Goal: Task Accomplishment & Management: Manage account settings

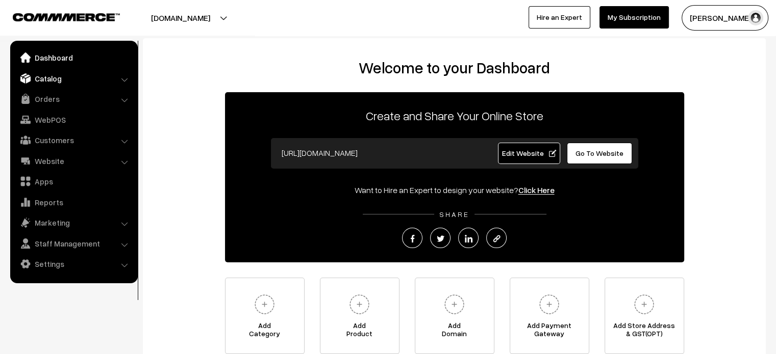
click at [46, 79] on link "Catalog" at bounding box center [73, 78] width 121 height 18
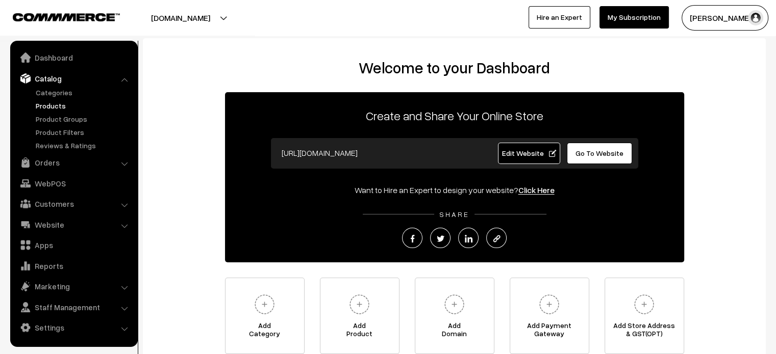
click at [59, 105] on link "Products" at bounding box center [83, 105] width 101 height 11
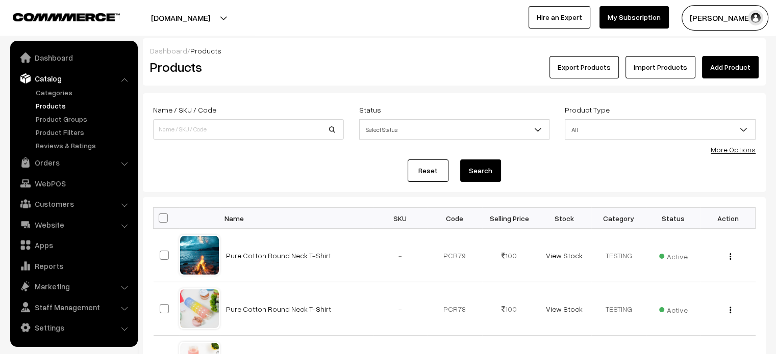
click at [751, 74] on link "Add Product" at bounding box center [730, 67] width 57 height 22
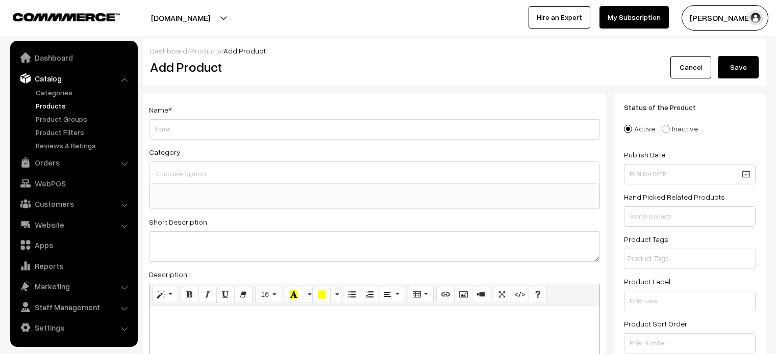
select select
click at [67, 93] on link "Categories" at bounding box center [83, 92] width 101 height 11
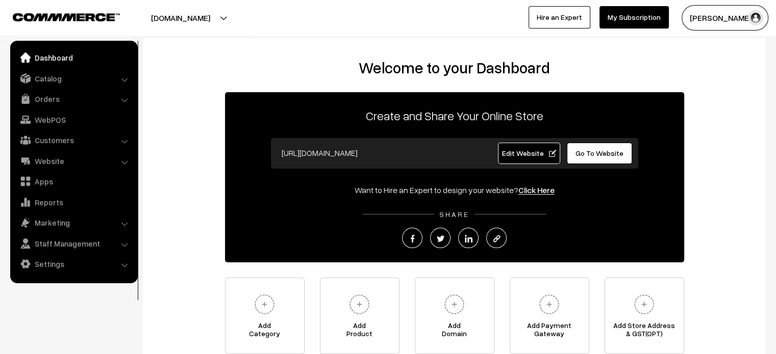
click at [192, 62] on h2 "Welcome to your Dashboard" at bounding box center [454, 68] width 602 height 18
click at [91, 80] on link "Catalog" at bounding box center [73, 78] width 121 height 18
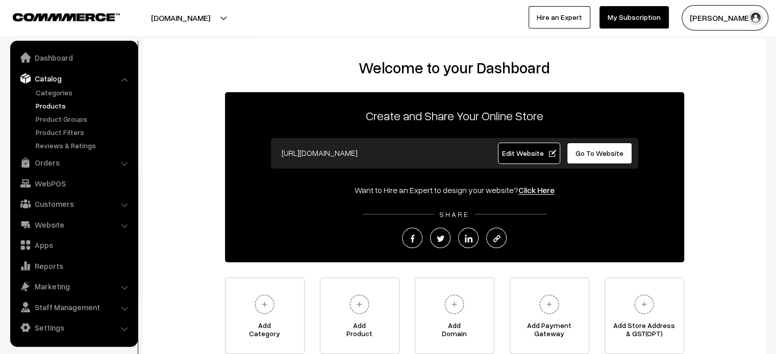
click at [72, 110] on link "Products" at bounding box center [83, 105] width 101 height 11
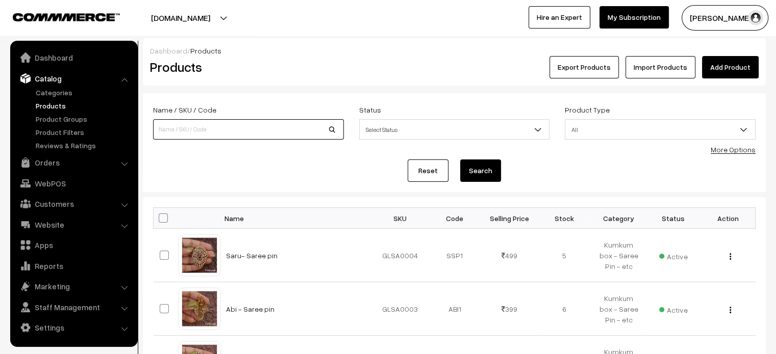
click at [245, 122] on input at bounding box center [248, 129] width 191 height 20
type input "PREMIUM Raindrop (AMI)"
click at [486, 173] on button "Search" at bounding box center [480, 171] width 41 height 22
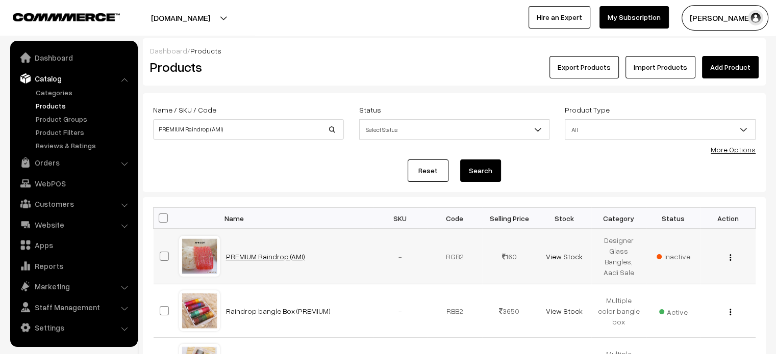
click at [245, 255] on link "PREMIUM Raindrop (AMI)" at bounding box center [265, 256] width 79 height 9
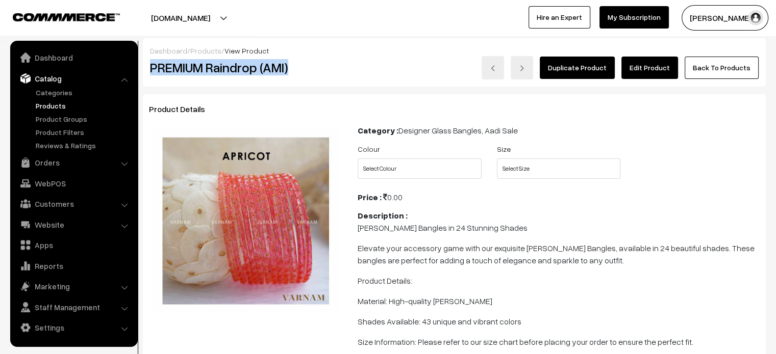
drag, startPoint x: 153, startPoint y: 70, endPoint x: 345, endPoint y: 80, distance: 192.5
click at [345, 80] on div "Dashboard / Products / View Product PREMIUM Raindrop (AMI) Duplicate Product Ed…" at bounding box center [454, 62] width 623 height 48
copy h2 "PREMIUM Raindrop (AMI)"
click at [656, 59] on link "Edit Product" at bounding box center [649, 68] width 57 height 22
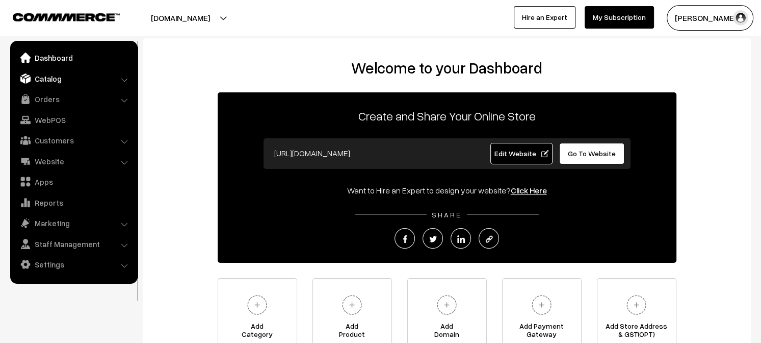
click at [43, 77] on link "Catalog" at bounding box center [73, 78] width 121 height 18
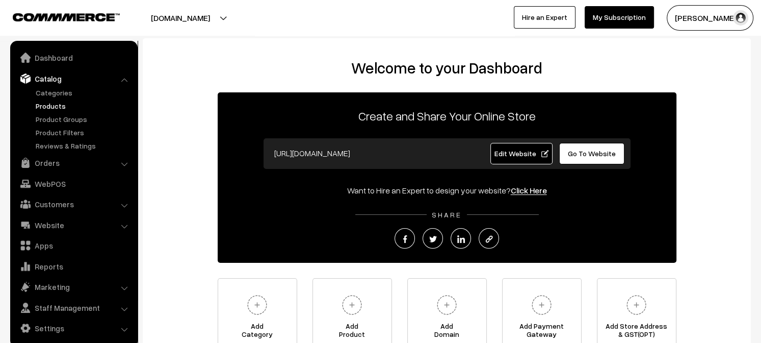
click at [63, 105] on link "Products" at bounding box center [83, 105] width 101 height 11
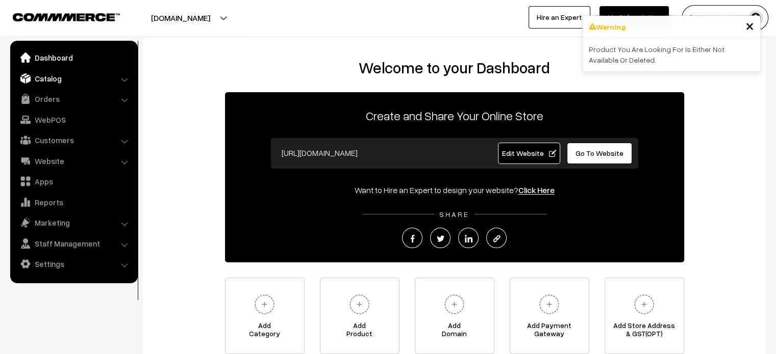
click at [50, 82] on link "Catalog" at bounding box center [73, 78] width 121 height 18
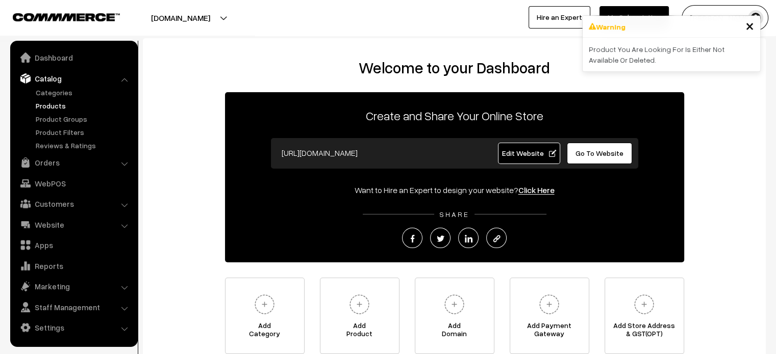
click at [55, 106] on link "Products" at bounding box center [83, 105] width 101 height 11
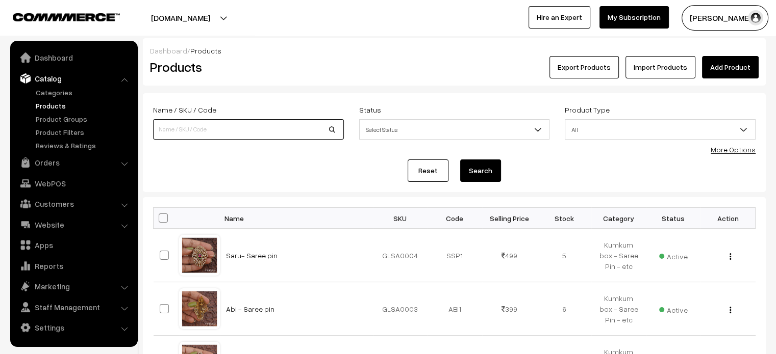
click at [265, 123] on input at bounding box center [248, 129] width 191 height 20
type input "p"
type input "PREMIUM Raindrop (AMI)"
click at [479, 170] on button "Search" at bounding box center [480, 171] width 41 height 22
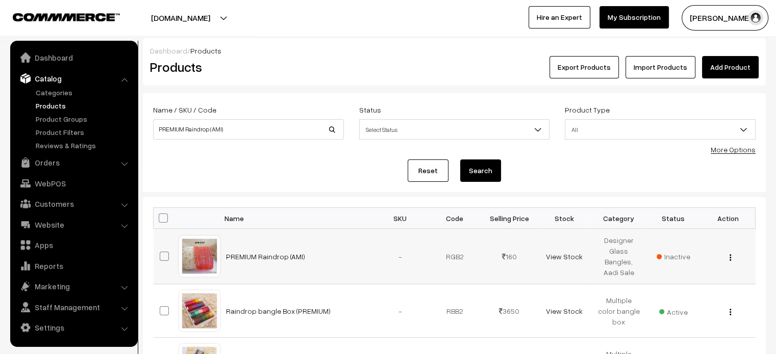
click at [261, 244] on td "PREMIUM Raindrop (AMI)" at bounding box center [296, 257] width 153 height 56
click at [261, 250] on td "PREMIUM Raindrop (AMI)" at bounding box center [296, 257] width 153 height 56
click at [261, 253] on link "PREMIUM Raindrop (AMI)" at bounding box center [265, 256] width 79 height 9
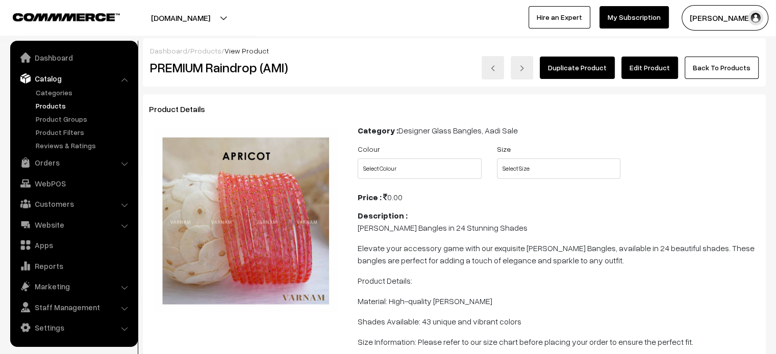
click at [650, 67] on link "Edit Product" at bounding box center [649, 68] width 57 height 22
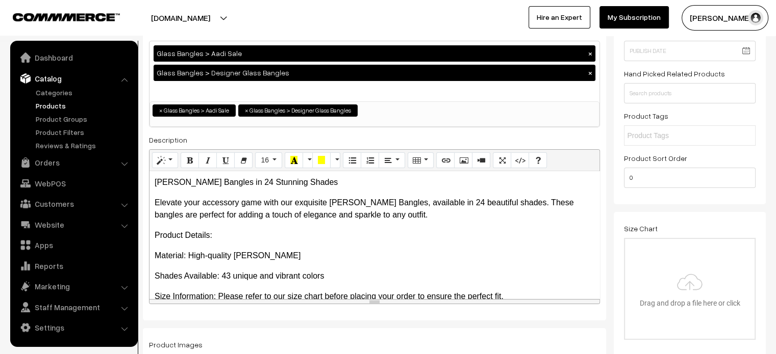
scroll to position [122, 0]
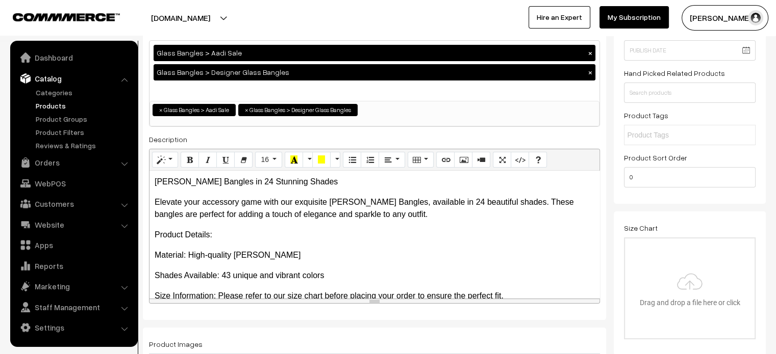
click at [363, 216] on p "Elevate your accessory game with our exquisite Crystal Glass Bangles, available…" at bounding box center [375, 208] width 440 height 24
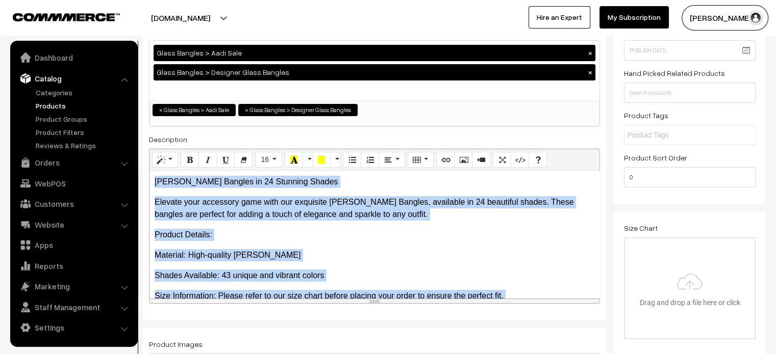
copy div "Crystal Glass Bangles in 24 Stunning Shades Elevate your accessory game with ou…"
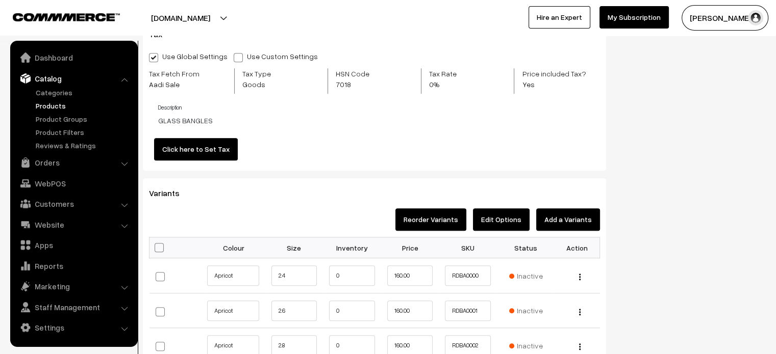
scroll to position [877, 0]
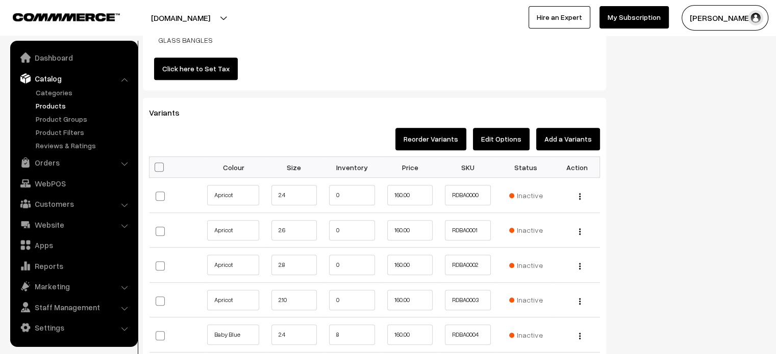
click at [514, 134] on button "Edit Options" at bounding box center [501, 139] width 57 height 22
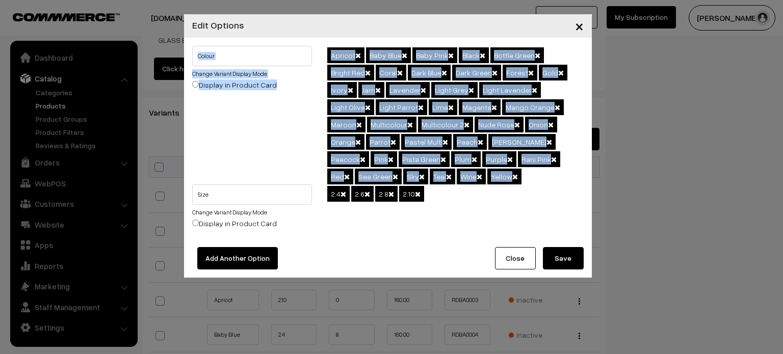
drag, startPoint x: 319, startPoint y: 46, endPoint x: 390, endPoint y: 178, distance: 149.7
click at [390, 178] on div "Colour Change Variant Display Mode Display in Product Card Apricot Baby Blue Ba…" at bounding box center [388, 115] width 407 height 139
copy div "Change Variant Display Mode Display in Product Card Apricot Baby Blue Baby Pink…"
click at [513, 255] on button "Close" at bounding box center [515, 258] width 41 height 22
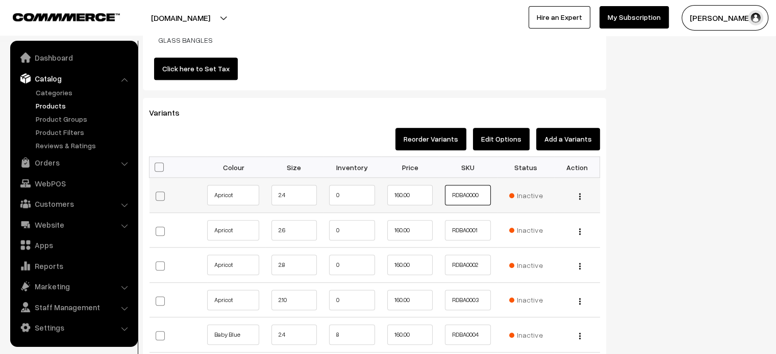
click at [465, 196] on input "RDBA0000" at bounding box center [468, 195] width 46 height 20
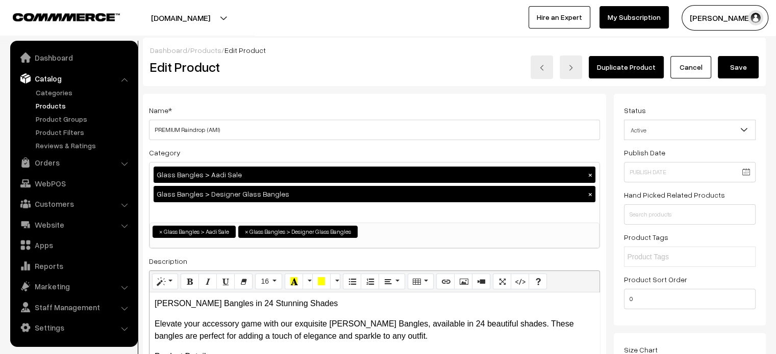
scroll to position [0, 0]
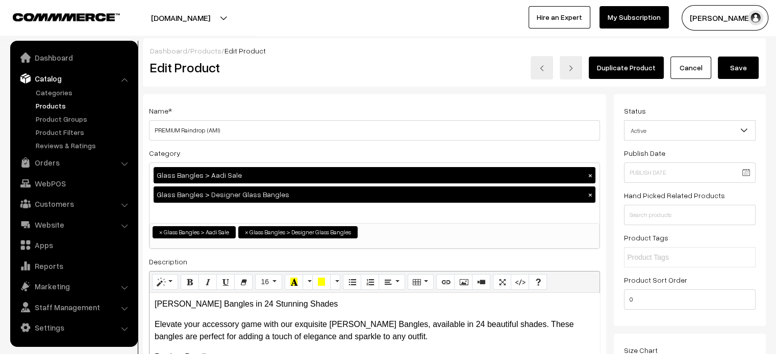
click at [433, 108] on div "Name * PREMIUM Raindrop (AMI)" at bounding box center [374, 123] width 451 height 36
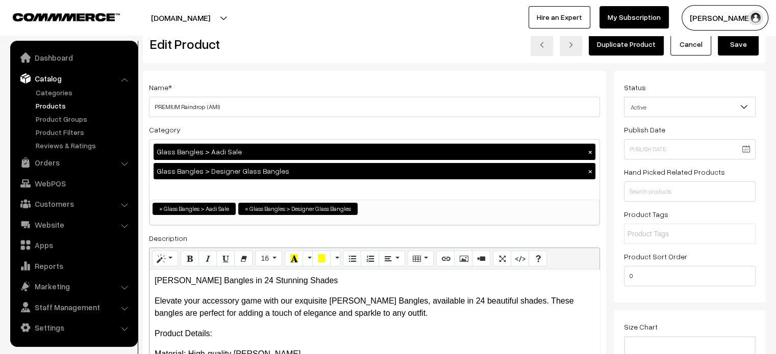
scroll to position [24, 0]
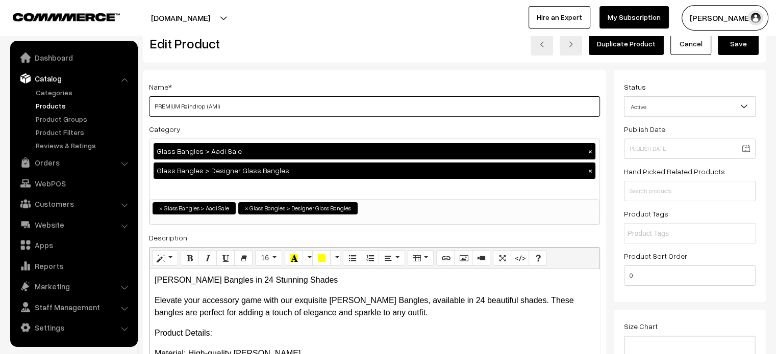
click at [218, 99] on input "PREMIUM Raindrop (AMI)" at bounding box center [374, 106] width 451 height 20
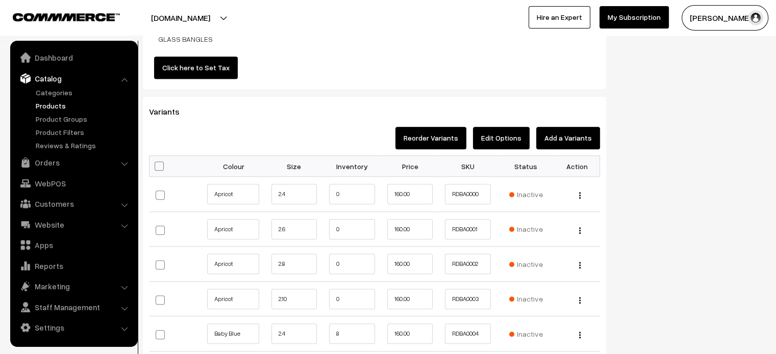
scroll to position [879, 0]
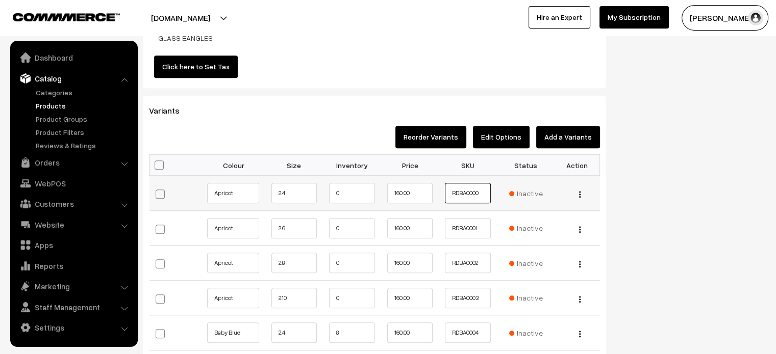
click at [469, 194] on input "RDBA0000" at bounding box center [468, 193] width 46 height 20
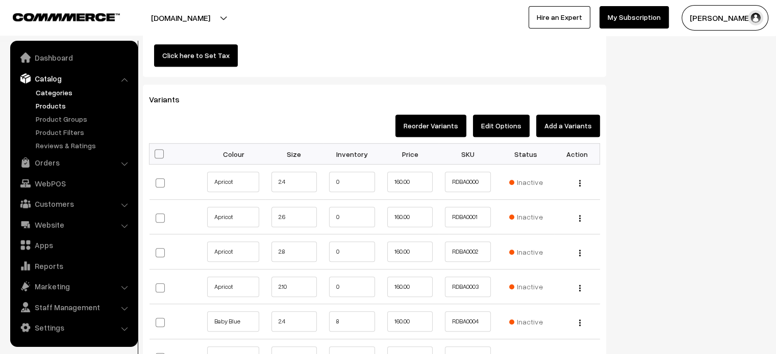
click at [63, 96] on link "Categories" at bounding box center [83, 92] width 101 height 11
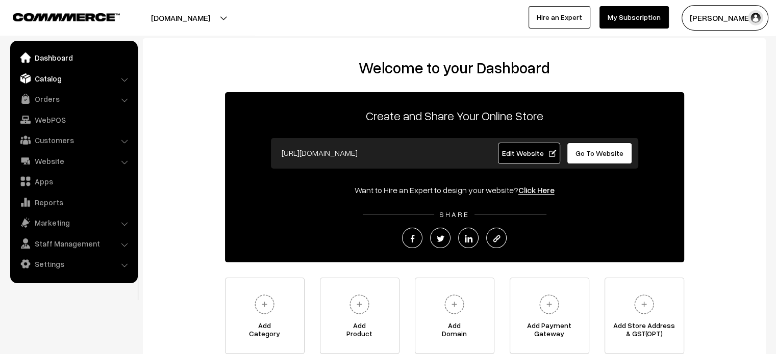
click at [71, 85] on link "Catalog" at bounding box center [73, 78] width 121 height 18
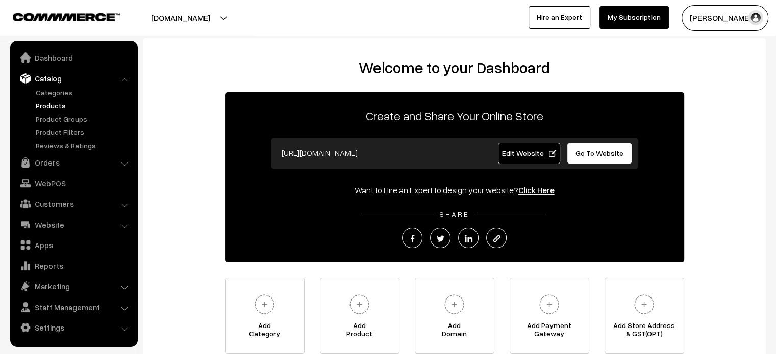
click at [61, 110] on link "Products" at bounding box center [83, 105] width 101 height 11
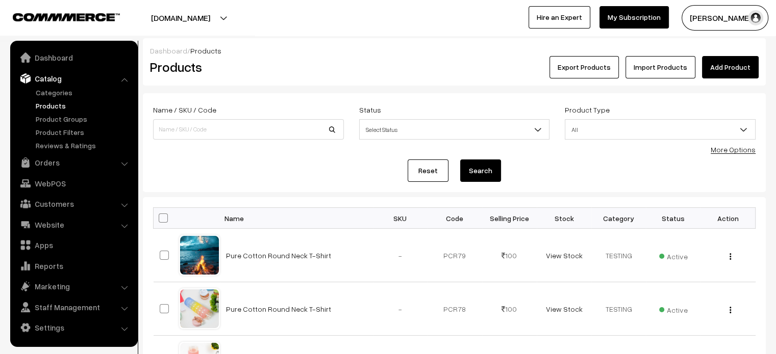
click at [737, 63] on link "Add Product" at bounding box center [730, 67] width 57 height 22
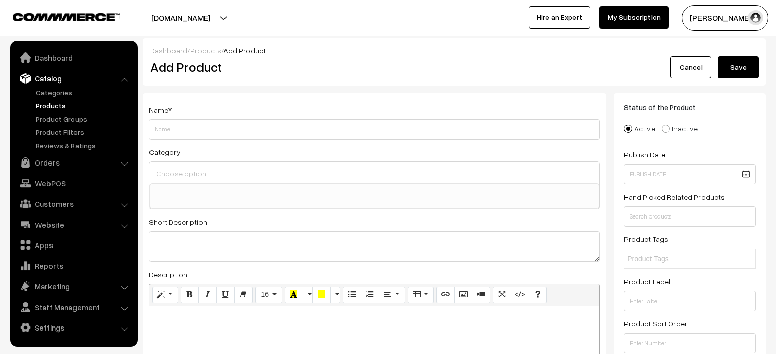
select select
click at [292, 131] on input "PREMIUM Raindrop (AMI)" at bounding box center [374, 129] width 451 height 20
type input "PREMIUM Raindrop (AMI)"
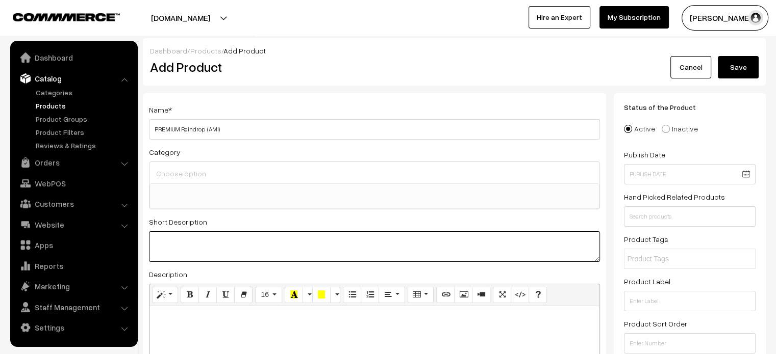
click at [291, 251] on textarea at bounding box center [374, 247] width 451 height 31
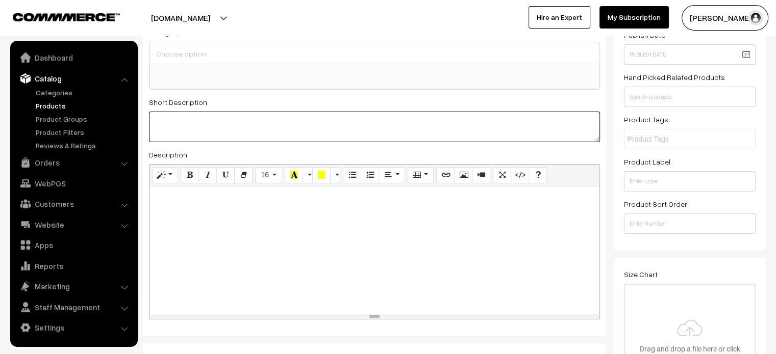
scroll to position [120, 0]
click at [291, 251] on div at bounding box center [374, 250] width 450 height 128
paste div
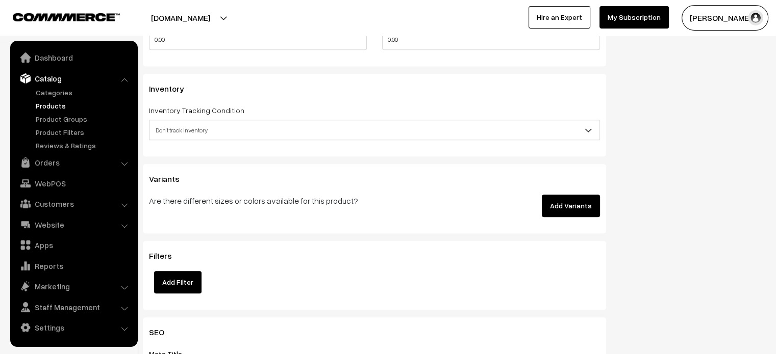
scroll to position [954, 0]
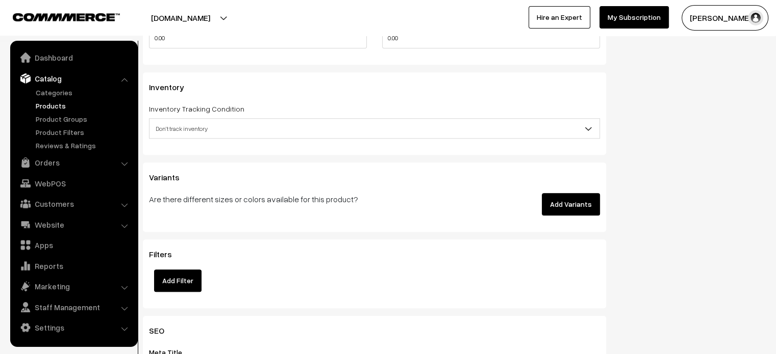
click at [579, 201] on button "Add Variants" at bounding box center [571, 204] width 58 height 22
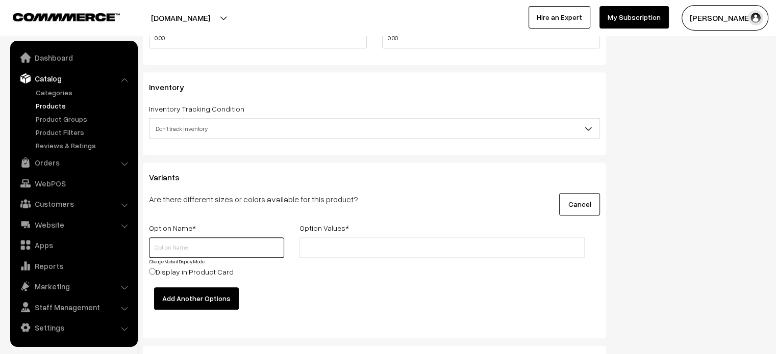
click at [237, 246] on input "text" at bounding box center [216, 248] width 135 height 20
type input "color"
click at [352, 244] on input "text" at bounding box center [346, 248] width 89 height 11
paste input "Change Variant Display Mode Display in Product Card Apricot Baby Blue Baby Pink…"
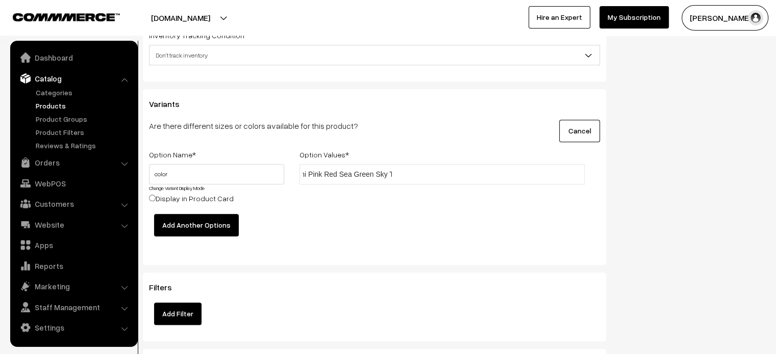
scroll to position [1048, 0]
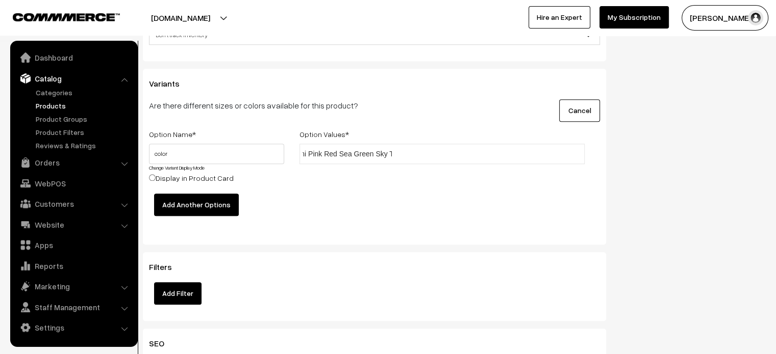
type input "Change Variant Display Mode Display in Product Card Apricot Baby Blue Baby Pink…"
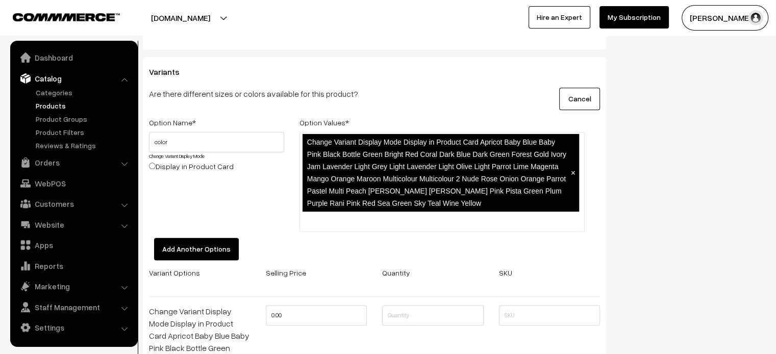
scroll to position [1059, 0]
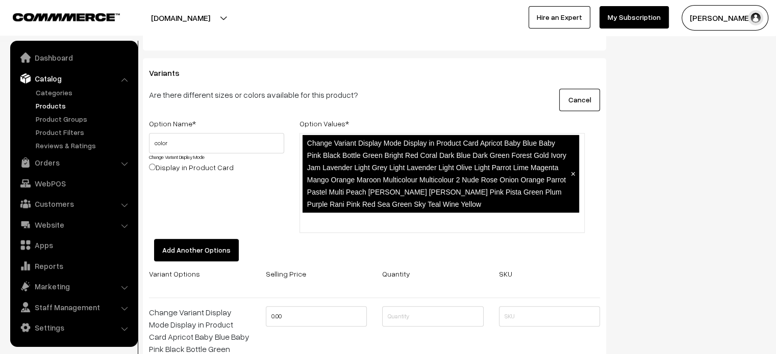
click at [338, 157] on span "Change Variant Display Mode Display in Product Card Apricot Baby Blue Baby Pink…" at bounding box center [436, 173] width 259 height 69
click at [572, 175] on span "×" at bounding box center [572, 174] width 5 height 9
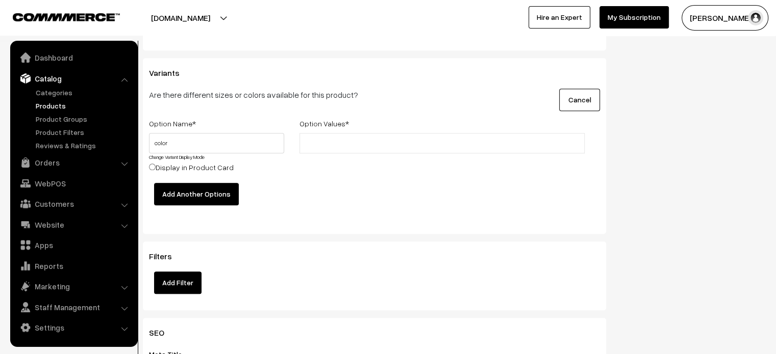
click at [338, 145] on input "text" at bounding box center [346, 143] width 89 height 11
paste input "Apricot, Baby Blue, Baby Pink, Black, Bottle Green, Bright Red, Coral, Dark Blu…"
type input "Apricot, Baby Blue, Baby Pink, Black, Bottle Green, Bright Red, Coral, Dark Blu…"
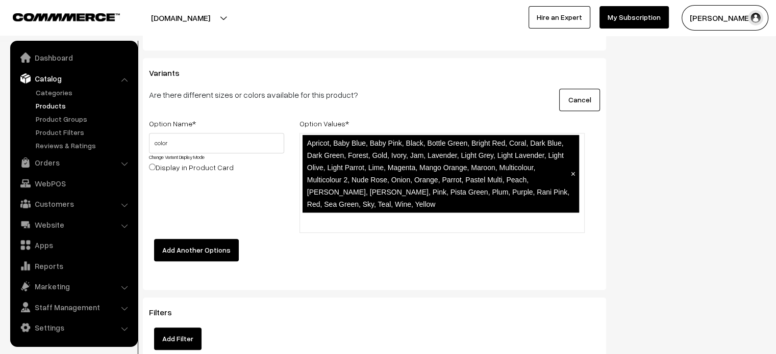
scroll to position [0, 0]
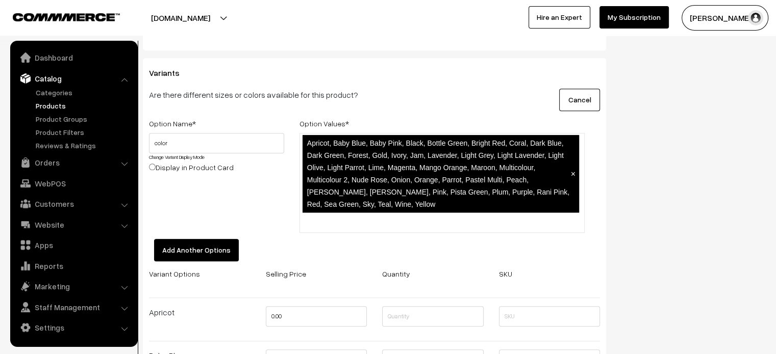
click at [573, 173] on span "×" at bounding box center [572, 174] width 5 height 9
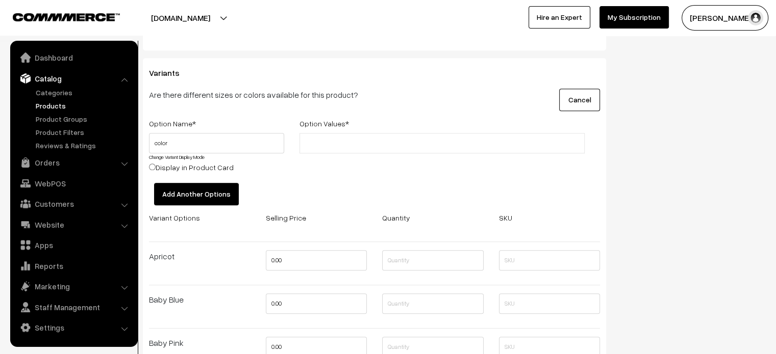
click at [346, 145] on input "text" at bounding box center [346, 143] width 89 height 11
paste input "Apricot, Baby Blue, Baby Pink, Black, Bottle Green, Bright Red, Coral, Dark Blu…"
type input "Apricot, Baby Blue, Baby Pink, Black, Bottle Green, Bright Red, Coral, Dark Blu…"
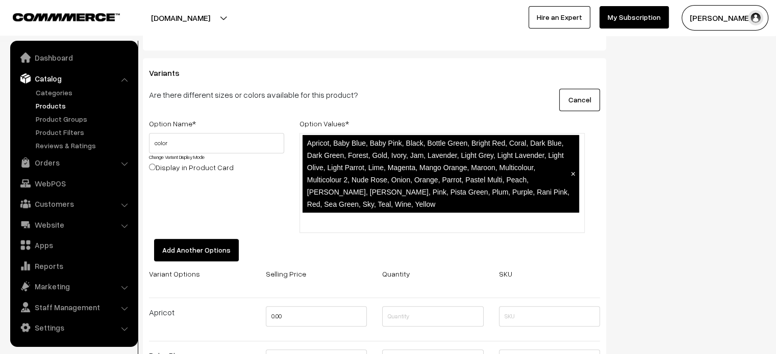
scroll to position [0, 0]
click at [541, 203] on li "Apricot, Baby Blue, Baby Pink, Black, Bottle Green, Bright Red, Coral, Dark Blu…" at bounding box center [440, 174] width 276 height 78
click at [574, 174] on span "×" at bounding box center [572, 174] width 5 height 9
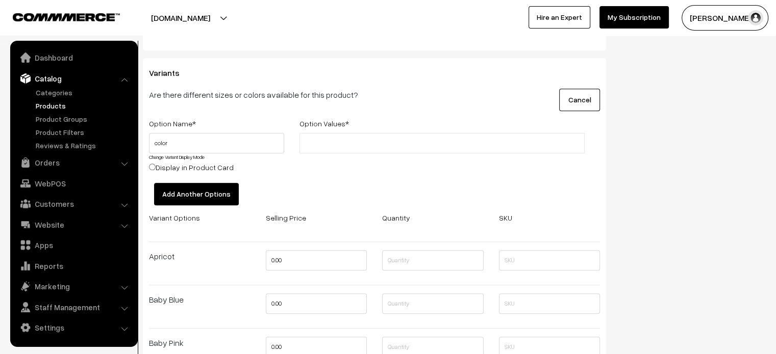
paste input "Apricot,BabyBlue,BabyPink,Black,BottleGreen,BrightRed,Coral,DarkBlue,DarkGreen,…"
type input "Apricot,BabyBlue,BabyPink,Black,BottleGreen,BrightRed,Coral,DarkBlue,DarkGreen,…"
click at [366, 147] on input "Apricot,BabyBlue,BabyPink,Black,BottleGreen,BrightRed,Coral,DarkBlue,DarkGreen,…" at bounding box center [346, 143] width 89 height 11
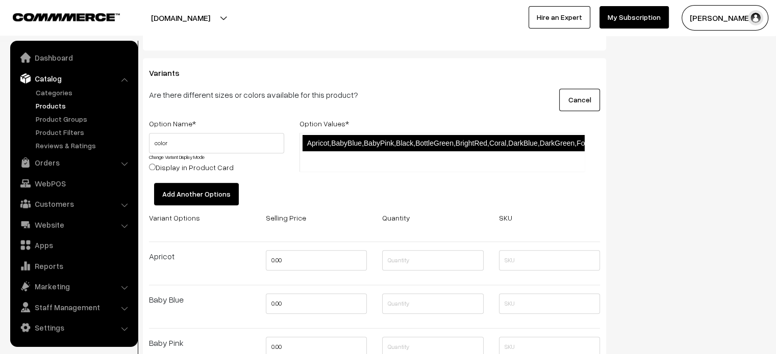
click at [425, 182] on div "Apricot,BabyBlue,BabyPink,Black,BottleGreen,BrightRed,Coral,DarkBlue,DarkGreen,…" at bounding box center [442, 158] width 300 height 50
click at [519, 95] on div "Cancel" at bounding box center [530, 100] width 156 height 22
click at [573, 144] on span "×" at bounding box center [573, 143] width 5 height 9
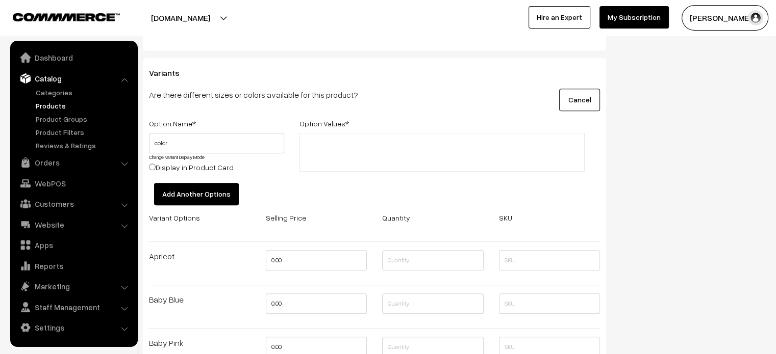
scroll to position [0, 0]
click at [339, 145] on input "text" at bounding box center [346, 143] width 89 height 11
click at [319, 146] on input "text" at bounding box center [346, 143] width 89 height 11
paste input "Apricot,BabyBlue,BabyPink,"
click at [328, 143] on input "Apricot,BabyBlue,BabyPink," at bounding box center [346, 143] width 89 height 11
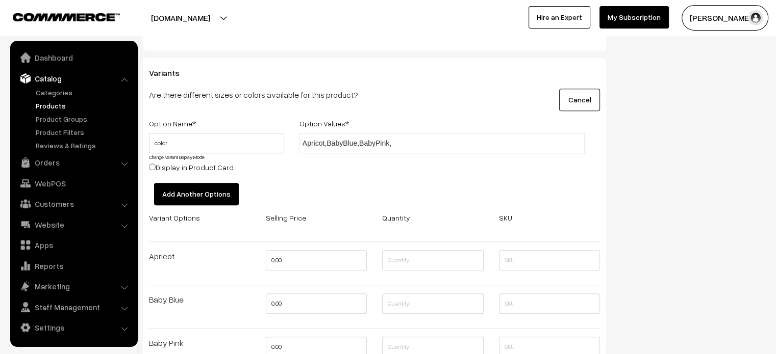
click at [328, 142] on input "Apricot,BabyBlue,BabyPink," at bounding box center [346, 143] width 89 height 11
type input "Apricot,BabyBlue,BabyPink,"
click at [414, 142] on ul "Apricot,BabyBlue,BabyPink, ×" at bounding box center [441, 143] width 285 height 20
click at [414, 142] on input "text" at bounding box center [452, 143] width 89 height 11
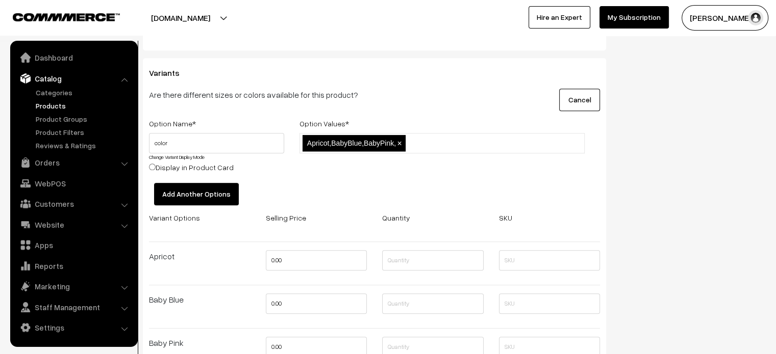
click at [414, 142] on input "text" at bounding box center [452, 143] width 89 height 11
click at [399, 143] on span "×" at bounding box center [399, 143] width 5 height 9
click at [354, 143] on input "text" at bounding box center [346, 143] width 89 height 11
paste input "Apricot"
type input "Apricot"
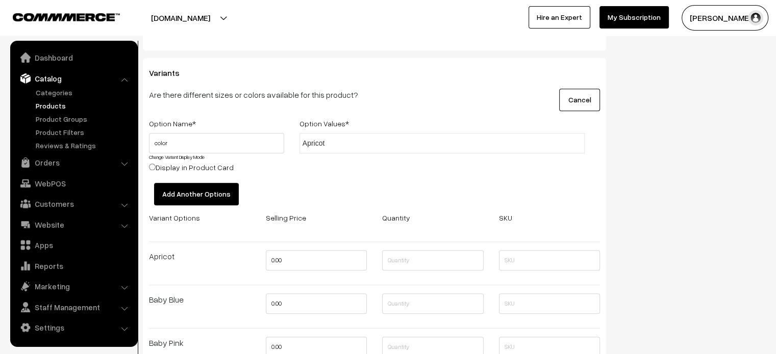
click at [359, 144] on input "Apricot" at bounding box center [346, 143] width 89 height 11
paste input "BabyBlue"
type input "BabyBlue"
paste input "Black"
type input "Black"
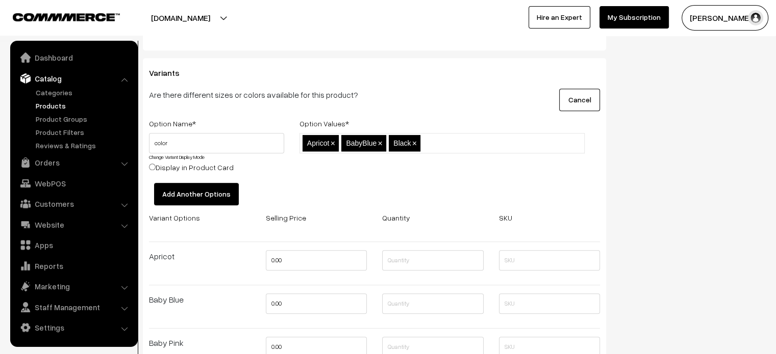
paste input "BottleGreen"
type input "BottleGreen"
click at [491, 175] on div "Apricot × BabyBlue × Black × BottleGreen ×" at bounding box center [442, 158] width 300 height 50
click at [517, 139] on input "text" at bounding box center [522, 143] width 89 height 11
paste input "BrightRed"
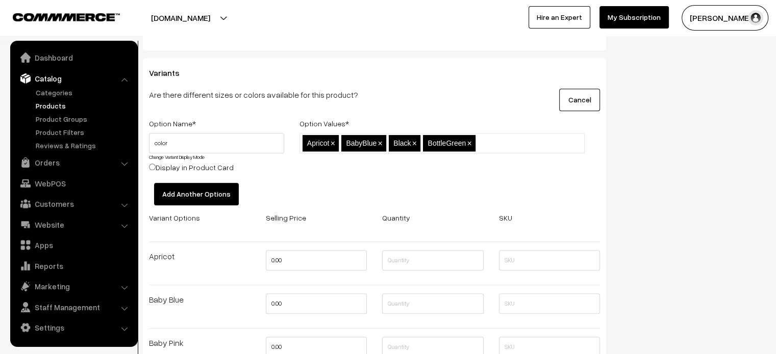
type input "BrightRed"
paste input "Coral,DarkBlue"
type input "Coral,DarkBlue"
drag, startPoint x: 344, startPoint y: 159, endPoint x: 357, endPoint y: 161, distance: 13.4
click at [357, 161] on li "Coral,DarkBlue ×" at bounding box center [333, 162] width 63 height 16
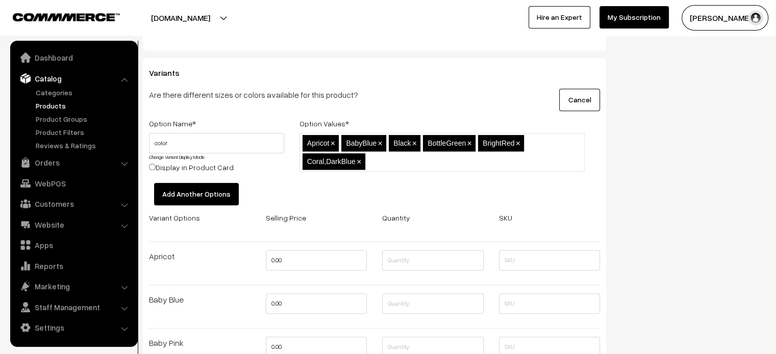
click at [357, 161] on span "×" at bounding box center [359, 162] width 5 height 9
paste input "Coral,DarkBlue"
click at [354, 163] on input "Coral,DarkBlue" at bounding box center [346, 162] width 89 height 11
click at [321, 161] on input "Coral,DarkBlue" at bounding box center [346, 162] width 89 height 11
drag, startPoint x: 323, startPoint y: 161, endPoint x: 384, endPoint y: 164, distance: 60.3
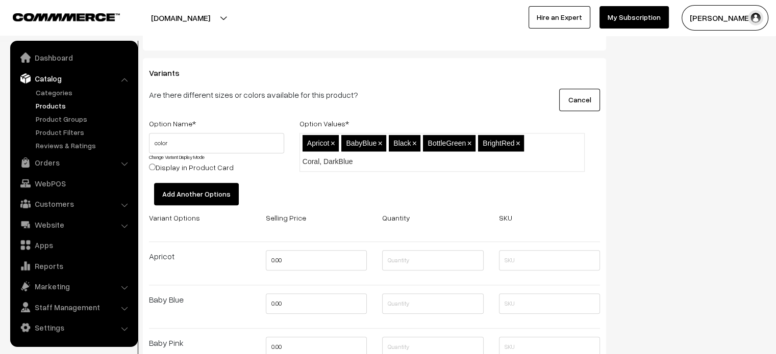
click at [384, 164] on input "Coral, DarkBlue" at bounding box center [346, 162] width 89 height 11
type input "Coral"
paste input "DarkBlue"
type input "DarkBlue"
paste input "Forest"
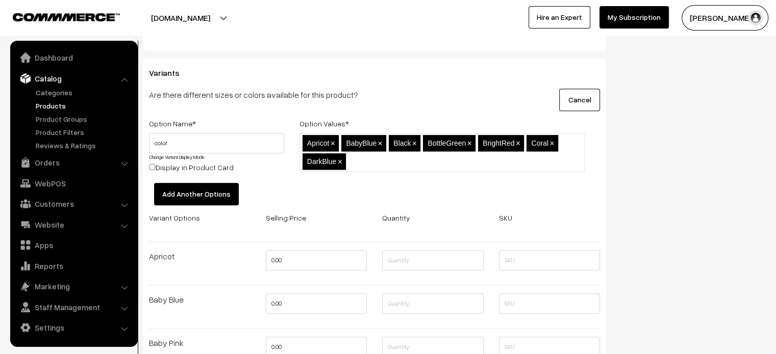
type input "Forest"
type input "Gold"
paste input "Ivory"
type input "Ivory"
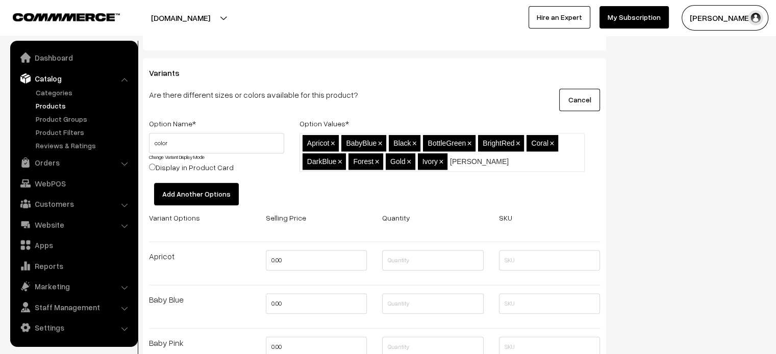
type input "Jam"
paste input "Lavender"
type input "Lavender"
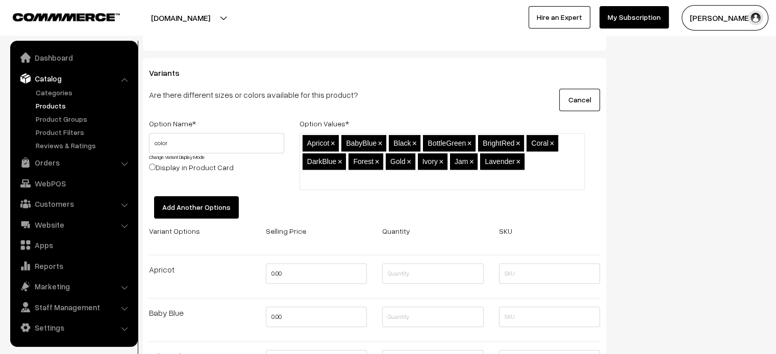
paste input "LightGrey"
type input "LightGrey"
paste input "LightLavender"
type input "LightLavender"
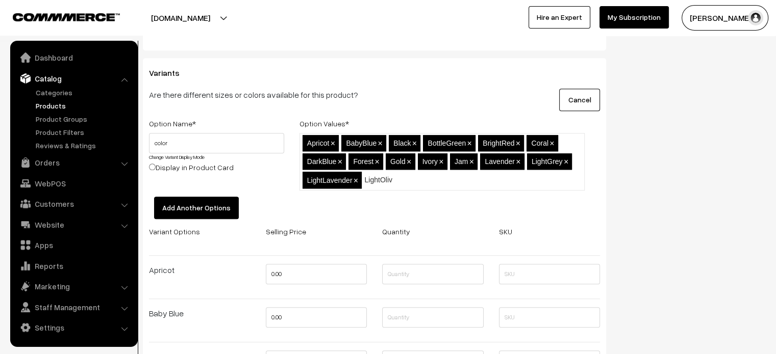
type input "LightOlive"
paste input "LightParrot"
type input "LightParrot"
type input "Lime"
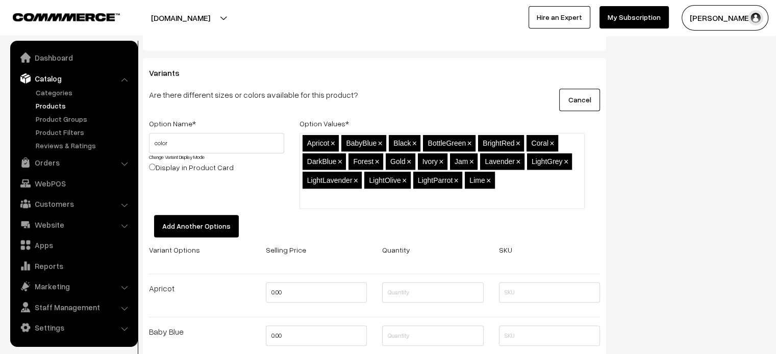
paste input "Magenta"
type input "Magenta"
paste input "Magenta"
type input "M"
paste input "MangoOrange"
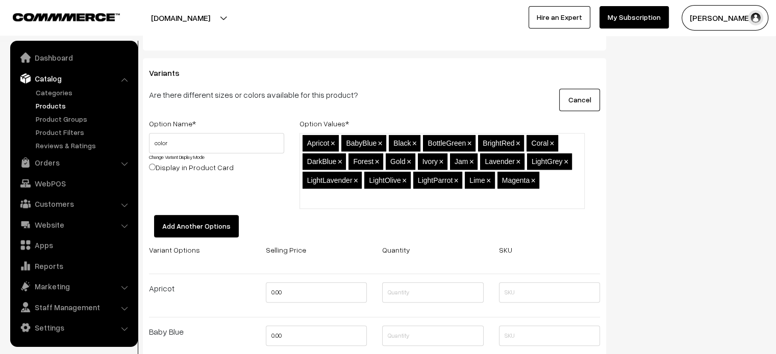
type input "MangoOrange"
type input "Maroon"
paste input "Multicolour"
type input "Multicolour"
paste input "Multicolour"
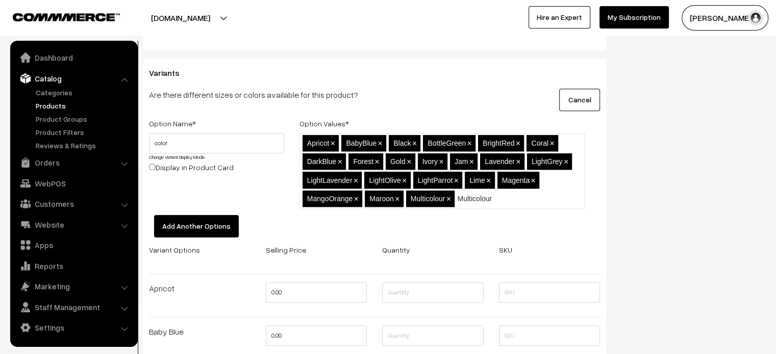
type input "Multicolour2"
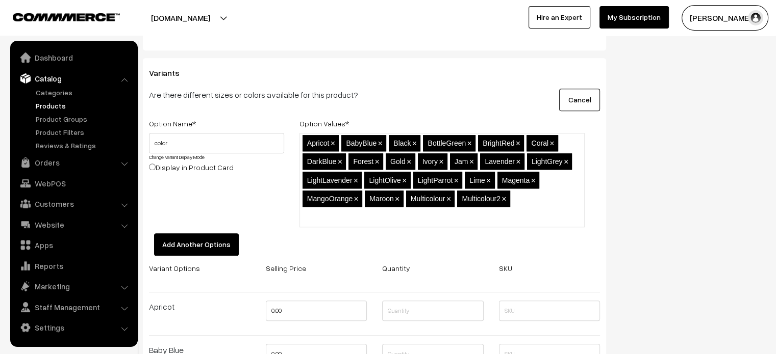
paste input "NudeRose"
type input "NudeRose"
paste input "Onion"
type input "Onion"
type input "Orange"
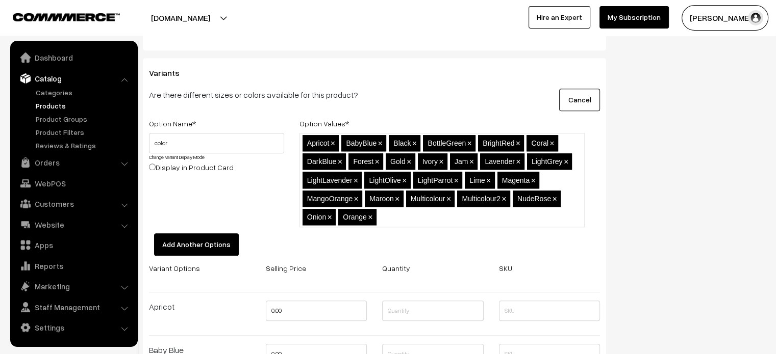
paste input "Parrot"
type input "Parrot"
paste input "PastelMulti"
type input "PastelMulti"
paste input "Peach"
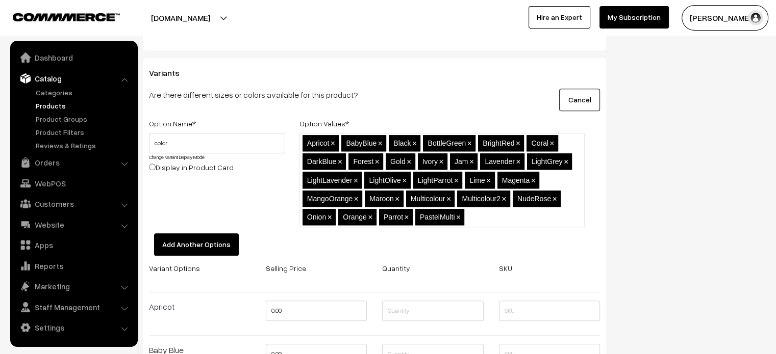
type input "Peach"
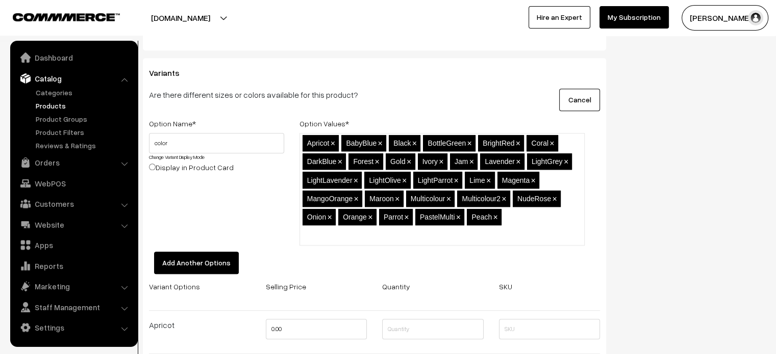
paste input "PearlWhite"
type input "PearlWhite"
paste input "Peacock"
type input "Peacock"
type input "Pink"
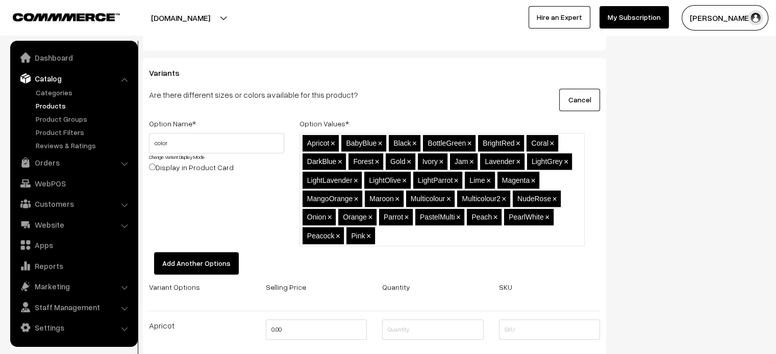
paste input "PistaGreen"
type input "PistaGreen"
type input "Plum"
paste input "Purple"
type input "Purple"
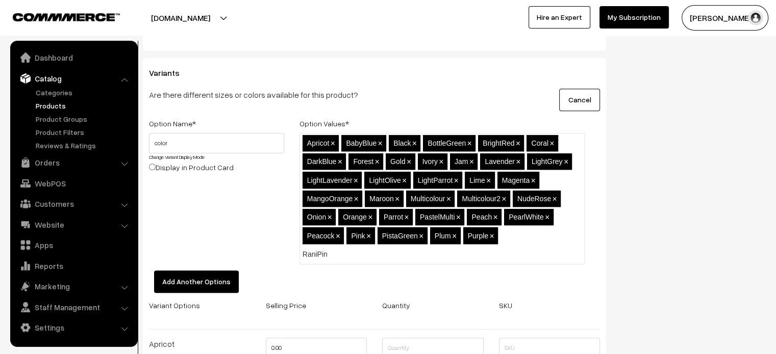
type input "RaniPink"
type input "Red"
type input "Sky"
paste input "SeaGreen"
type input "SeaGreen"
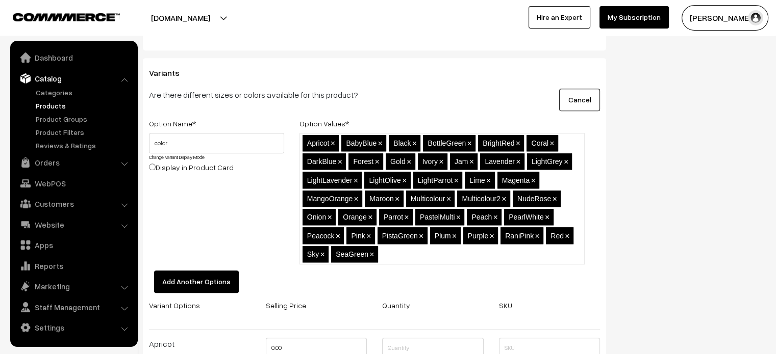
click at [402, 261] on li at bounding box center [425, 254] width 91 height 16
click at [404, 259] on input "text" at bounding box center [424, 254] width 89 height 11
paste input "Teal"
type input "Teal"
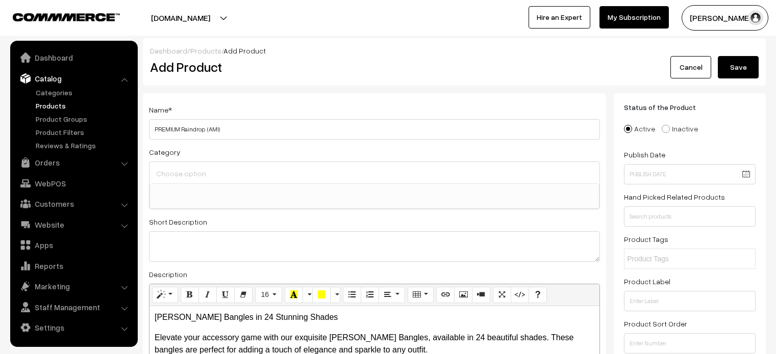
select select
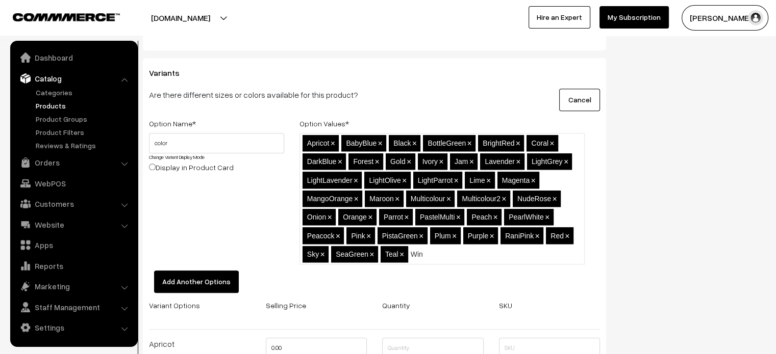
type input "Wine"
type input "Yello"
click at [465, 254] on span "×" at bounding box center [467, 254] width 5 height 9
type input "Yellow"
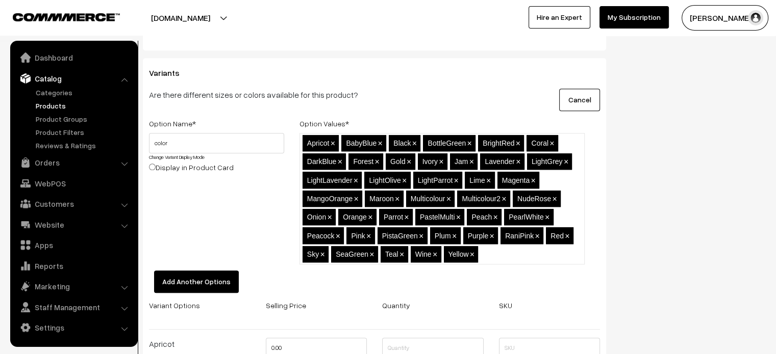
click at [185, 280] on button "Add Another Options" at bounding box center [196, 282] width 85 height 22
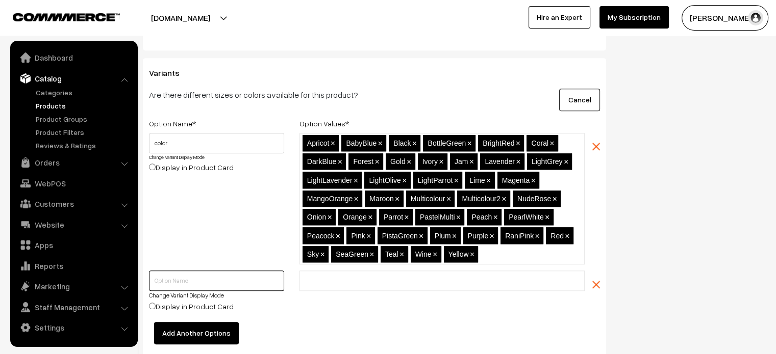
click at [185, 280] on input "text" at bounding box center [216, 281] width 135 height 20
type input "Size"
click at [159, 144] on input "color" at bounding box center [216, 143] width 135 height 20
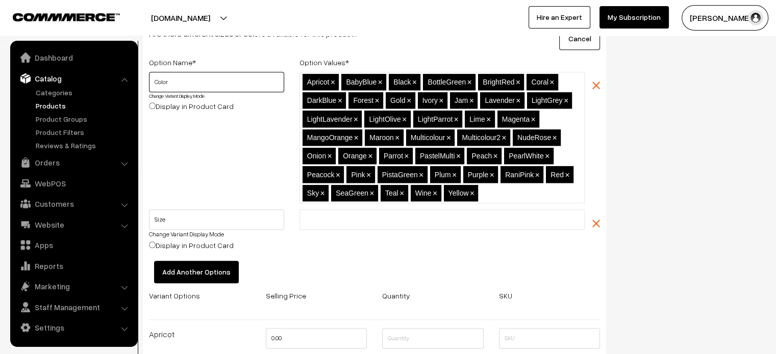
type input "Color"
click at [343, 216] on input "text" at bounding box center [346, 220] width 89 height 11
type input "2.4"
type input "2.6"
type input "2.8"
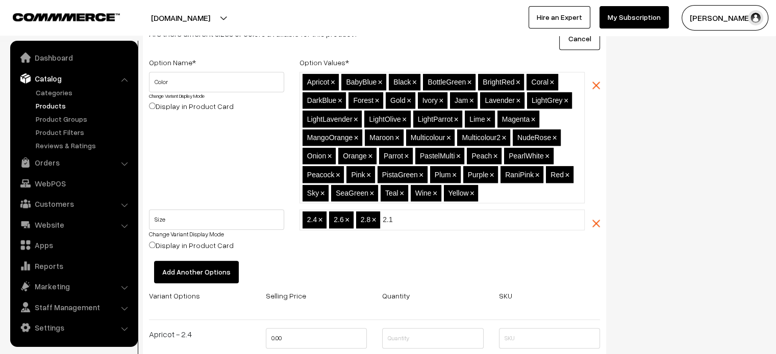
type input "2.10"
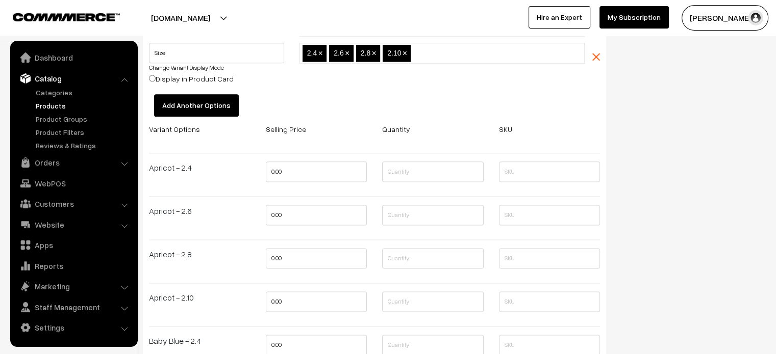
scroll to position [1290, 0]
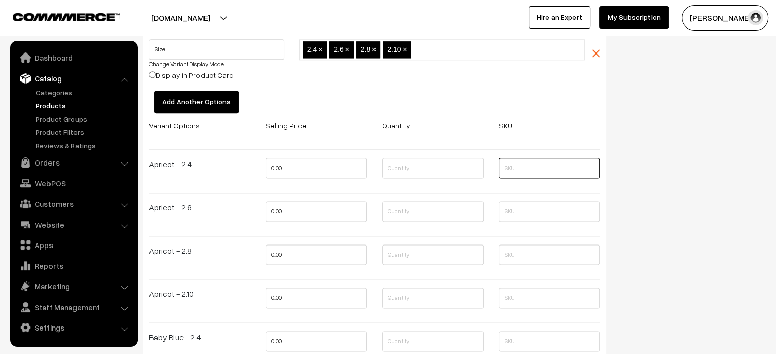
paste input "RDBA0000"
click at [535, 166] on input "text" at bounding box center [549, 168] width 101 height 20
type input "RDBA0000"
paste input "RDBA0000"
click at [530, 217] on input "RDBA0000" at bounding box center [549, 211] width 101 height 20
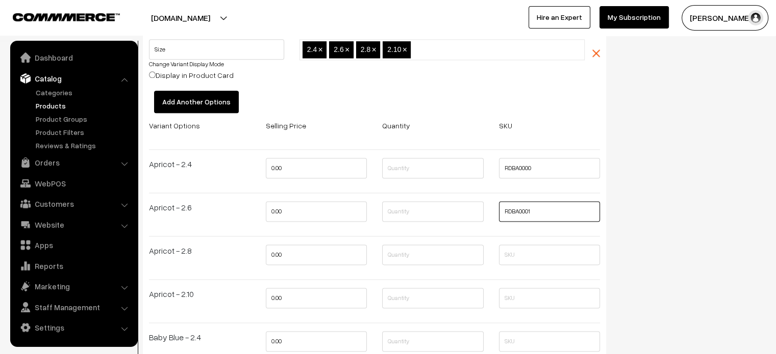
type input "RDBA0001"
paste input "RDBA0000"
click at [527, 259] on input "text" at bounding box center [549, 255] width 101 height 20
type input "RDBA0002"
type input "0"
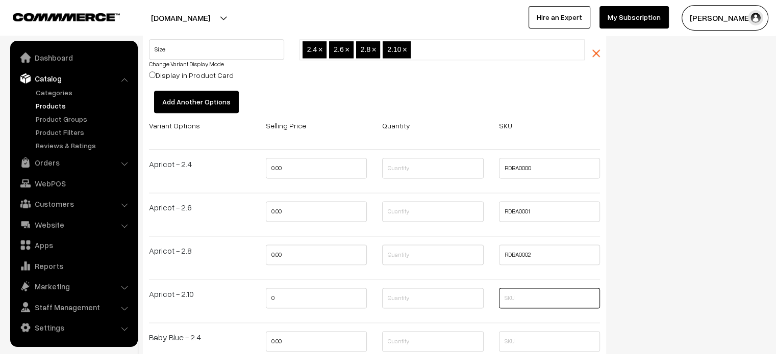
paste input "RDBA0000"
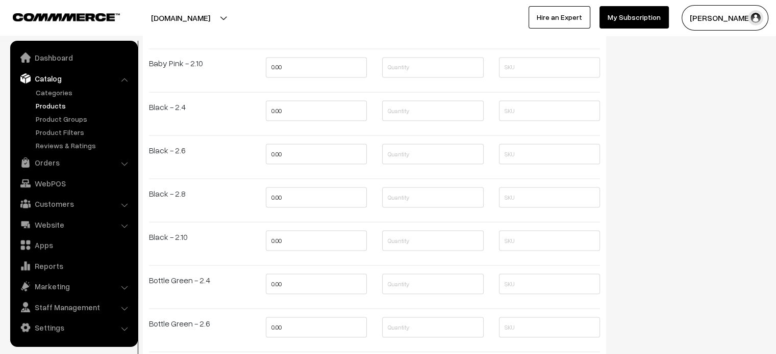
scroll to position [1869, 0]
type input "RDBA0003"
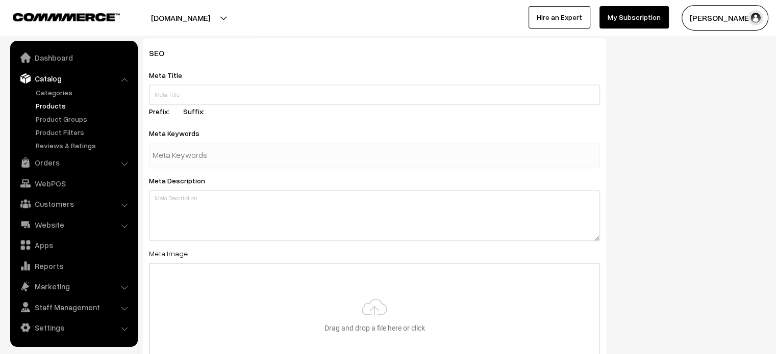
scroll to position [32013, 0]
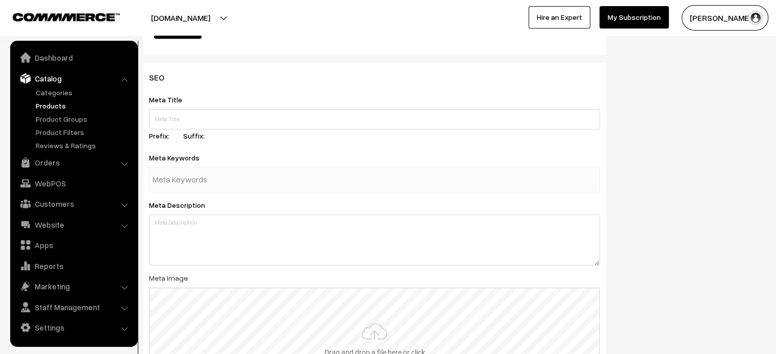
click at [363, 289] on input "file" at bounding box center [374, 339] width 449 height 100
type input "C:\fakepath\17470651043318JAM.jpg"
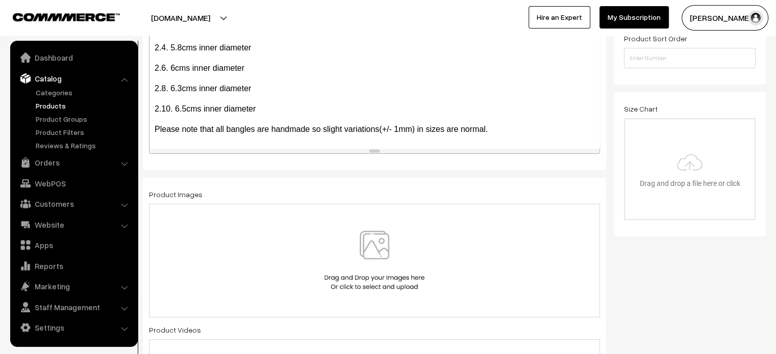
scroll to position [301, 0]
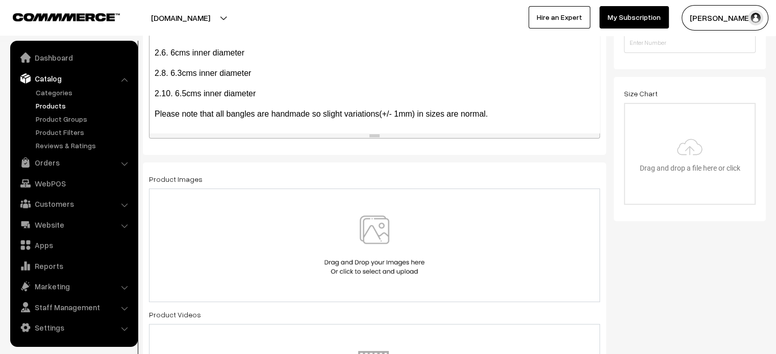
click at [393, 230] on img at bounding box center [374, 246] width 105 height 60
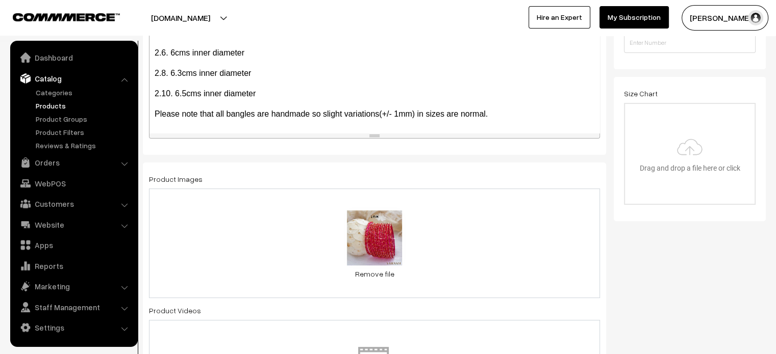
scroll to position [0, 0]
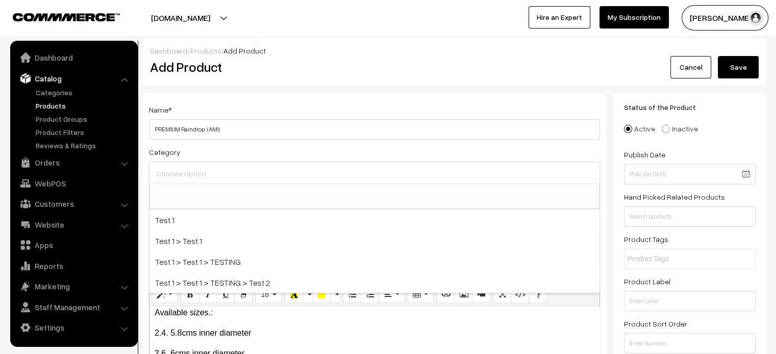
click at [324, 175] on input at bounding box center [375, 173] width 442 height 15
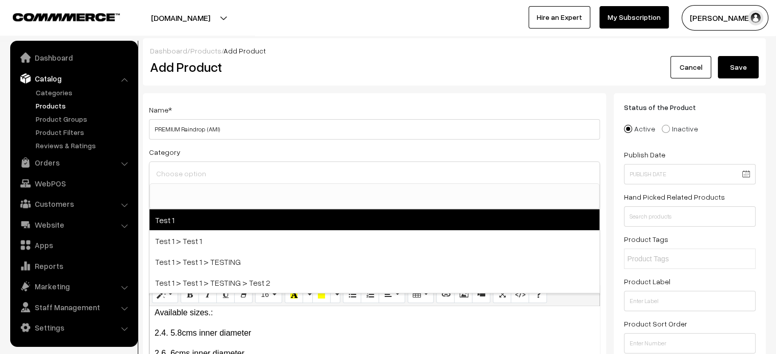
click at [204, 226] on span "Test 1" at bounding box center [374, 220] width 450 height 21
select select "2"
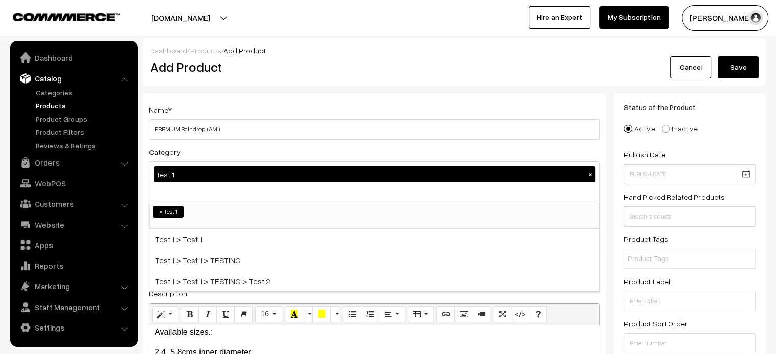
click at [339, 83] on div "Dashboard / Products / Add Product Add Product Cancel Save" at bounding box center [454, 61] width 623 height 47
click at [733, 69] on button "Save" at bounding box center [738, 67] width 41 height 22
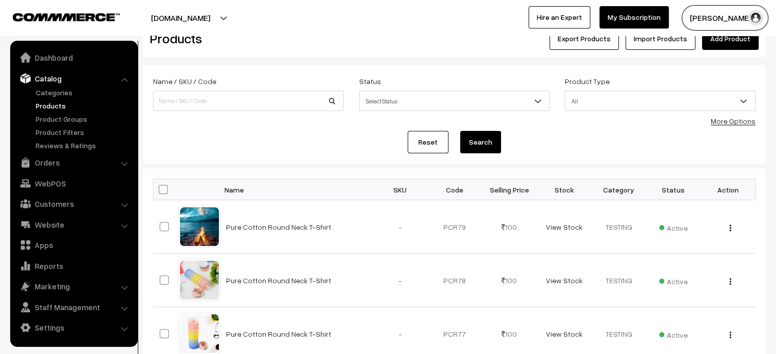
scroll to position [27, 0]
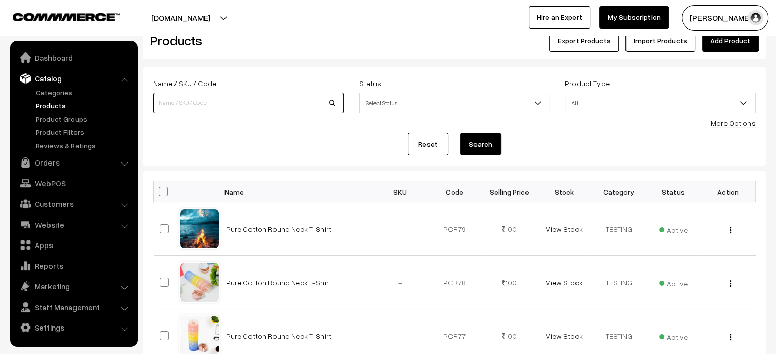
click at [267, 109] on input at bounding box center [248, 103] width 191 height 20
type input "PREMIUM Raindrop (AMI)"
click at [469, 142] on button "Search" at bounding box center [480, 144] width 41 height 22
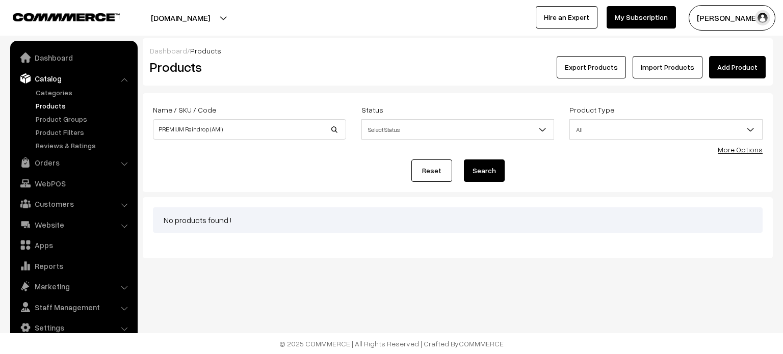
click at [45, 104] on link "Products" at bounding box center [83, 105] width 101 height 11
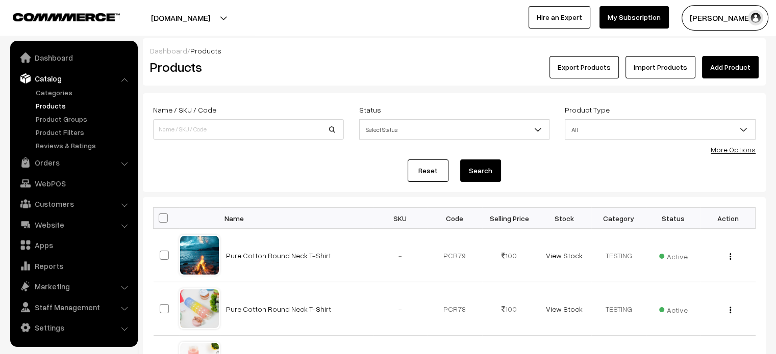
click at [755, 52] on div "Dashboard / Products" at bounding box center [454, 50] width 608 height 11
click at [737, 62] on link "Add Product" at bounding box center [730, 67] width 57 height 22
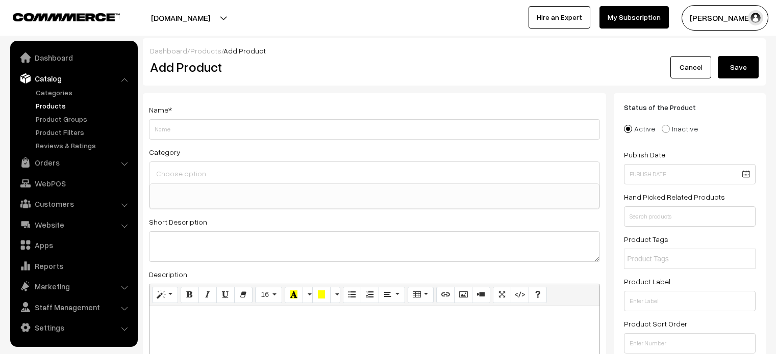
select select
click at [222, 135] on input "Weight" at bounding box center [374, 129] width 451 height 20
type input "RDBA0000"
type input "P"
click at [228, 181] on div at bounding box center [374, 172] width 450 height 21
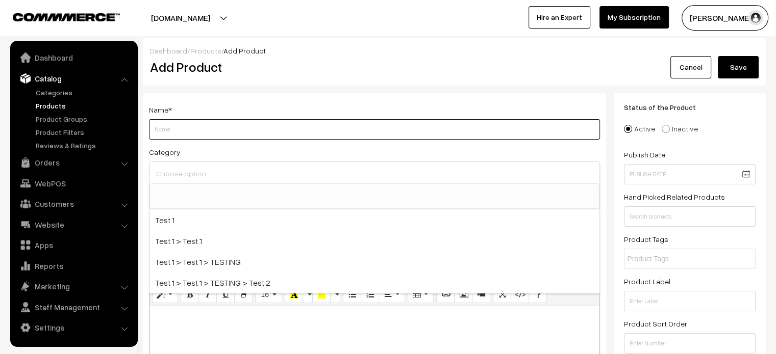
paste input "PREMIUM Raindrop (AMI)"
click at [247, 136] on input "Weight" at bounding box center [374, 129] width 451 height 20
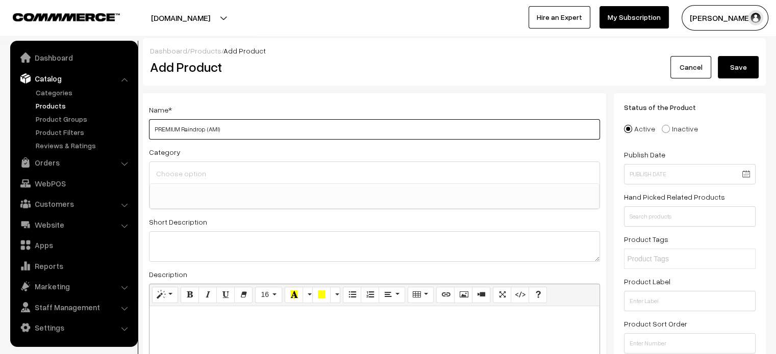
type input "PREMIUM Raindrop (AMI)"
click at [232, 159] on div "Category Test 1 Test 1 > Test 1 Test 1 > Test 1 > TESTING Test 1 > Test 1 > TES…" at bounding box center [374, 178] width 451 height 64
click at [230, 164] on div at bounding box center [374, 172] width 450 height 21
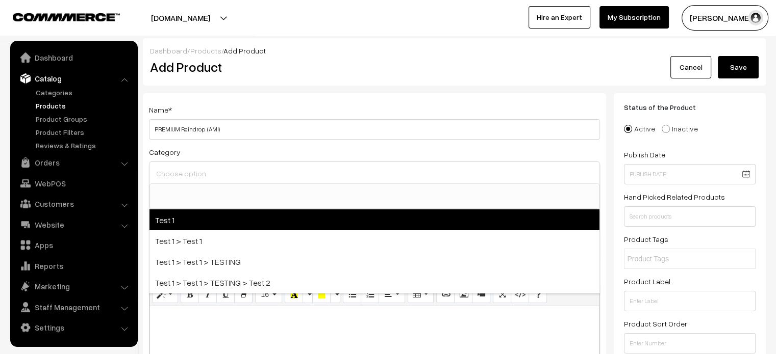
click at [189, 217] on span "Test 1" at bounding box center [374, 220] width 450 height 21
select select "2"
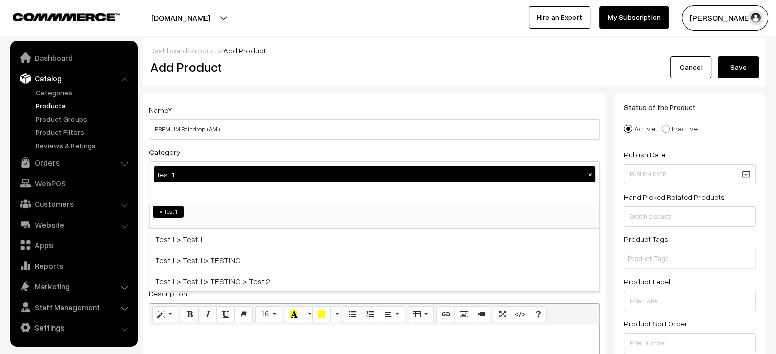
click at [355, 55] on div "Dashboard / Products / Add Product" at bounding box center [454, 50] width 608 height 11
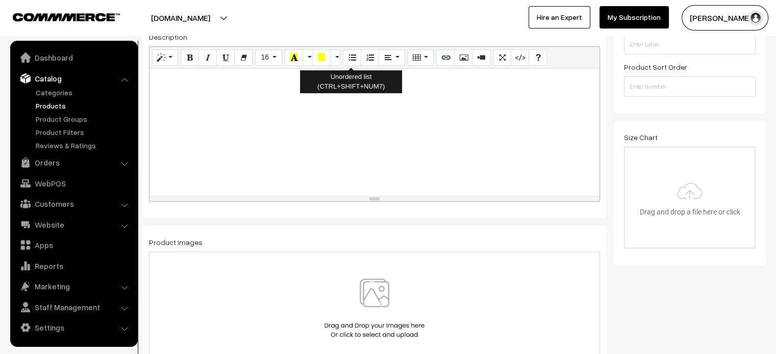
scroll to position [303, 0]
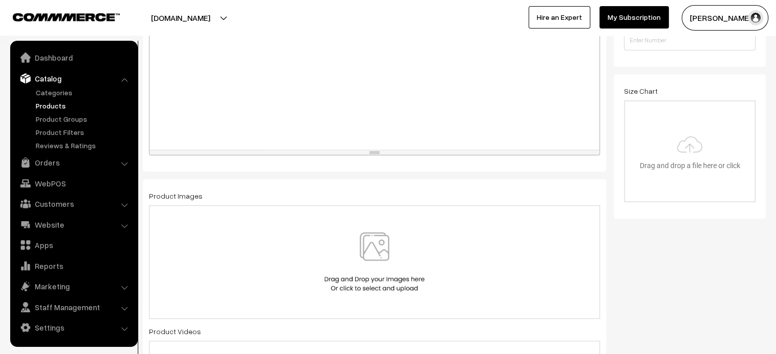
click at [351, 270] on img at bounding box center [374, 263] width 105 height 60
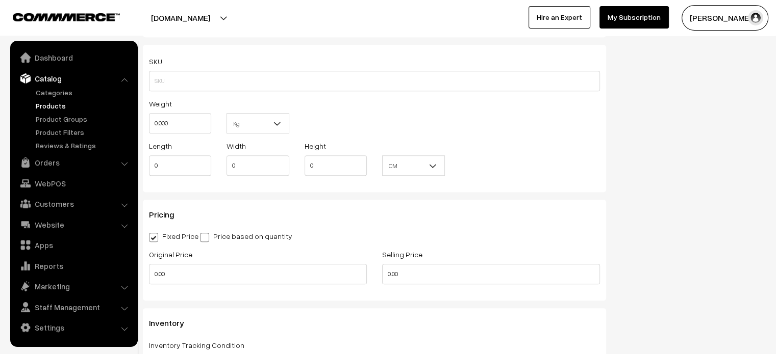
scroll to position [734, 0]
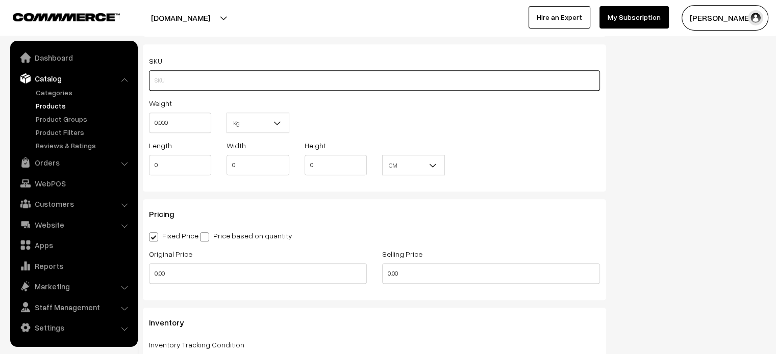
click at [232, 80] on input "text" at bounding box center [374, 80] width 451 height 20
paste input "PREMIUM Raindrop (AMI)"
click at [226, 75] on input "PREMIUM Raindrop (AMI)" at bounding box center [374, 80] width 451 height 20
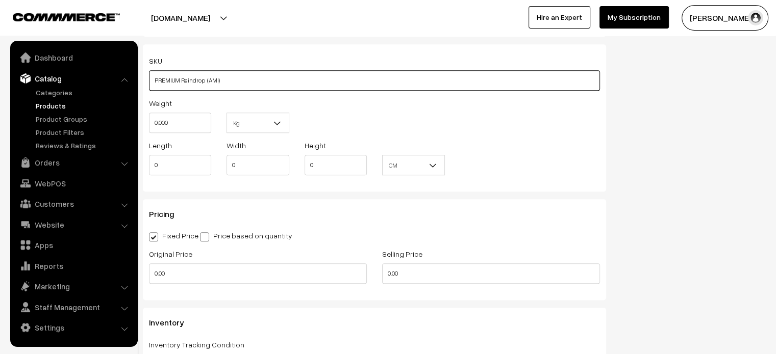
paste input "RDBA0000"
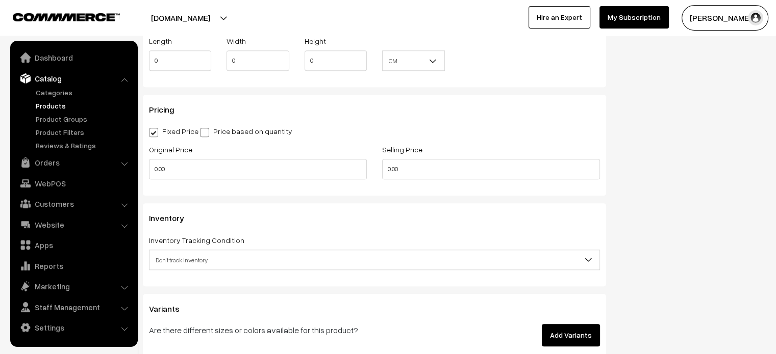
scroll to position [839, 0]
type input "RDBA0000"
click at [173, 173] on input "0.00" at bounding box center [258, 169] width 218 height 20
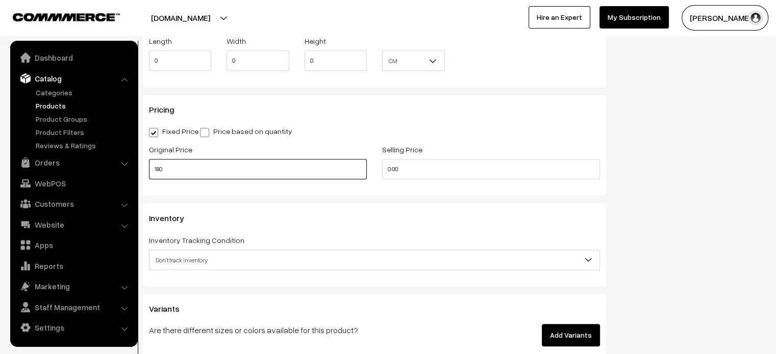
type input "180"
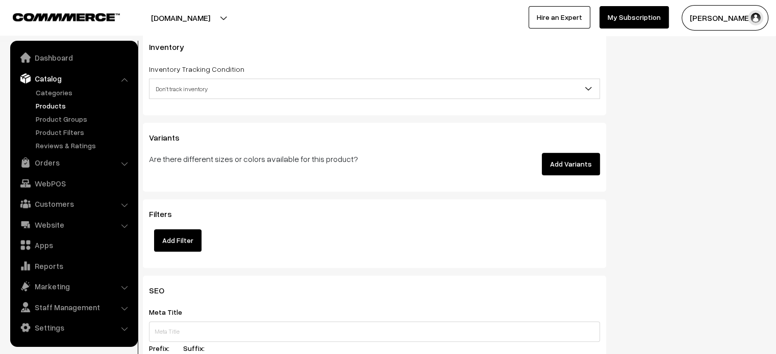
scroll to position [1015, 0]
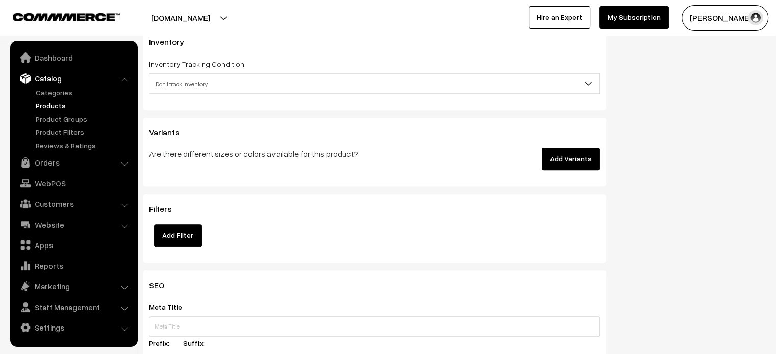
type input "160"
click at [575, 161] on button "Add Variants" at bounding box center [571, 159] width 58 height 22
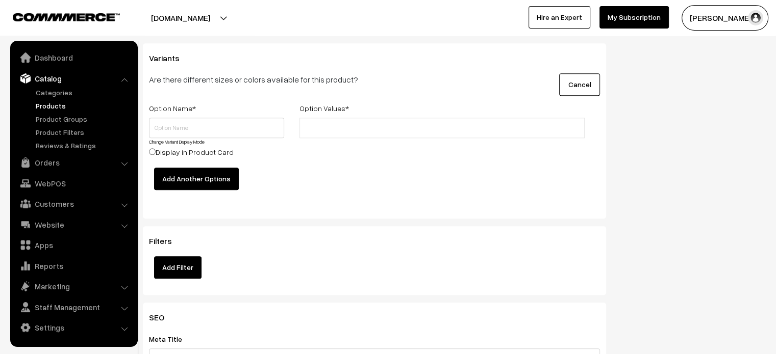
scroll to position [1099, 0]
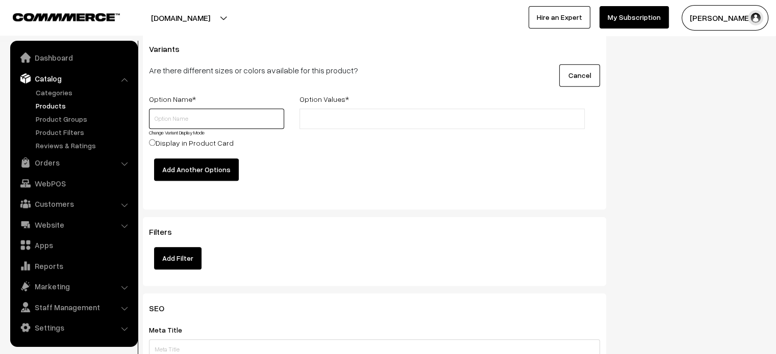
click at [222, 113] on input "text" at bounding box center [216, 119] width 135 height 20
type input "Color"
click at [346, 116] on input "text" at bounding box center [346, 119] width 89 height 11
type input "Red"
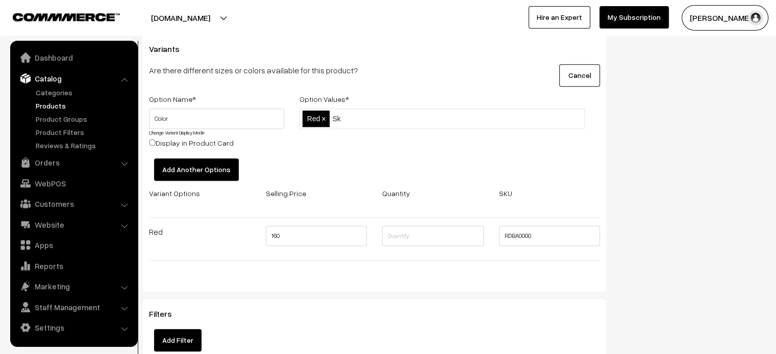
type input "Sky"
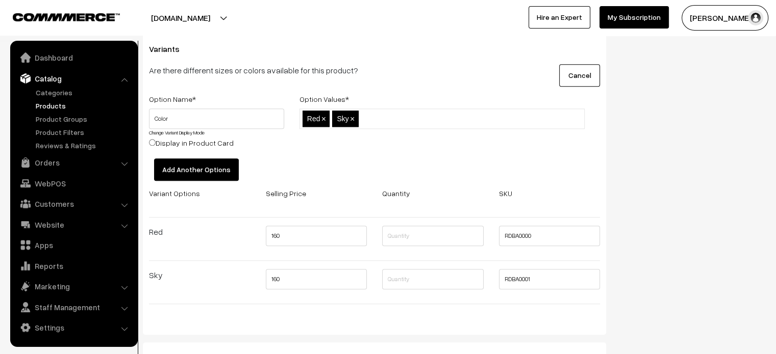
paste input "Apricot"
type input "Apricot"
paste input "BabyBlue"
type input "BabyBlue"
paste input "BabyPink"
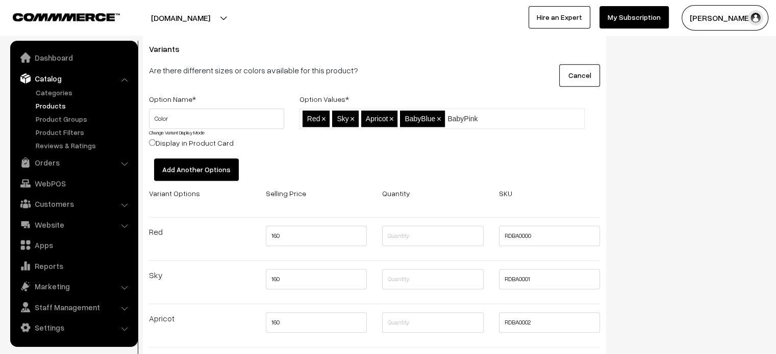
type input "BabyPink"
paste input "Black"
type input "Black"
paste input "BottleGreen"
type input "BottleGreen"
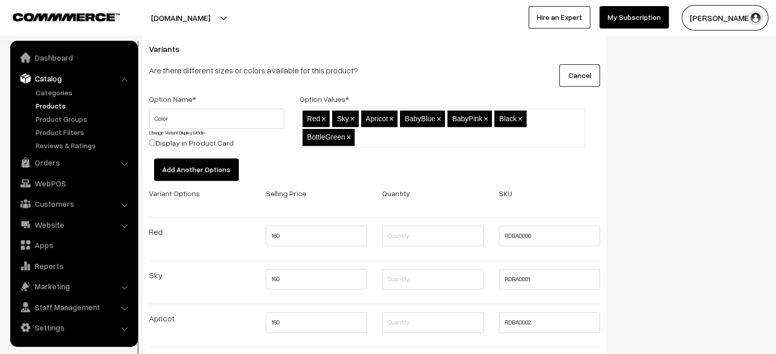
paste input "BrightRed"
type input "BrightRed"
paste input "Coral"
type input "Coral"
paste input "DarkBlue"
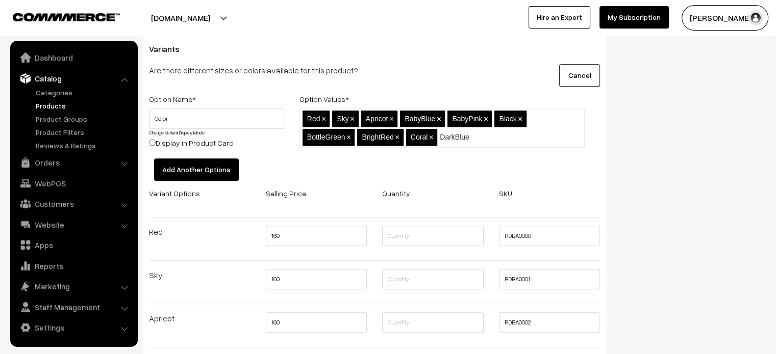
type input "DarkBlue"
paste input "DarkGreen"
type input "DarkGreen"
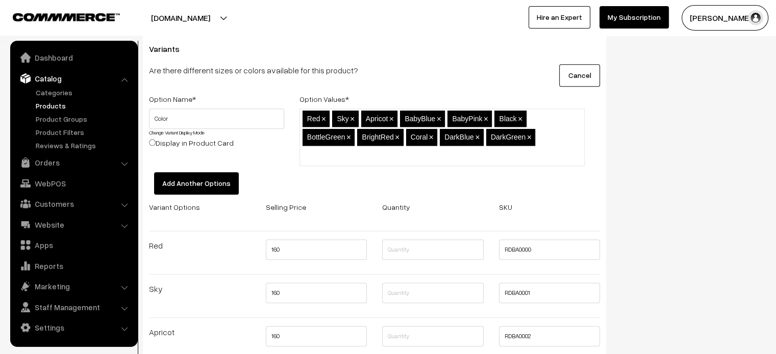
paste input "Forest"
type input "Forest"
paste input "Gold"
type input "Gold"
type input "Ivory"
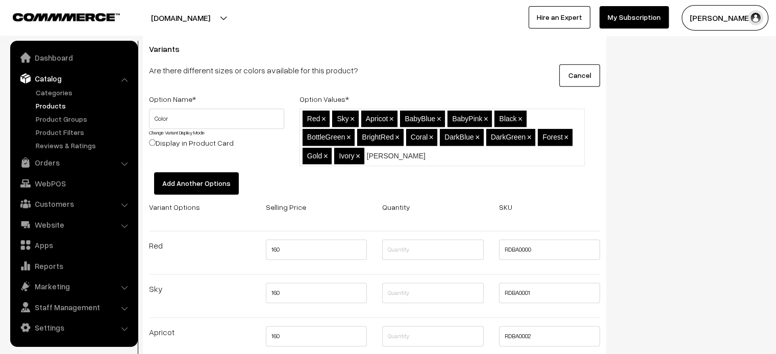
type input "Jam"
paste input "Lavender"
type input "Lavender"
paste input "LightGrey"
type input "LightGrey"
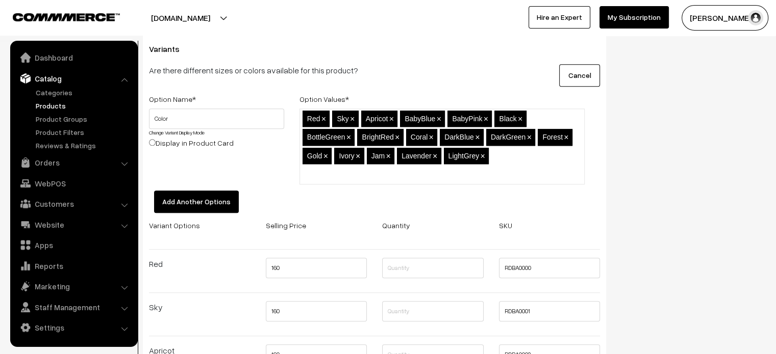
paste input "LightLavender"
type input "LightLavender"
paste input "LightOlive"
type input "LightOlive"
paste input "LightParrot"
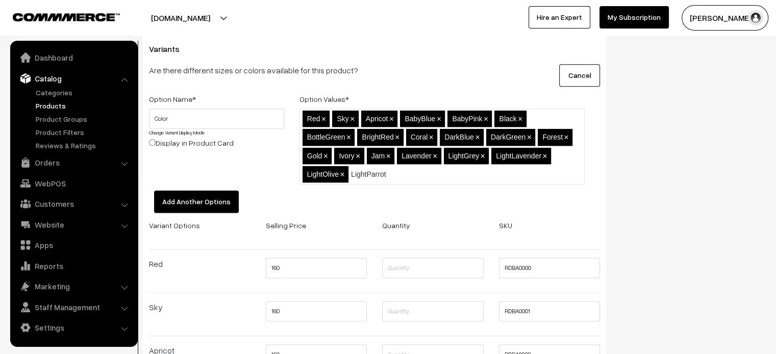
type input "LightParrot"
paste input "Lime"
type input "Lime"
paste input "Magenta"
type input "Magenta"
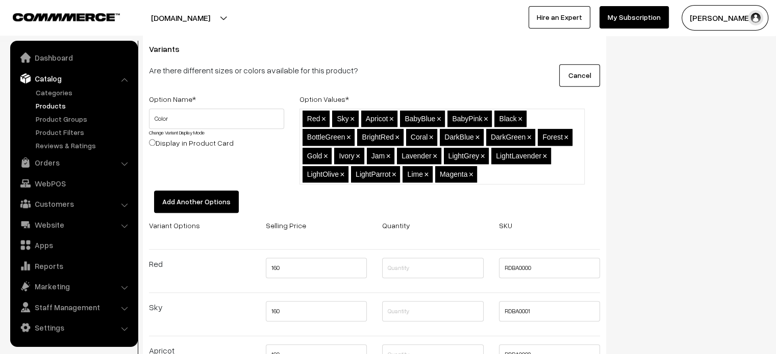
paste input "MangoOrange"
type input "MangoOrange"
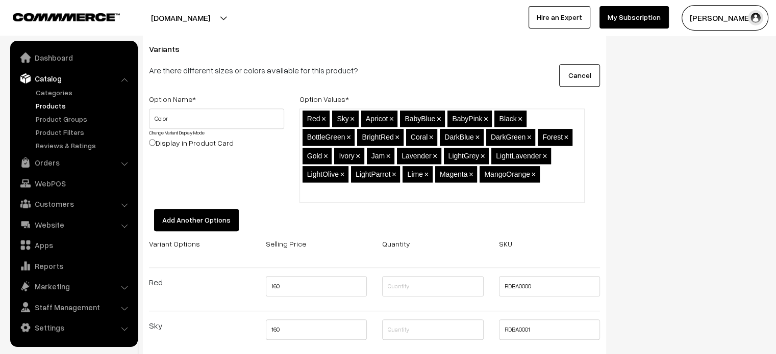
paste input "Maroon"
type input "Maroon"
paste input "Multicolour"
type input "Multicolour"
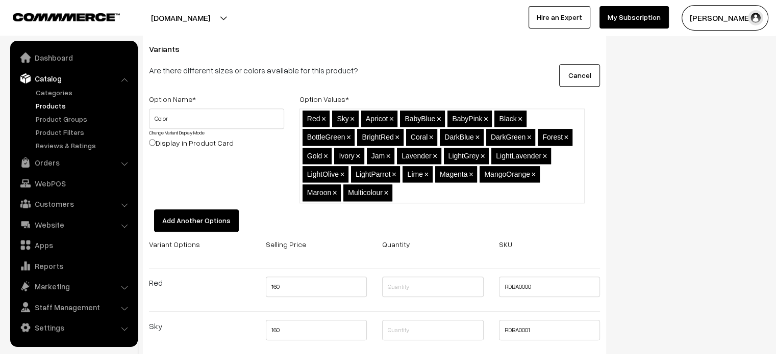
paste input "Multicolour2"
type input "Multicolour2"
paste input "NudeRose"
type input "NudeRose"
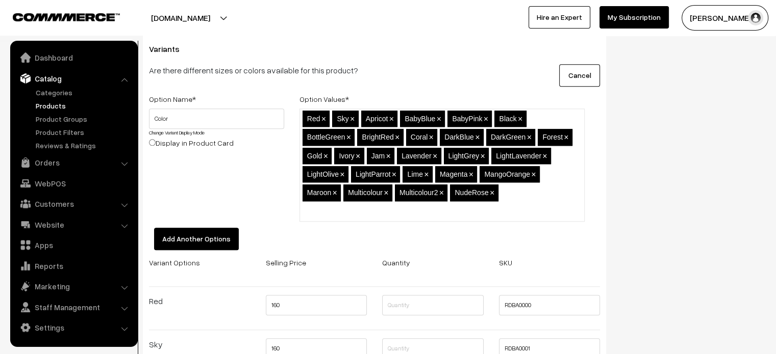
paste input "Onion"
type input "Onion"
paste input "Orange"
type input "Orange"
paste input "Parrot"
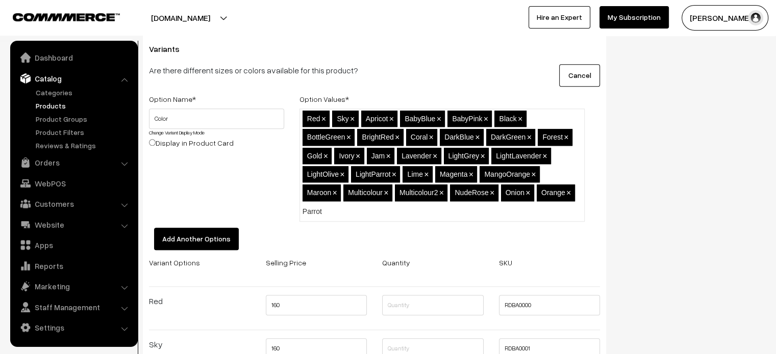
type input "Parrot"
paste input "PastelMulti"
type input "PastelMulti"
paste input "Peach"
type input "Peach"
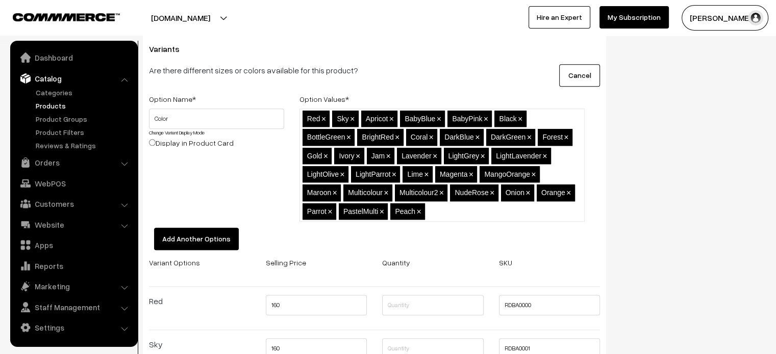
paste input "PearlWhite"
type input "PearlWhite"
paste input "Peacock"
type input "Peacock"
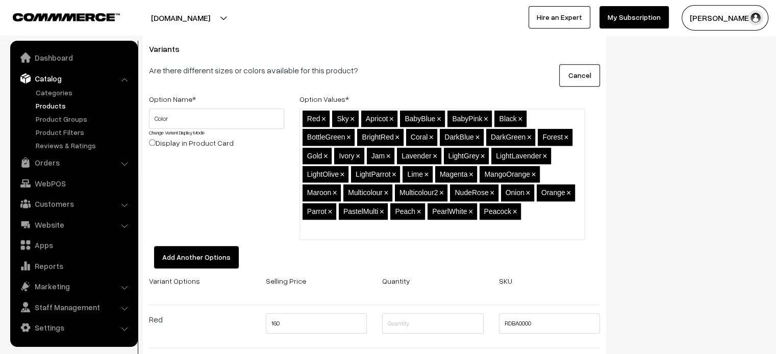
paste input "Pink"
type input "Pink"
paste input "PistaGreen"
type input "PistaGreen"
paste input "Plum"
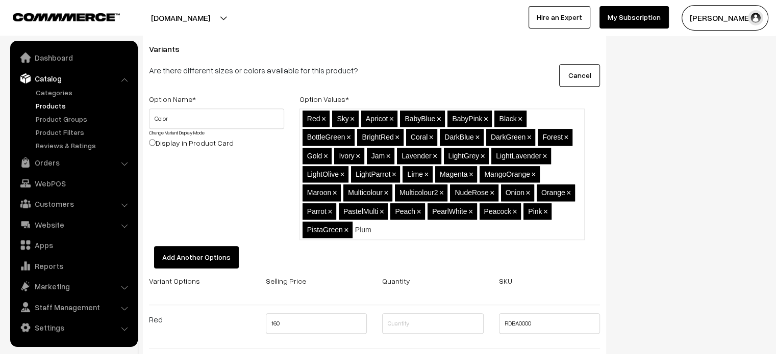
type input "Plum"
paste input "Purple"
type input "Purple"
paste input "RaniPink"
type input "RaniPink"
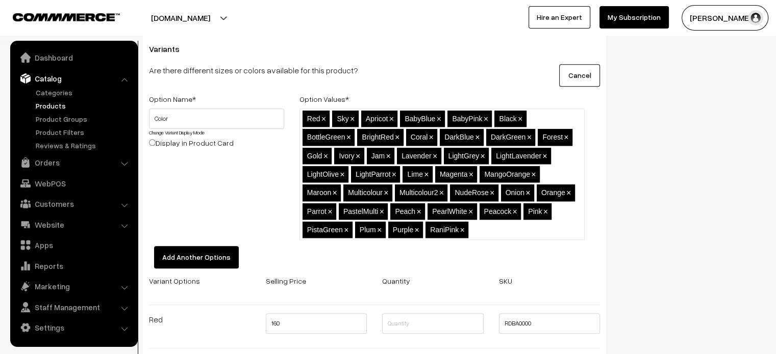
paste input "Red"
paste input "SeaGreen"
type input "RedSeaGreen"
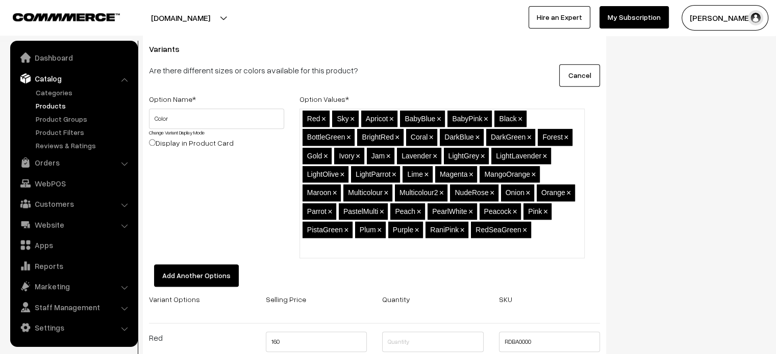
click at [525, 228] on span "×" at bounding box center [524, 230] width 5 height 9
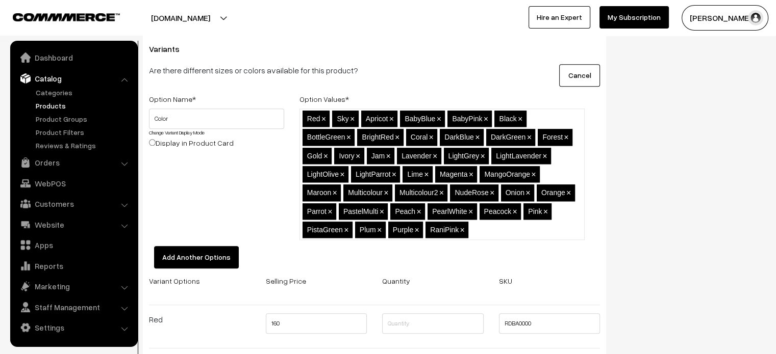
paste input "SeaGreen"
type input "SeaGreen"
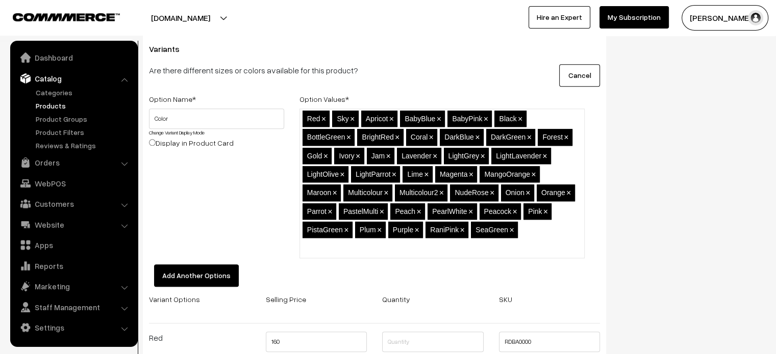
paste input "Teal"
type input "Teal"
paste input "Wine"
type input "Wine"
paste input "Yellow"
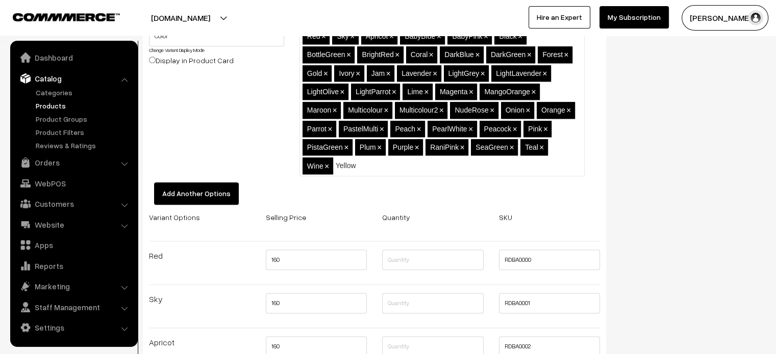
scroll to position [1183, 0]
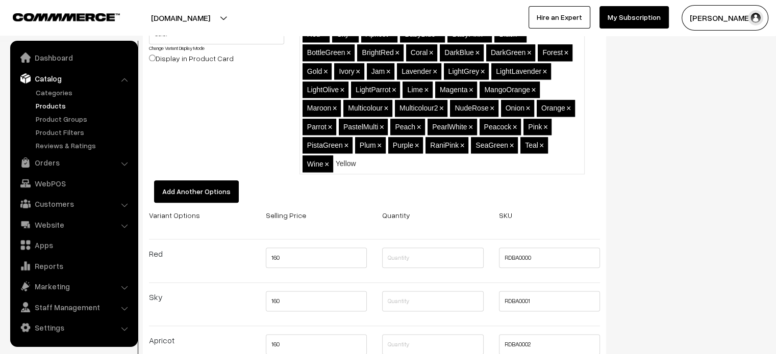
type input "Yellow"
click at [206, 191] on button "Add Another Options" at bounding box center [196, 192] width 85 height 22
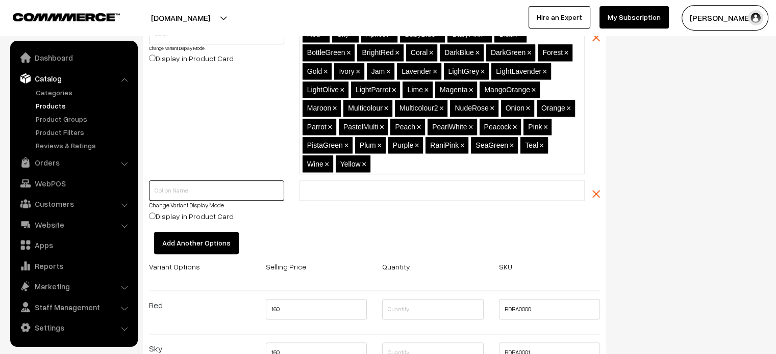
click at [206, 191] on input "text" at bounding box center [216, 191] width 135 height 20
type input "Size"
click at [324, 190] on input "text" at bounding box center [346, 191] width 89 height 11
type input "2.6"
type input "2.8"
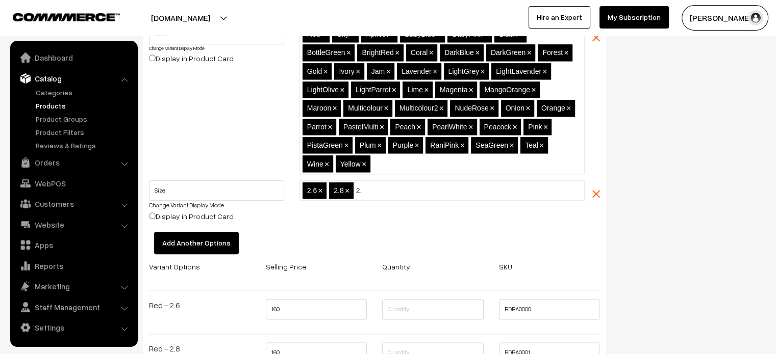
type input "2.4"
type input "2.10"
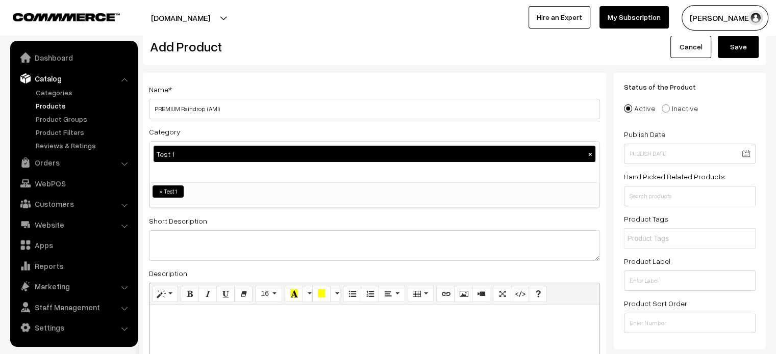
scroll to position [0, 0]
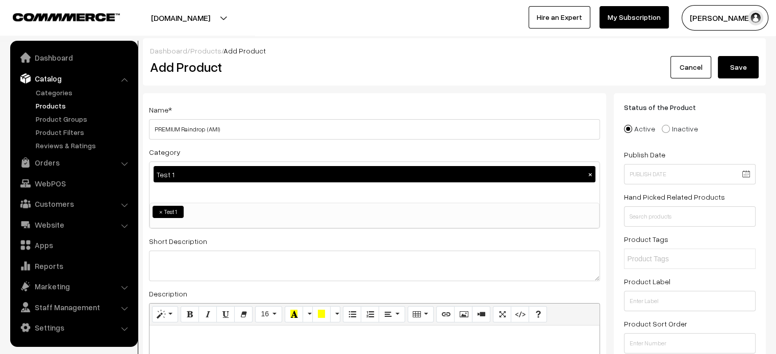
click at [736, 73] on button "Save" at bounding box center [738, 67] width 41 height 22
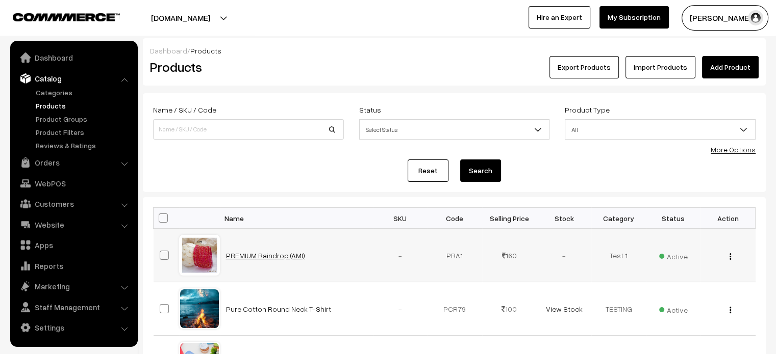
click at [252, 255] on link "PREMIUM Raindrop (AMI)" at bounding box center [265, 255] width 79 height 9
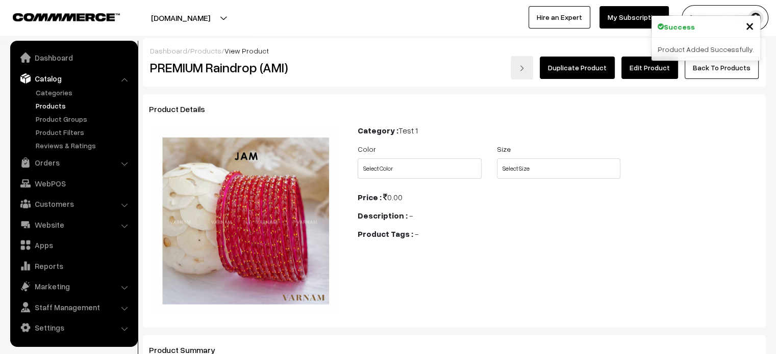
click at [651, 73] on link "Edit Product" at bounding box center [649, 68] width 57 height 22
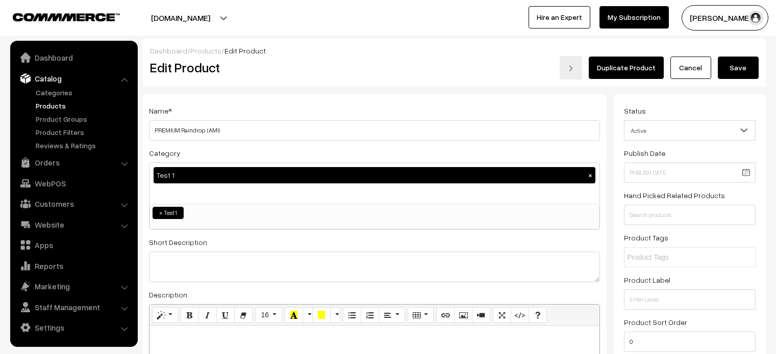
scroll to position [804, 0]
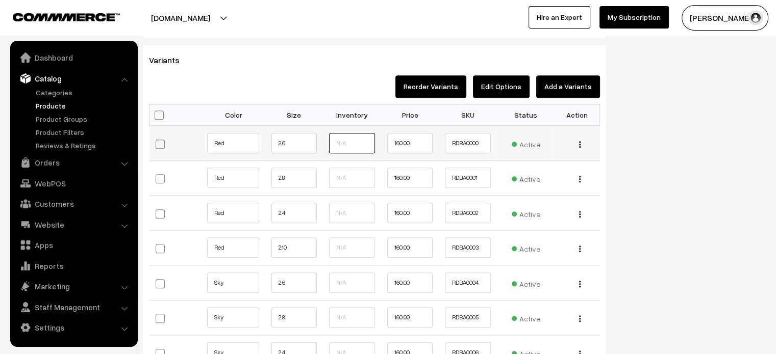
click at [351, 150] on input "text" at bounding box center [352, 143] width 46 height 20
type input "1"
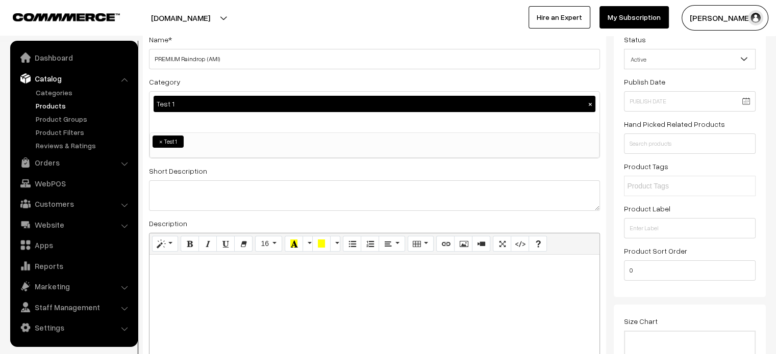
scroll to position [0, 0]
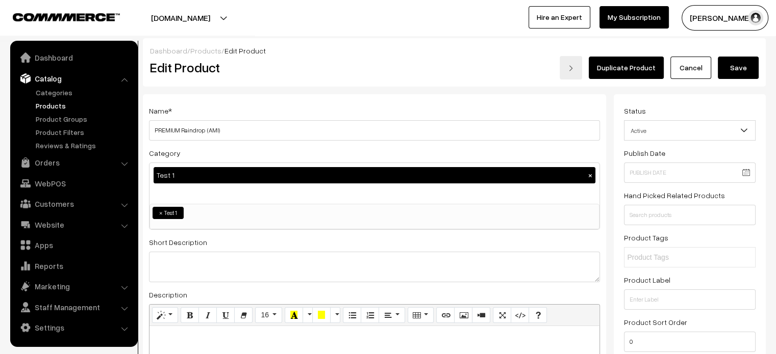
click at [735, 75] on button "Save" at bounding box center [738, 68] width 41 height 22
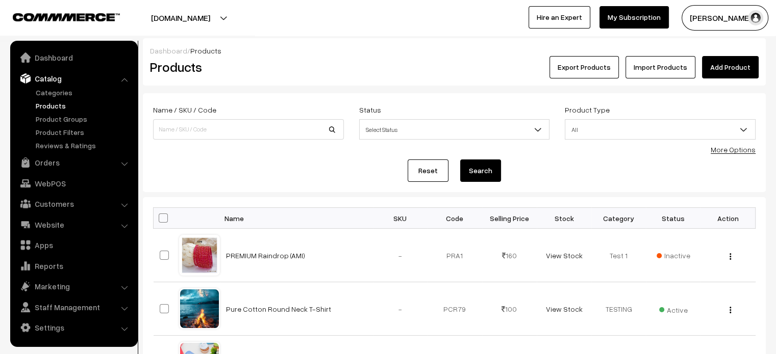
click at [337, 60] on h2 "Products" at bounding box center [246, 67] width 193 height 16
click at [248, 248] on td "PREMIUM Raindrop (AMI)" at bounding box center [296, 256] width 153 height 54
click at [254, 257] on link "PREMIUM Raindrop (AMI)" at bounding box center [265, 255] width 79 height 9
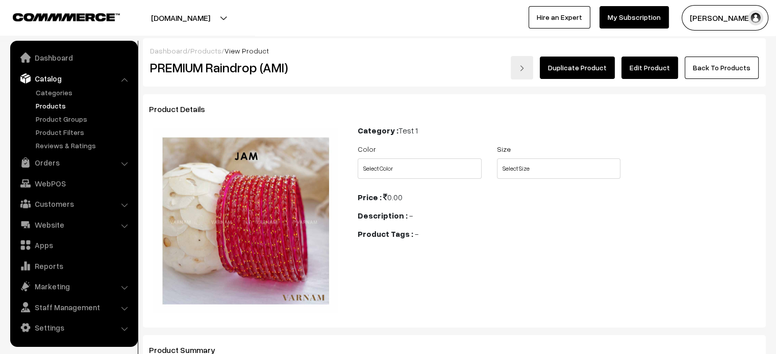
click at [651, 73] on link "Edit Product" at bounding box center [649, 68] width 57 height 22
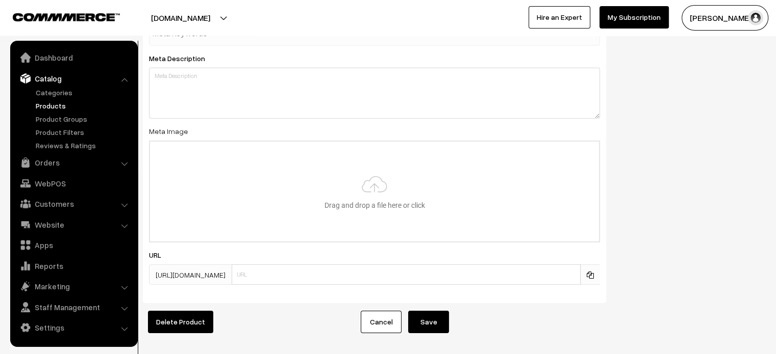
scroll to position [7161, 0]
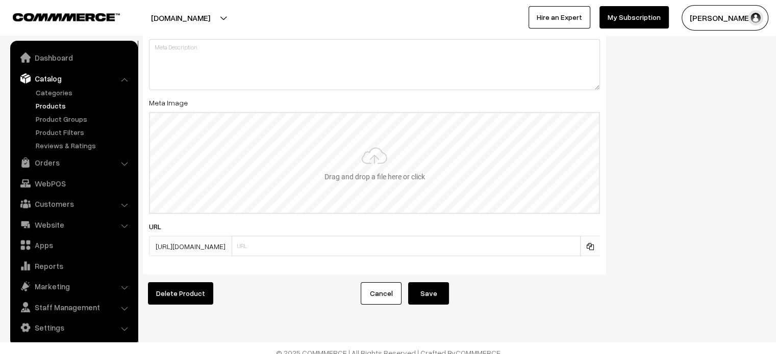
click at [343, 155] on input "file" at bounding box center [374, 163] width 449 height 100
type input "C:\fakepath\17470651043318JAM.jpg"
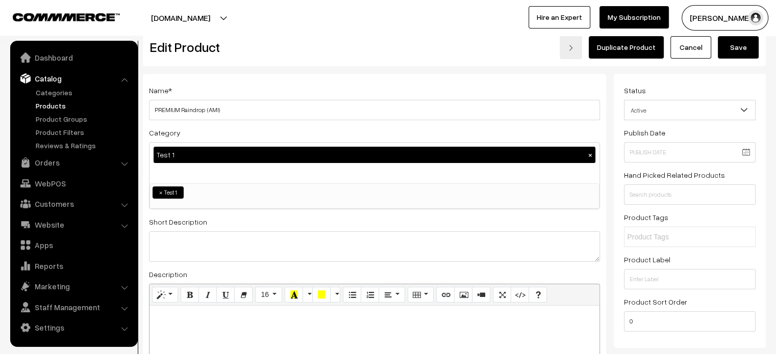
scroll to position [0, 0]
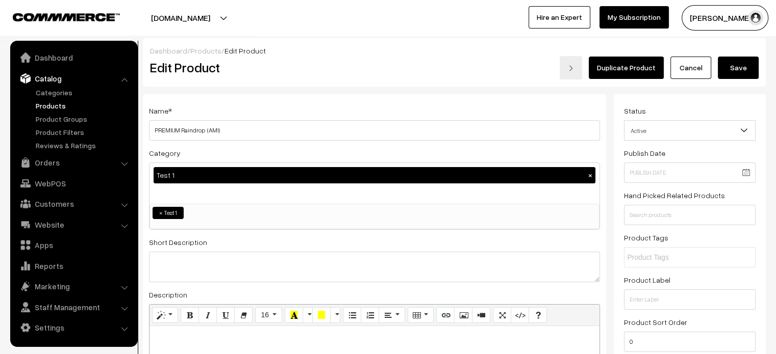
click at [744, 65] on button "Save" at bounding box center [738, 68] width 41 height 22
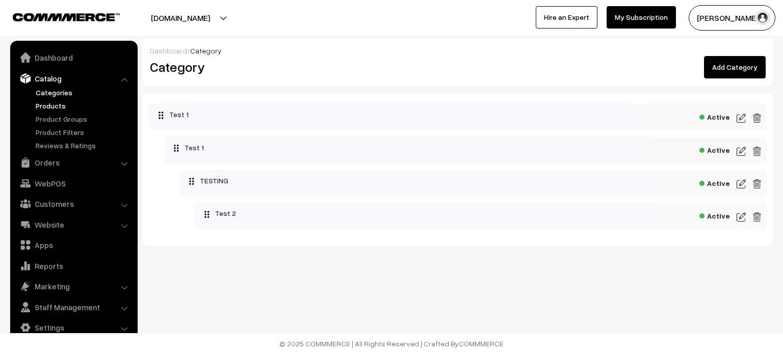
click at [53, 106] on link "Products" at bounding box center [83, 105] width 101 height 11
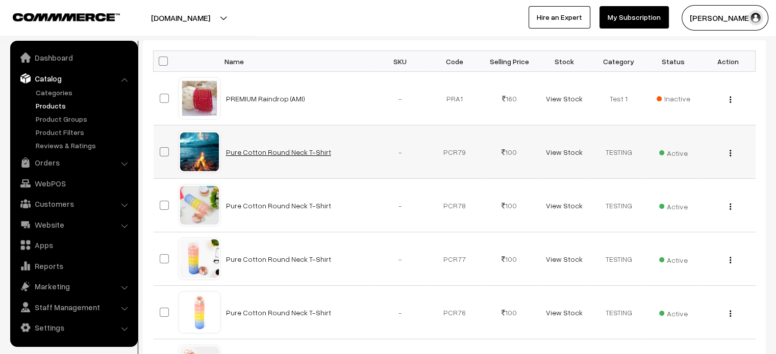
scroll to position [157, 0]
click at [263, 151] on link "Pure Cotton Round Neck T-Shirt" at bounding box center [278, 152] width 105 height 9
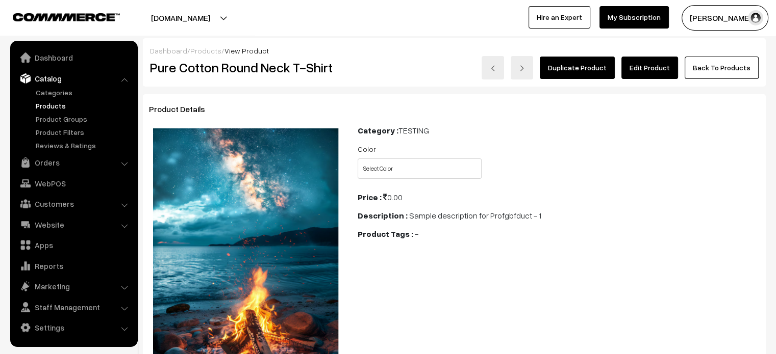
click at [637, 67] on link "Edit Product" at bounding box center [649, 68] width 57 height 22
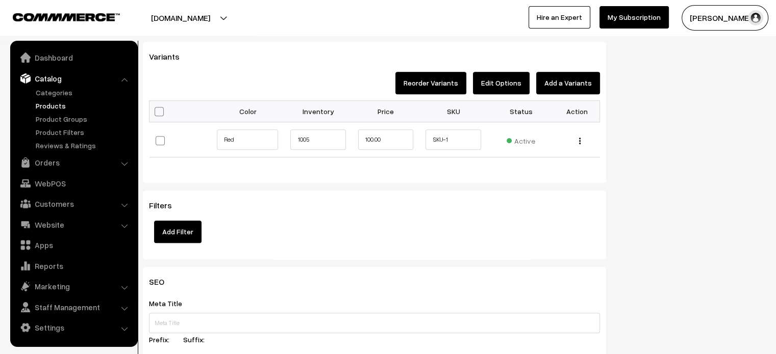
scroll to position [797, 0]
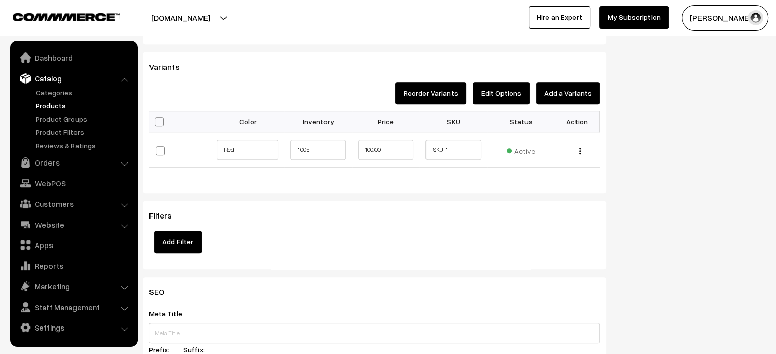
click at [500, 90] on button "Edit Options" at bounding box center [501, 93] width 57 height 22
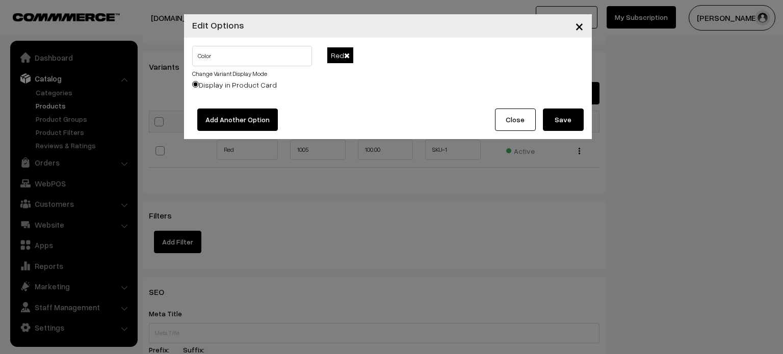
click at [376, 59] on div "Red" at bounding box center [455, 73] width 271 height 55
click at [226, 111] on button "Add Another Option" at bounding box center [237, 120] width 81 height 22
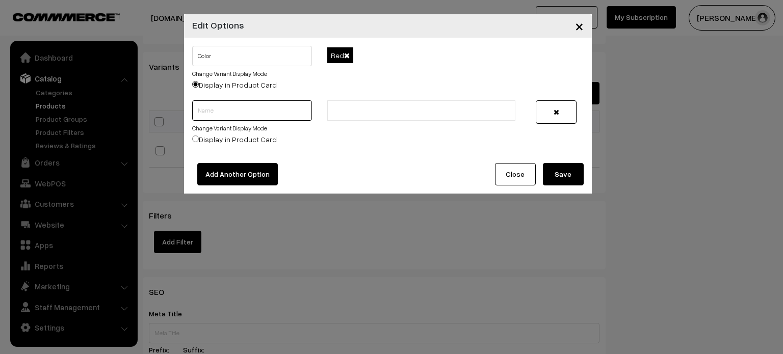
click at [233, 108] on input "text" at bounding box center [252, 110] width 120 height 20
click at [198, 111] on input "size" at bounding box center [252, 110] width 120 height 20
type input "Size"
click at [373, 114] on input "text" at bounding box center [375, 111] width 89 height 11
type input "2.4"
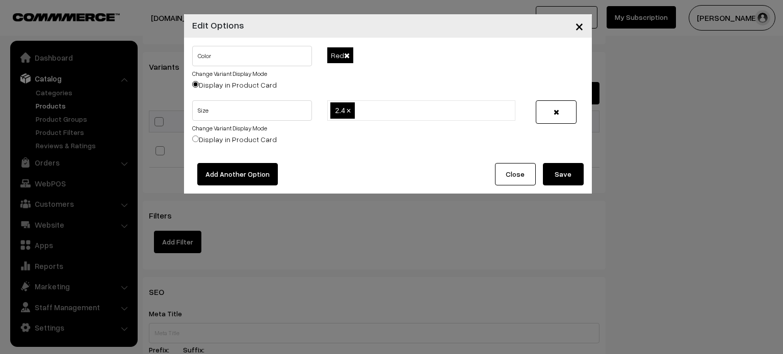
click at [569, 170] on button "Save" at bounding box center [563, 174] width 41 height 22
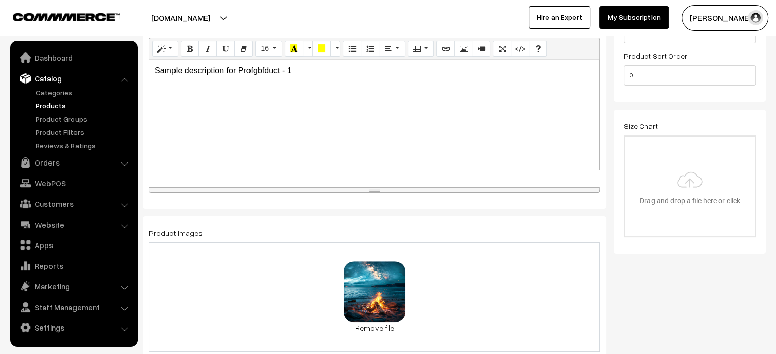
scroll to position [0, 0]
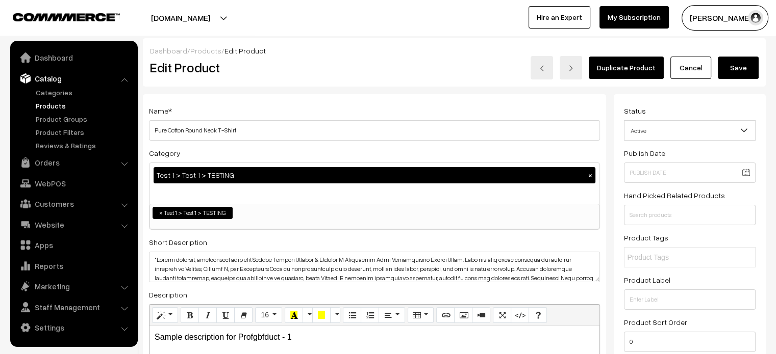
click at [746, 67] on button "Save" at bounding box center [738, 68] width 41 height 22
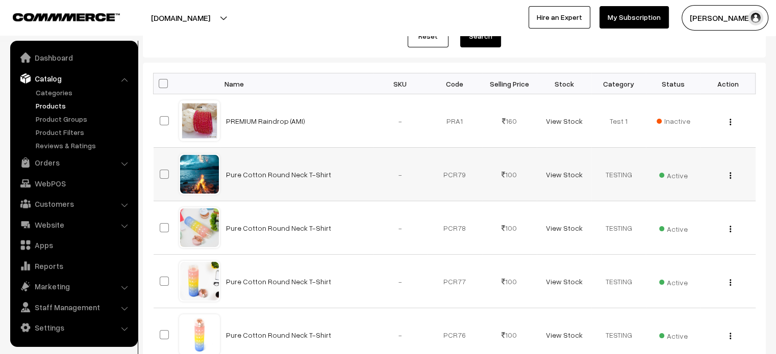
scroll to position [138, 0]
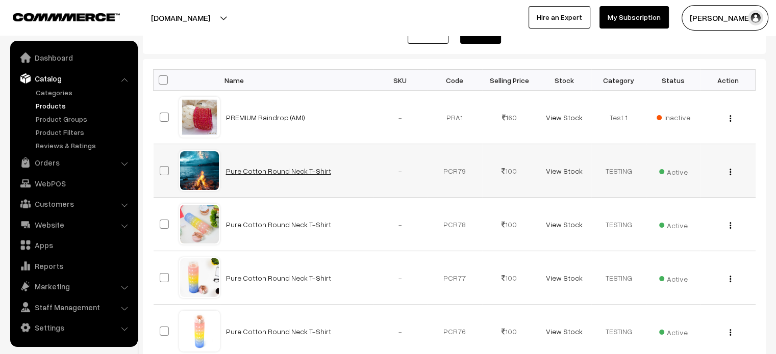
click at [273, 167] on link "Pure Cotton Round Neck T-Shirt" at bounding box center [278, 171] width 105 height 9
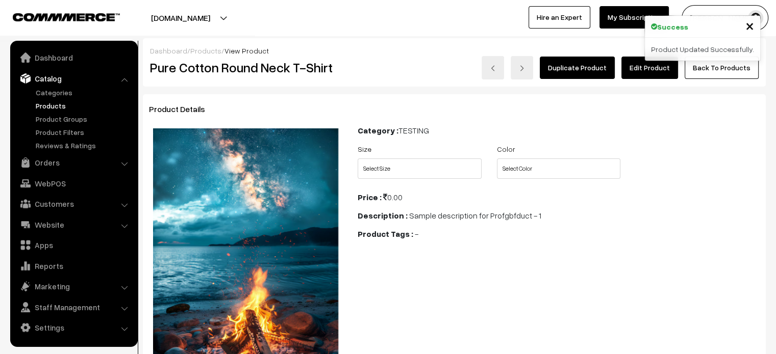
click at [647, 67] on link "Edit Product" at bounding box center [649, 68] width 57 height 22
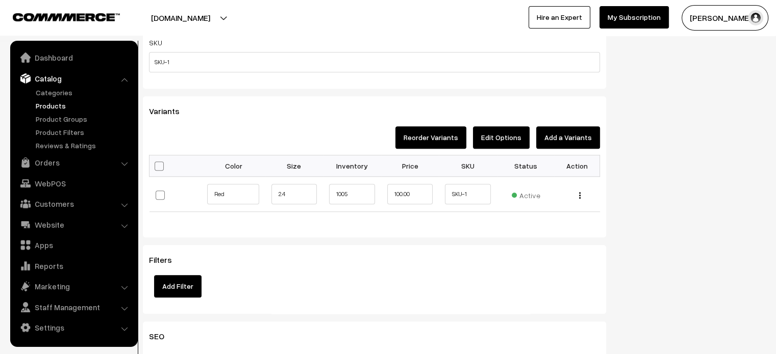
scroll to position [738, 0]
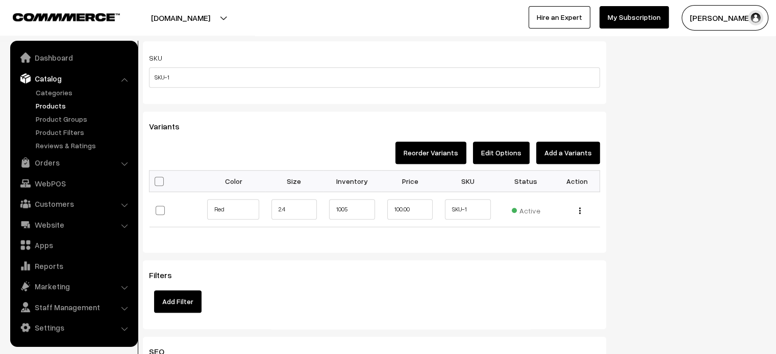
click at [518, 153] on button "Edit Options" at bounding box center [501, 153] width 57 height 22
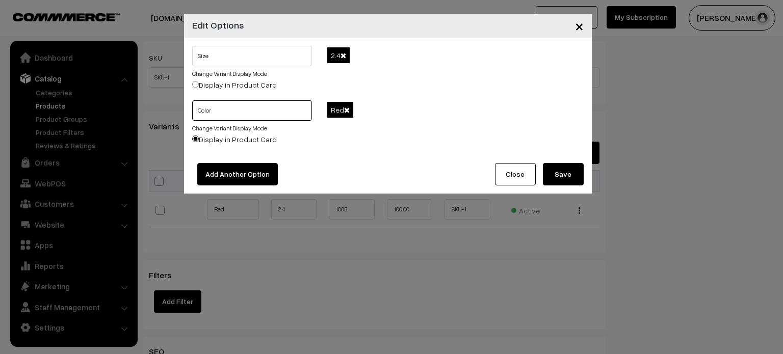
click at [268, 116] on input "Color" at bounding box center [252, 110] width 120 height 20
click at [244, 180] on button "Add Another Option" at bounding box center [237, 174] width 81 height 22
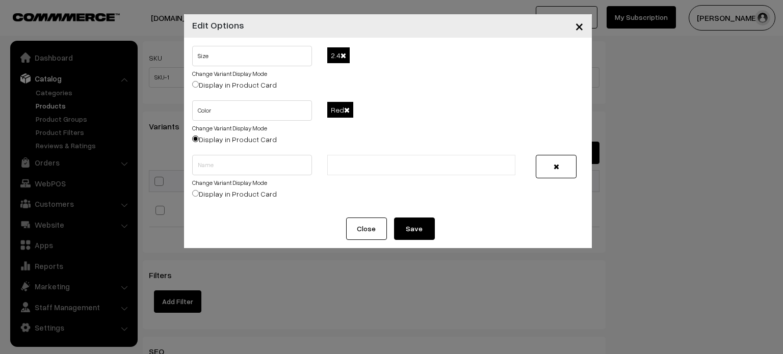
click at [349, 109] on span at bounding box center [347, 110] width 6 height 7
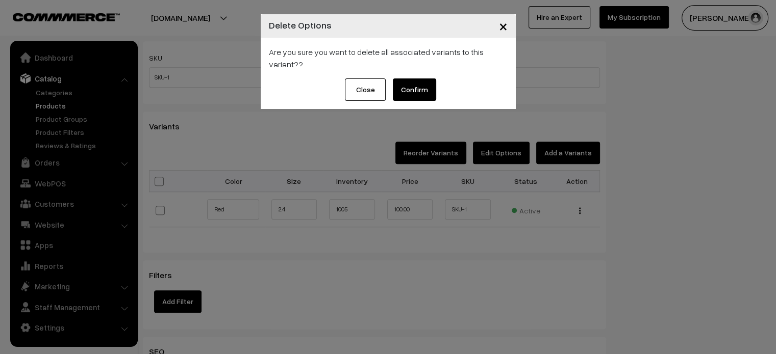
click at [416, 90] on button "Confirm" at bounding box center [414, 90] width 43 height 22
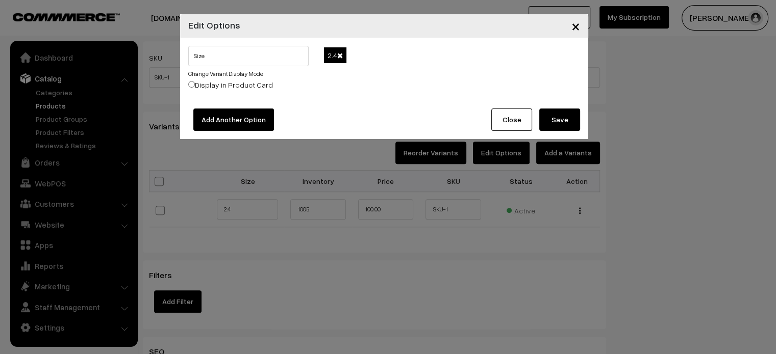
click at [228, 121] on button "Add Another Option" at bounding box center [233, 120] width 81 height 22
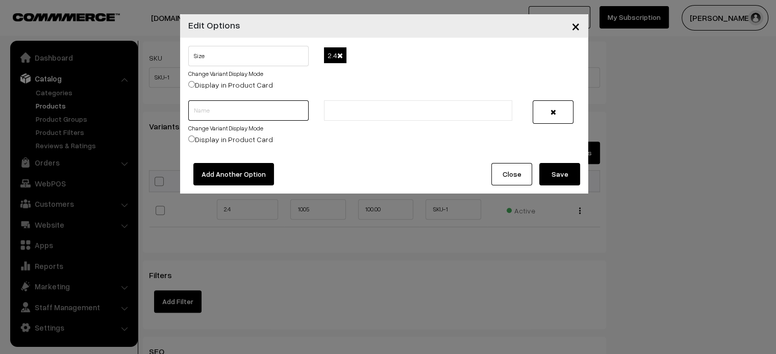
click at [241, 106] on input "text" at bounding box center [248, 110] width 120 height 20
click at [516, 177] on button "Close" at bounding box center [511, 174] width 41 height 22
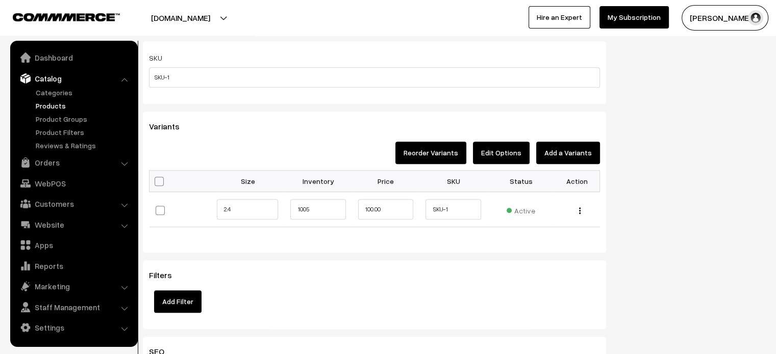
click at [42, 103] on link "Products" at bounding box center [83, 105] width 101 height 11
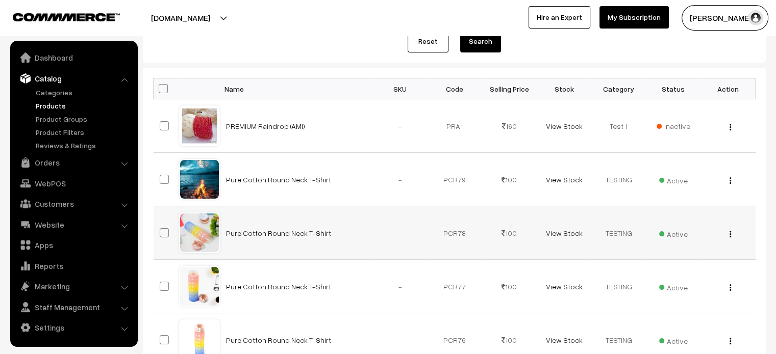
scroll to position [131, 0]
click at [258, 232] on link "Pure Cotton Round Neck T-Shirt" at bounding box center [278, 232] width 105 height 9
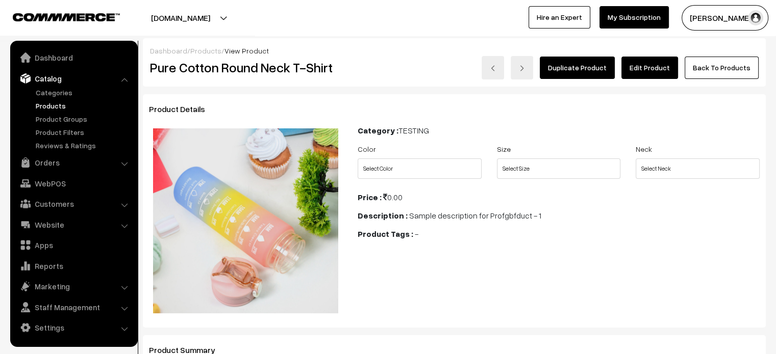
click at [646, 67] on link "Edit Product" at bounding box center [649, 68] width 57 height 22
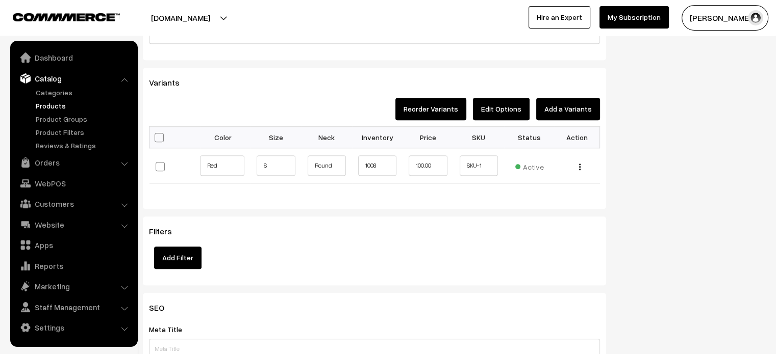
scroll to position [781, 0]
click at [380, 163] on input "1008" at bounding box center [377, 166] width 38 height 20
type input "100"
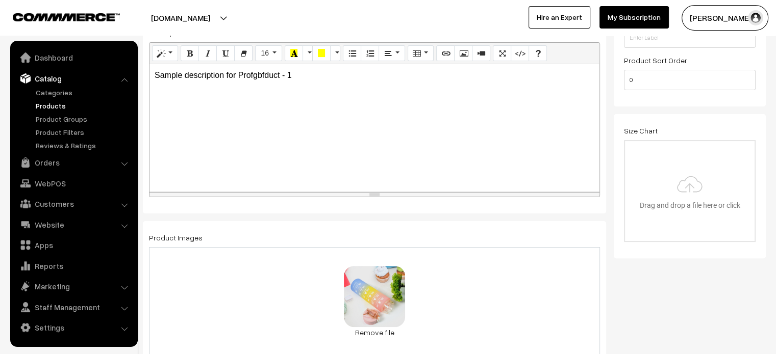
scroll to position [0, 0]
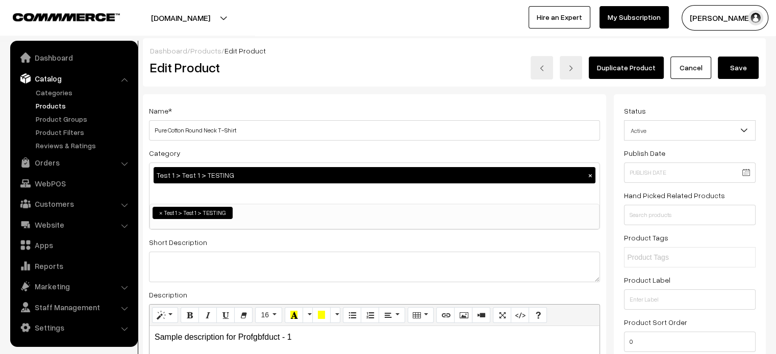
click at [739, 66] on button "Save" at bounding box center [738, 68] width 41 height 22
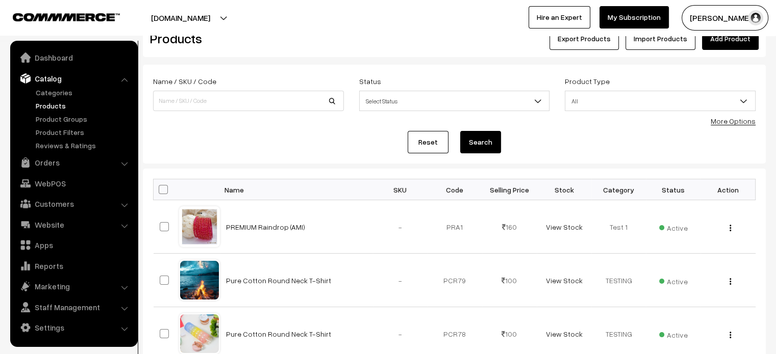
scroll to position [28, 0]
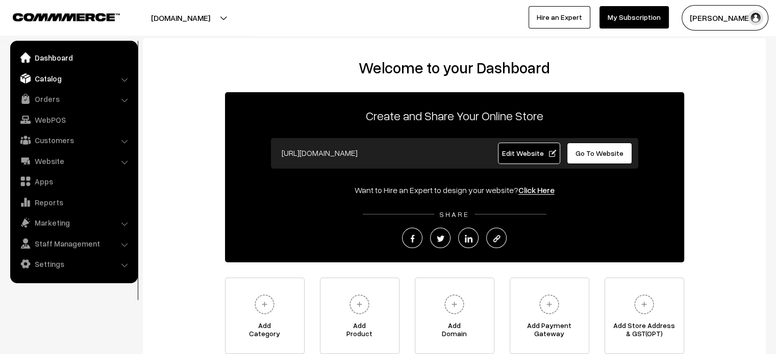
click at [44, 76] on link "Catalog" at bounding box center [73, 78] width 121 height 18
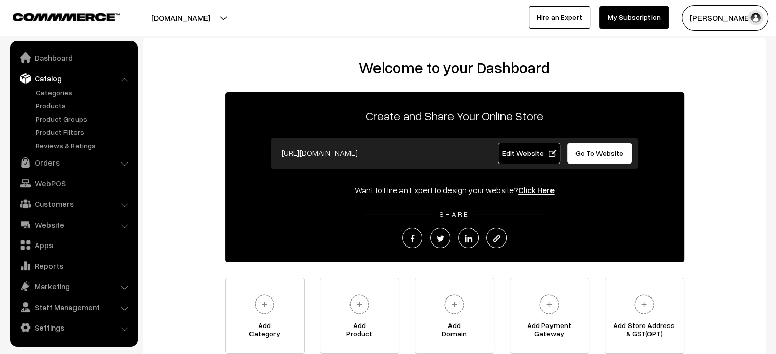
click at [43, 99] on ul "Categories" at bounding box center [74, 119] width 122 height 64
click at [48, 104] on link "Products" at bounding box center [83, 105] width 101 height 11
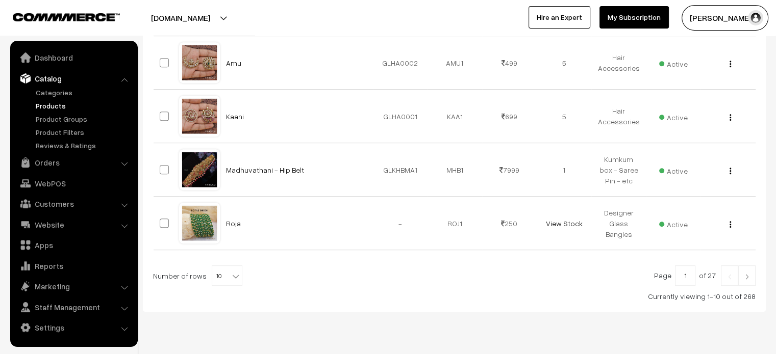
scroll to position [516, 0]
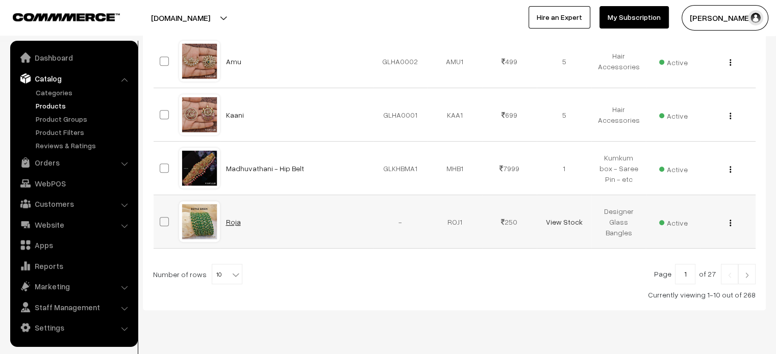
click at [231, 220] on link "Roja" at bounding box center [233, 222] width 15 height 9
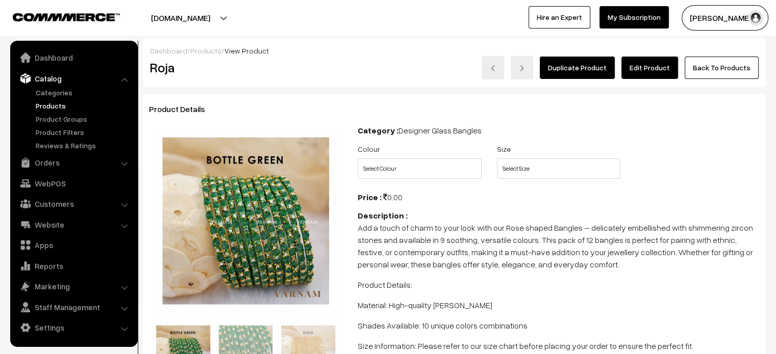
click at [648, 66] on link "Edit Product" at bounding box center [649, 68] width 57 height 22
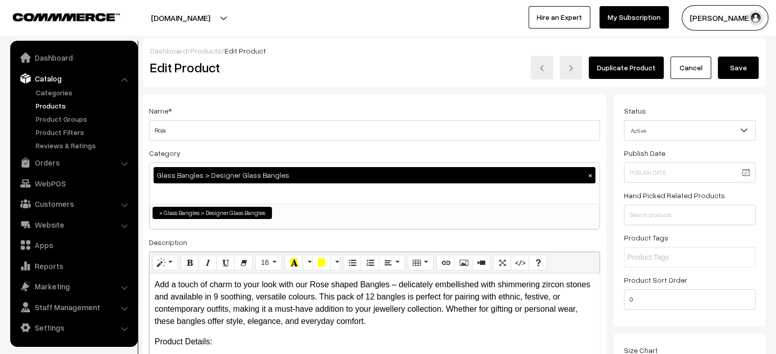
click at [204, 53] on link "Products" at bounding box center [205, 50] width 31 height 9
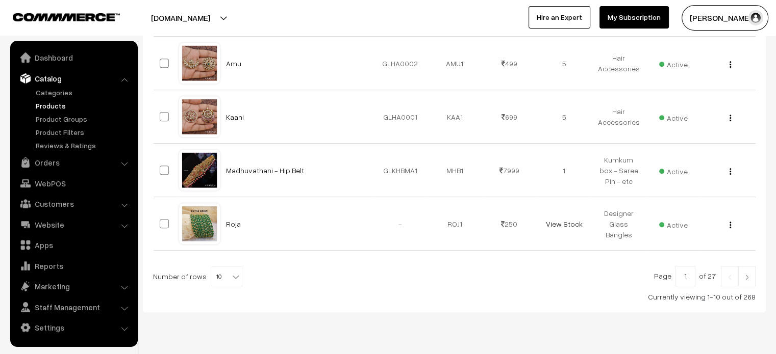
scroll to position [537, 0]
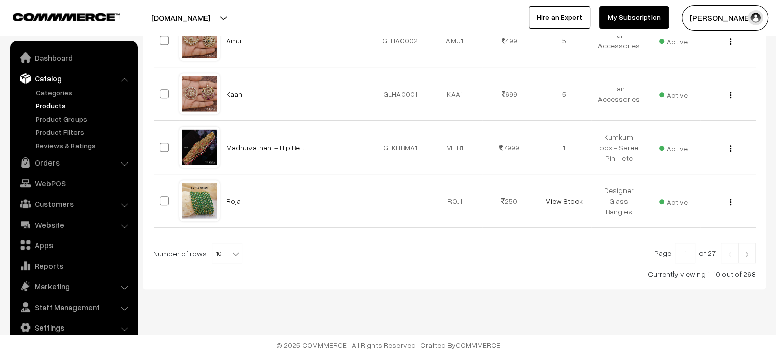
click at [751, 251] on img at bounding box center [746, 254] width 9 height 6
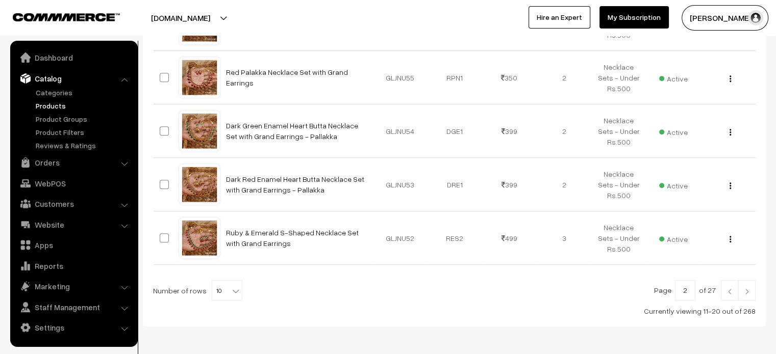
scroll to position [537, 0]
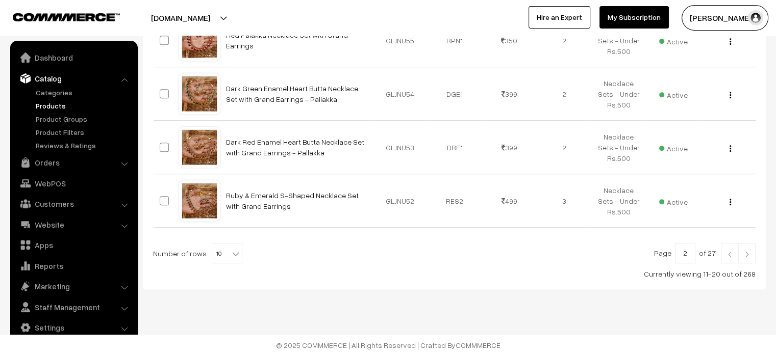
click at [749, 255] on img at bounding box center [746, 254] width 9 height 6
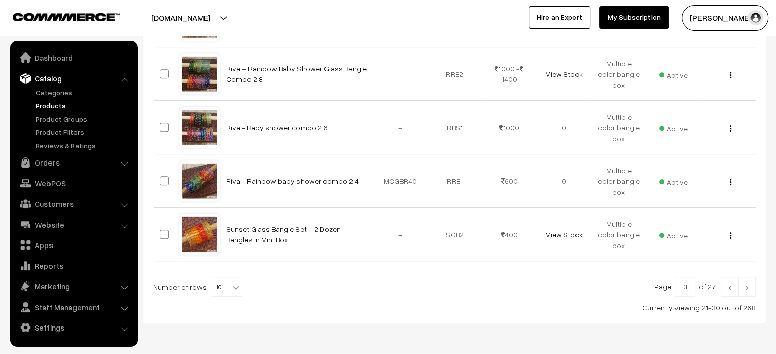
scroll to position [537, 0]
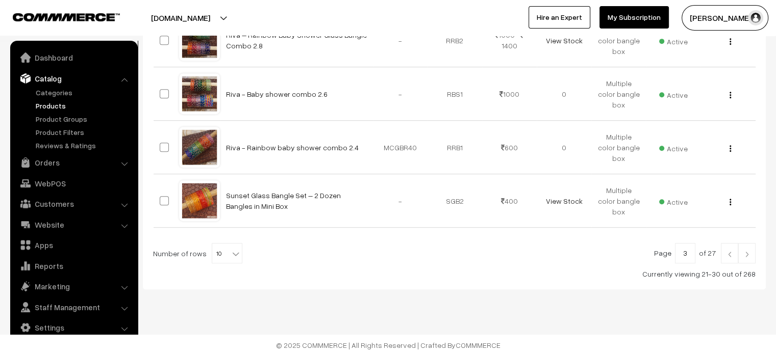
click at [742, 252] on img at bounding box center [746, 254] width 9 height 6
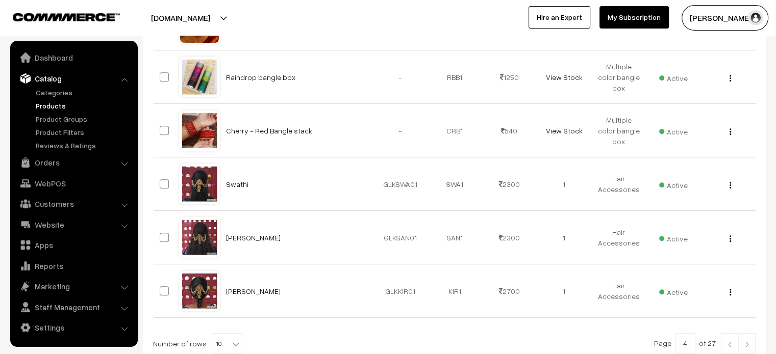
scroll to position [438, 0]
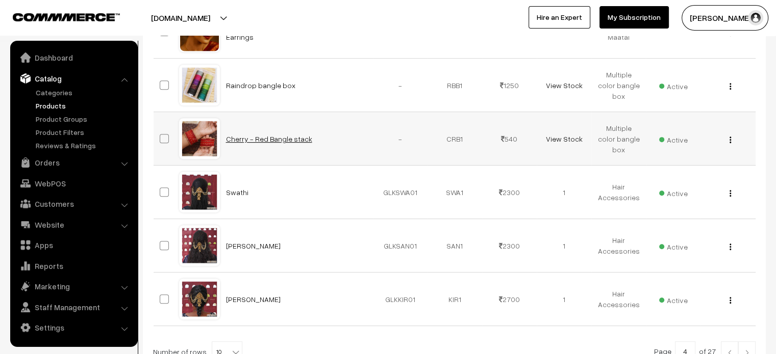
click at [277, 136] on link "Cherry - Red Bangle stack" at bounding box center [269, 139] width 86 height 9
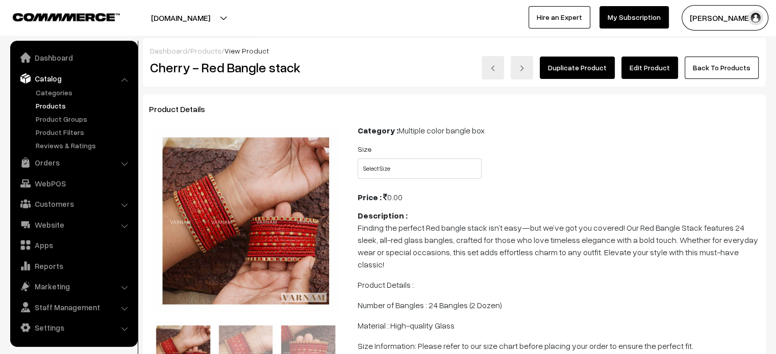
click at [667, 65] on link "Edit Product" at bounding box center [649, 68] width 57 height 22
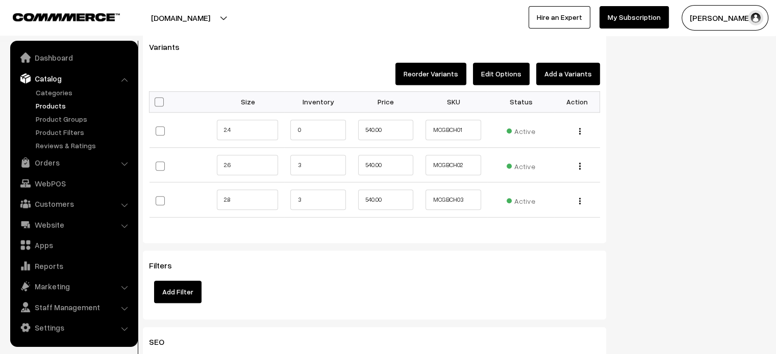
scroll to position [912, 0]
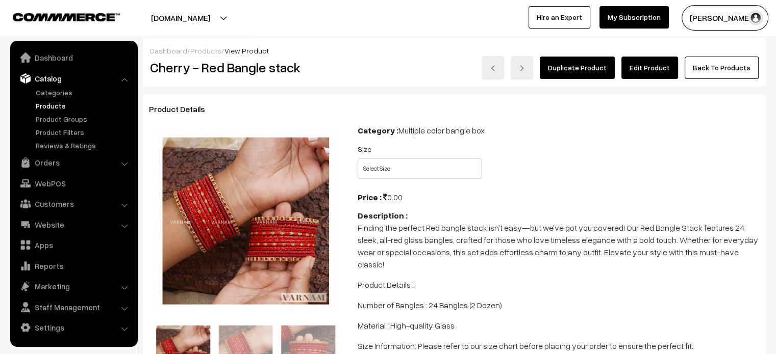
click at [58, 106] on link "Products" at bounding box center [83, 105] width 101 height 11
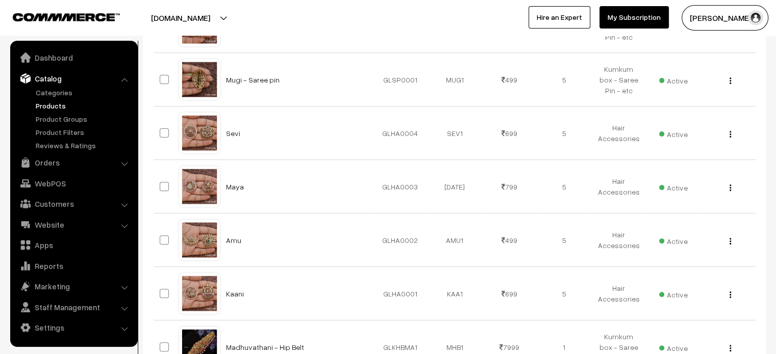
scroll to position [537, 0]
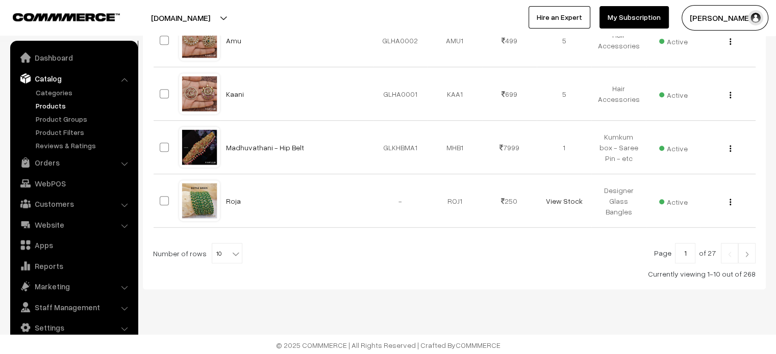
click at [50, 107] on link "Products" at bounding box center [83, 105] width 101 height 11
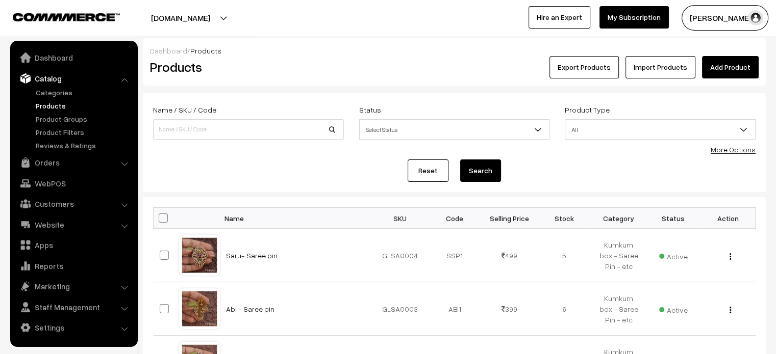
click at [202, 10] on button "[DOMAIN_NAME]" at bounding box center [180, 18] width 131 height 26
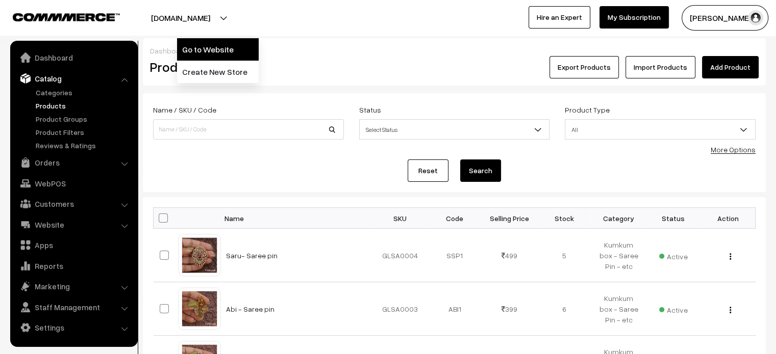
click at [210, 46] on link "Go to Website" at bounding box center [218, 49] width 82 height 22
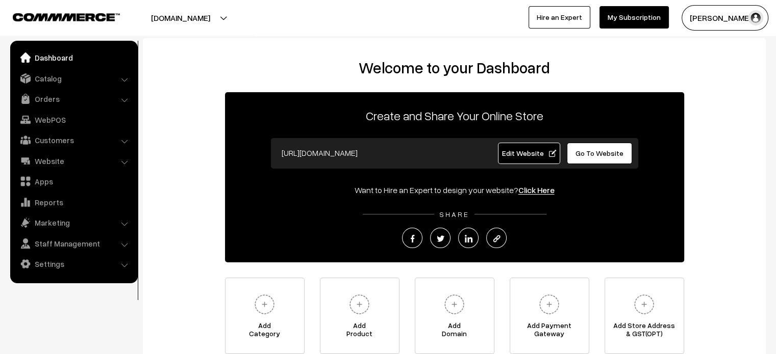
click at [529, 159] on link "Edit Website" at bounding box center [529, 153] width 62 height 21
click at [62, 258] on link "Settings" at bounding box center [73, 264] width 121 height 18
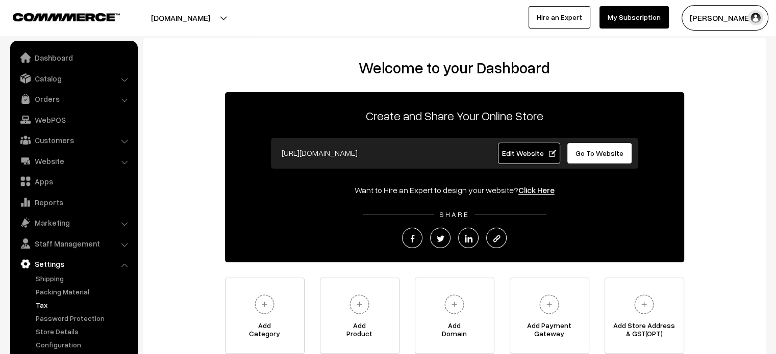
click at [57, 303] on link "Tax" at bounding box center [83, 305] width 101 height 11
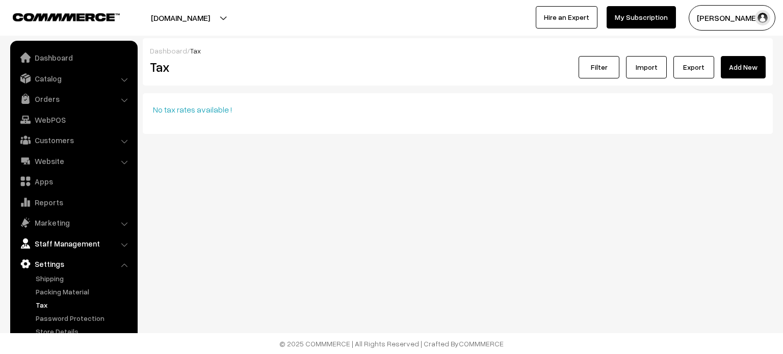
click at [78, 243] on link "Staff Management" at bounding box center [73, 244] width 121 height 18
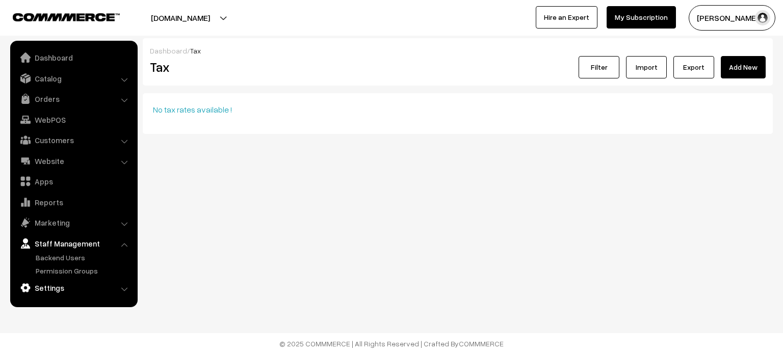
click at [63, 296] on link "Settings" at bounding box center [73, 288] width 121 height 18
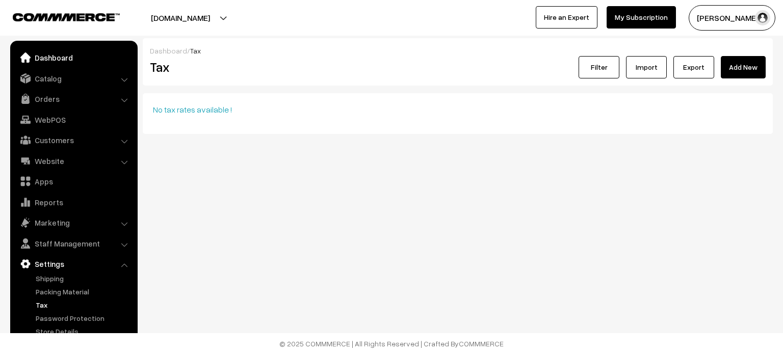
click at [58, 57] on link "Dashboard" at bounding box center [73, 57] width 121 height 18
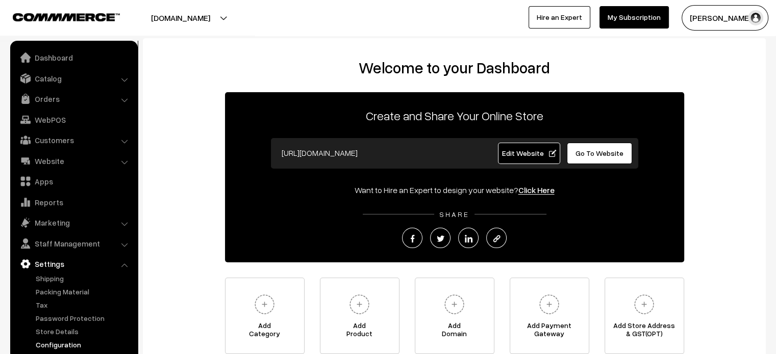
click at [57, 346] on link "Configuration" at bounding box center [83, 345] width 101 height 11
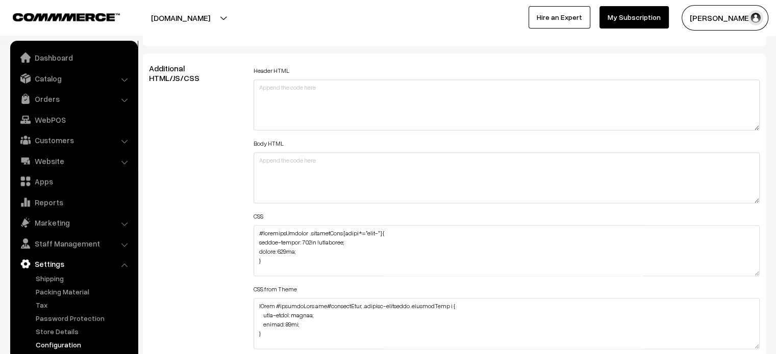
scroll to position [1128, 0]
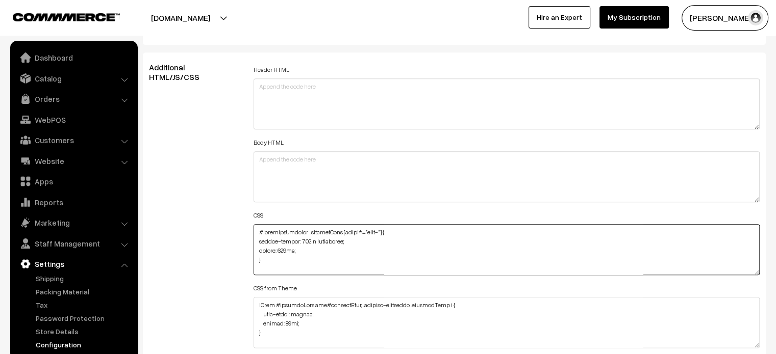
click at [257, 230] on textarea at bounding box center [506, 249] width 506 height 51
paste textarea "#productType1 .StyledBaseComponent-sc-kg5aa9-0.knwNlj { border-radius: 45px 45p…"
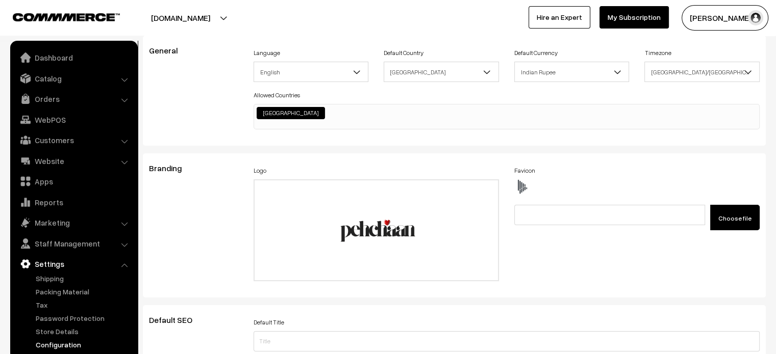
scroll to position [0, 0]
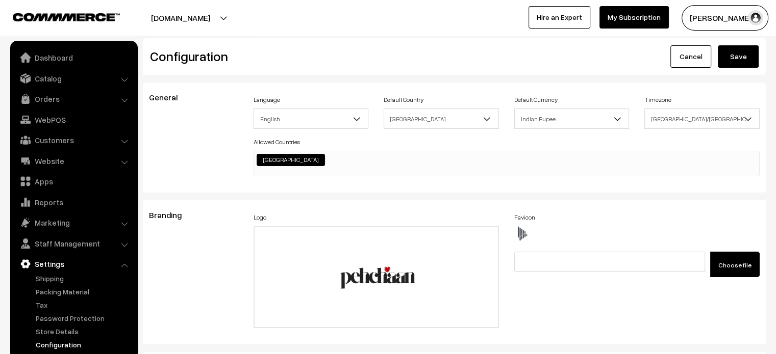
type textarea "#productType1 .StyledBaseComponent-sc-kg5aa9-0.knwNlj { border-radius: 45px 45p…"
click at [736, 70] on div "Configuration Cancel Save" at bounding box center [454, 56] width 623 height 37
click at [739, 61] on button "Save" at bounding box center [738, 56] width 41 height 22
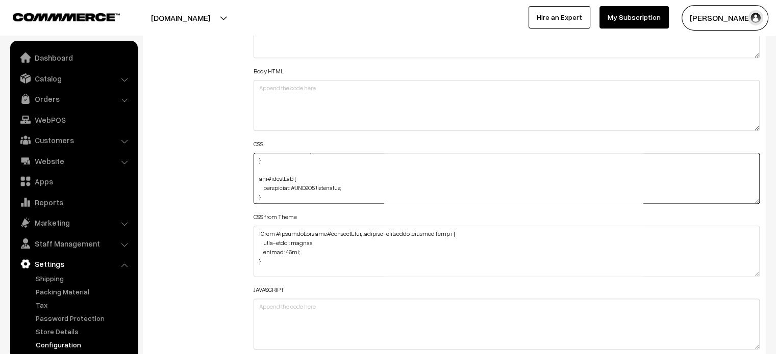
click at [306, 186] on textarea at bounding box center [506, 178] width 506 height 51
paste textarea "B89801"
type textarea "#productType1 .StyledBaseComponent-sc-kg5aa9-0.knwNlj { border-radius: 45px 45p…"
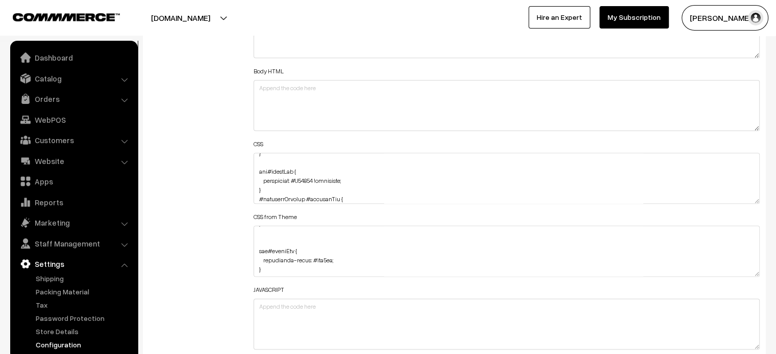
scroll to position [147, 0]
click at [226, 167] on div "Additional HTML/JS/CSS" at bounding box center [193, 173] width 105 height 365
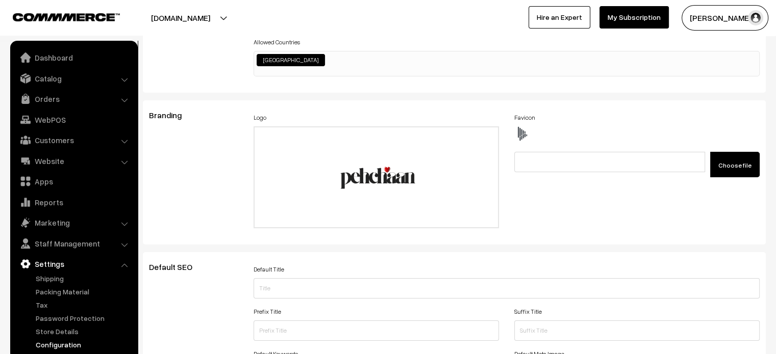
scroll to position [0, 0]
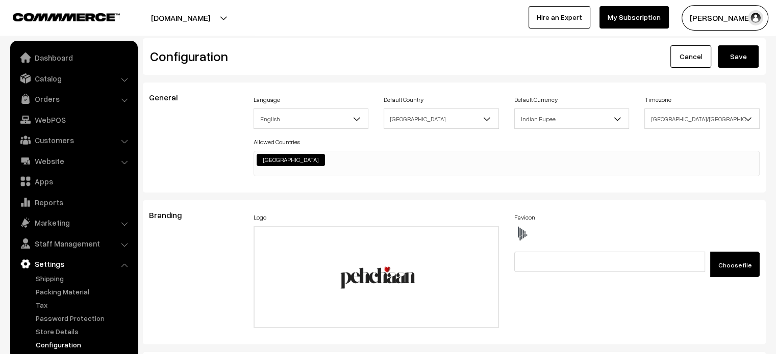
click at [744, 63] on button "Save" at bounding box center [738, 56] width 41 height 22
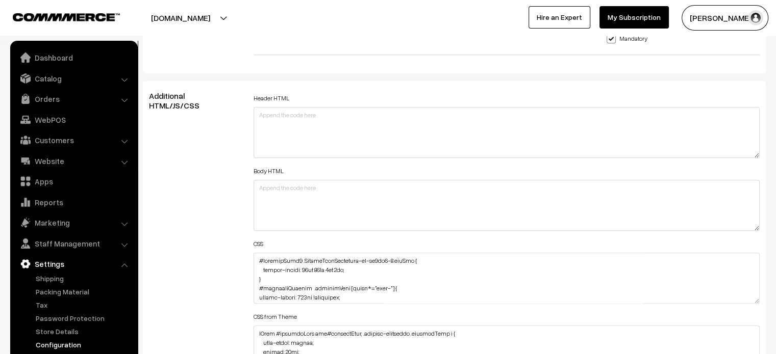
scroll to position [1102, 0]
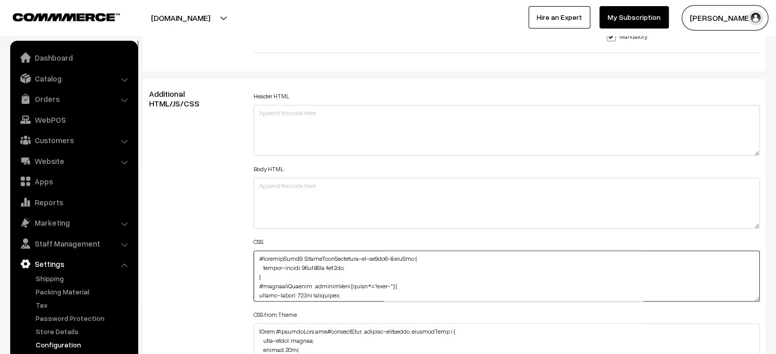
click at [257, 257] on textarea at bounding box center [506, 276] width 506 height 51
drag, startPoint x: 263, startPoint y: 274, endPoint x: 374, endPoint y: 278, distance: 110.8
click at [374, 278] on textarea at bounding box center [506, 276] width 506 height 51
paste textarea "width: 304px; margin-left: -4px !important;"
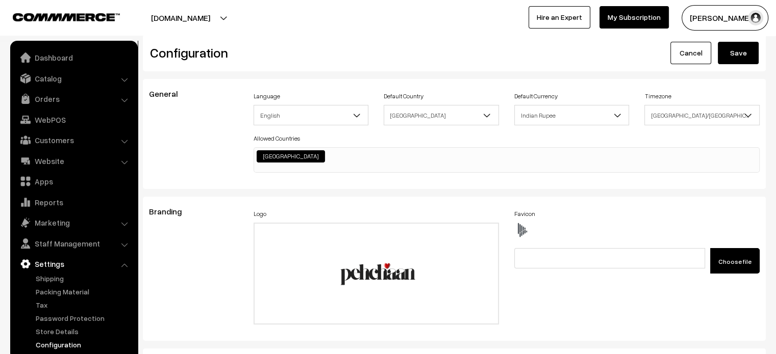
scroll to position [0, 0]
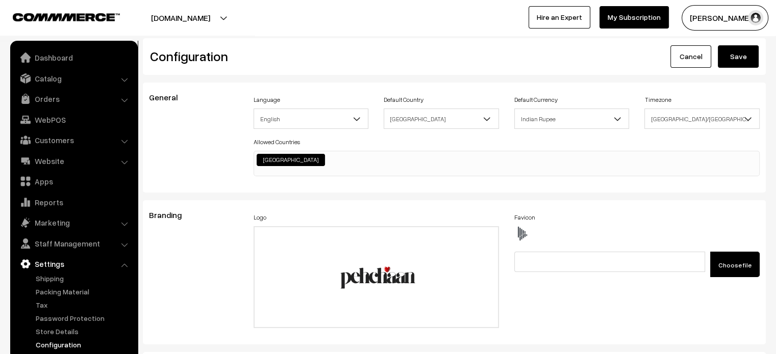
type textarea "#productType1 .StyledBaseComponent-sc-kg5aa9-0.knwNlj { border-radius: 45px 45p…"
click at [744, 57] on button "Save" at bounding box center [738, 56] width 41 height 22
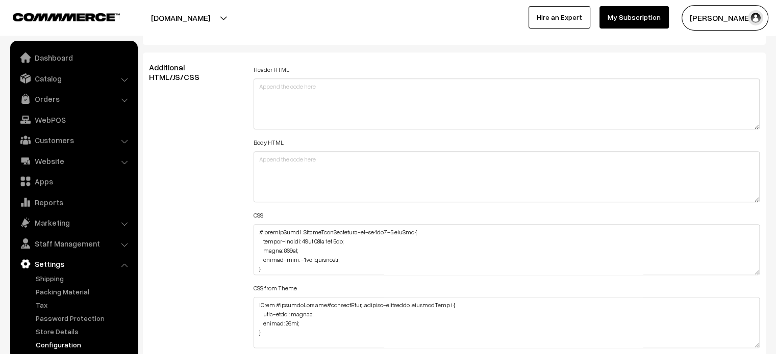
scroll to position [1177, 0]
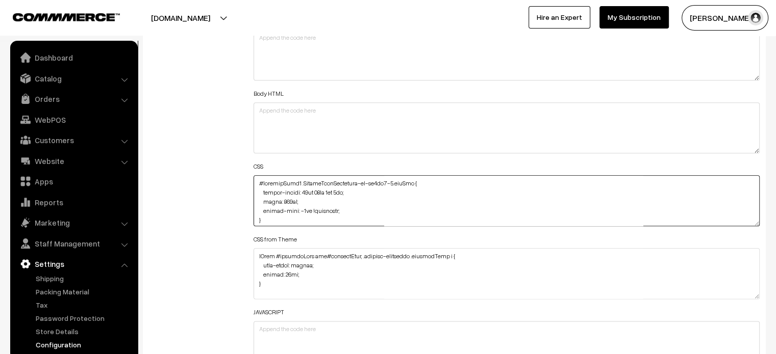
click at [353, 209] on textarea at bounding box center [506, 200] width 506 height 51
paste textarea "padding-top: 3px;"
click at [259, 194] on textarea at bounding box center [506, 200] width 506 height 51
type textarea "#productType1 .StyledBaseComponent-sc-kg5aa9-0.knwNlj { border-radius: 45px 45p…"
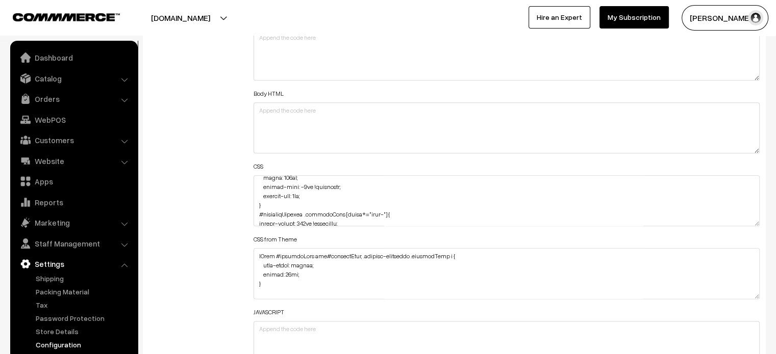
click at [230, 163] on div "Additional HTML/JS/CSS" at bounding box center [193, 196] width 105 height 365
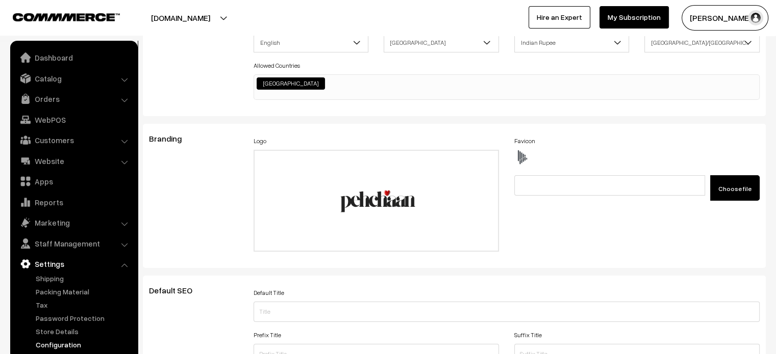
scroll to position [0, 0]
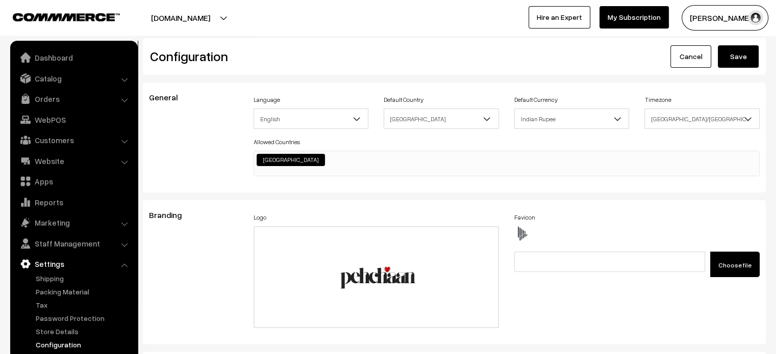
click at [739, 65] on button "Save" at bounding box center [738, 56] width 41 height 22
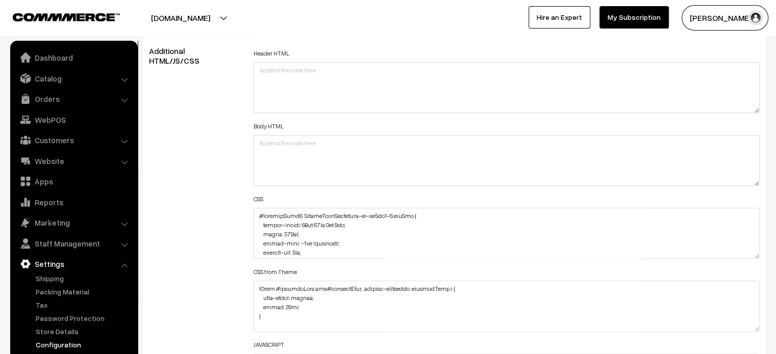
scroll to position [1146, 0]
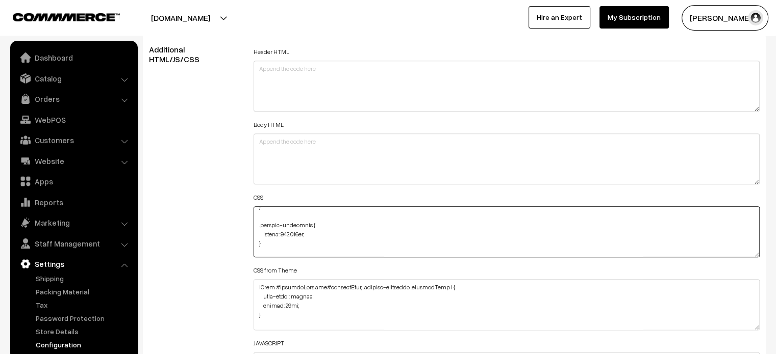
drag, startPoint x: 308, startPoint y: 251, endPoint x: 282, endPoint y: 240, distance: 28.1
click at [282, 240] on textarea at bounding box center [506, 232] width 506 height 51
click at [269, 241] on textarea at bounding box center [506, 232] width 506 height 51
drag, startPoint x: 263, startPoint y: 240, endPoint x: 310, endPoint y: 240, distance: 46.4
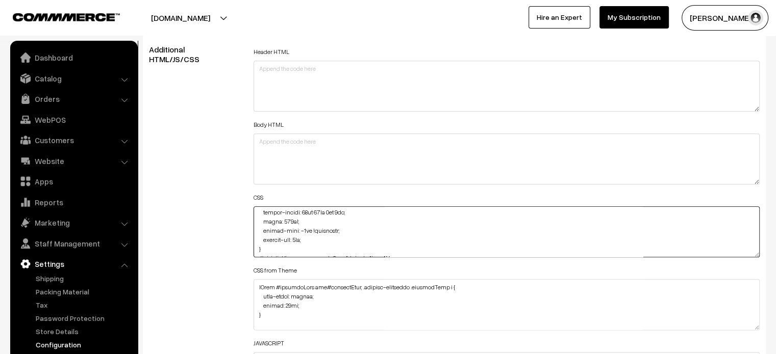
click at [310, 240] on textarea at bounding box center [506, 232] width 506 height 51
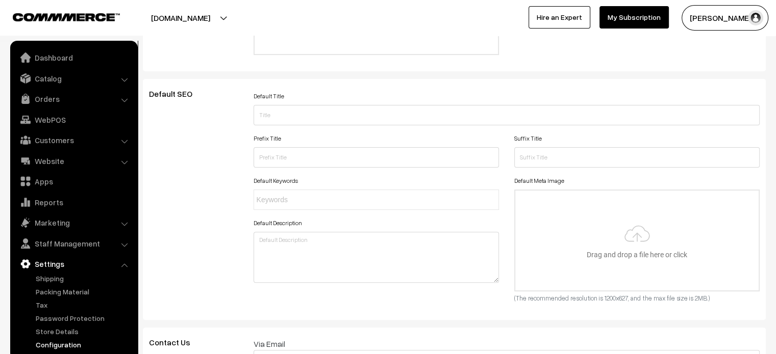
scroll to position [0, 0]
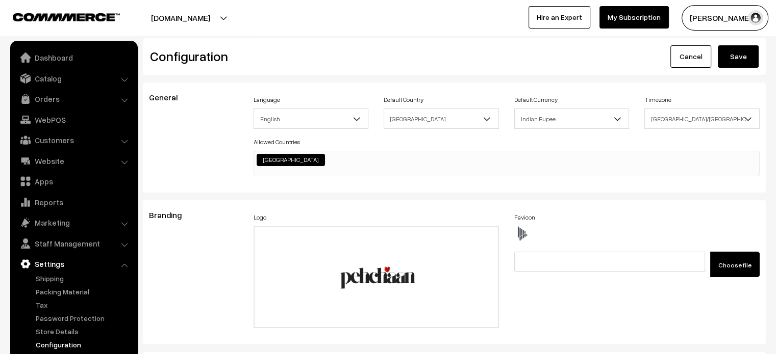
type textarea "#productType1 .StyledBaseComponent-sc-kg5aa9-0.knwNlj { border-radius: 45px 45p…"
click at [743, 61] on button "Save" at bounding box center [738, 56] width 41 height 22
